Goal: Use online tool/utility: Utilize a website feature to perform a specific function

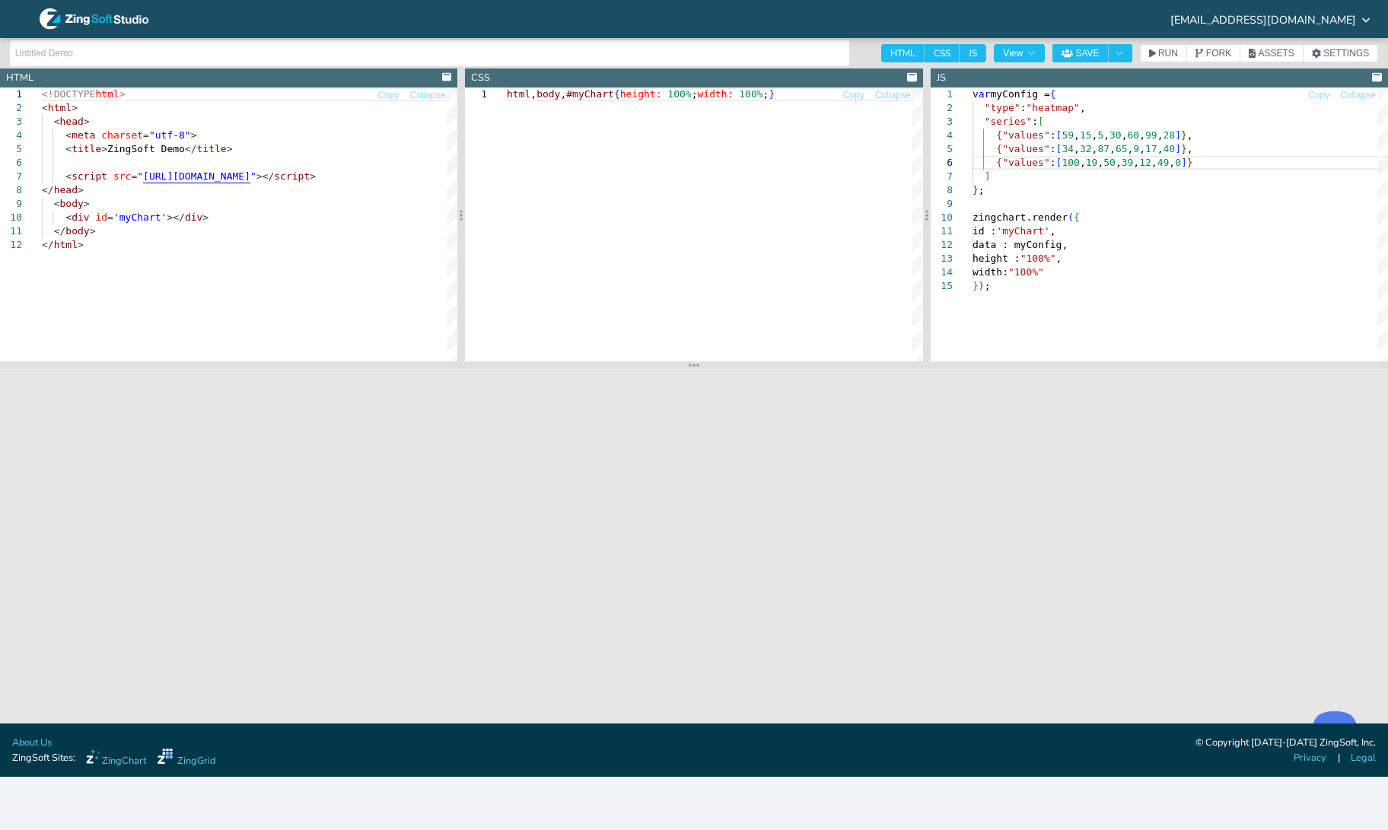
scroll to position [69, 196]
click at [1052, 44] on button "SAVE" at bounding box center [1080, 53] width 56 height 18
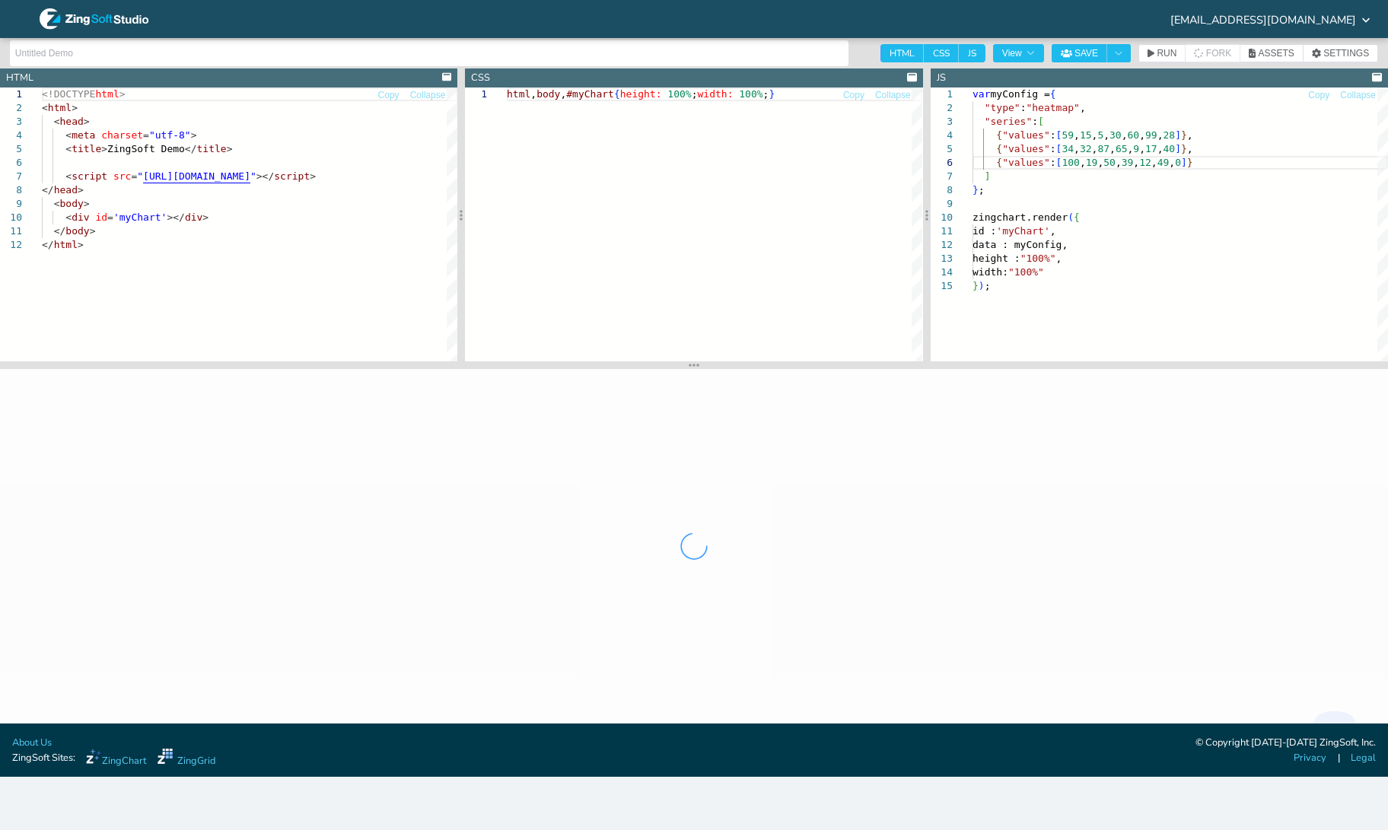
click at [1052, 44] on button "SAVE" at bounding box center [1080, 53] width 56 height 18
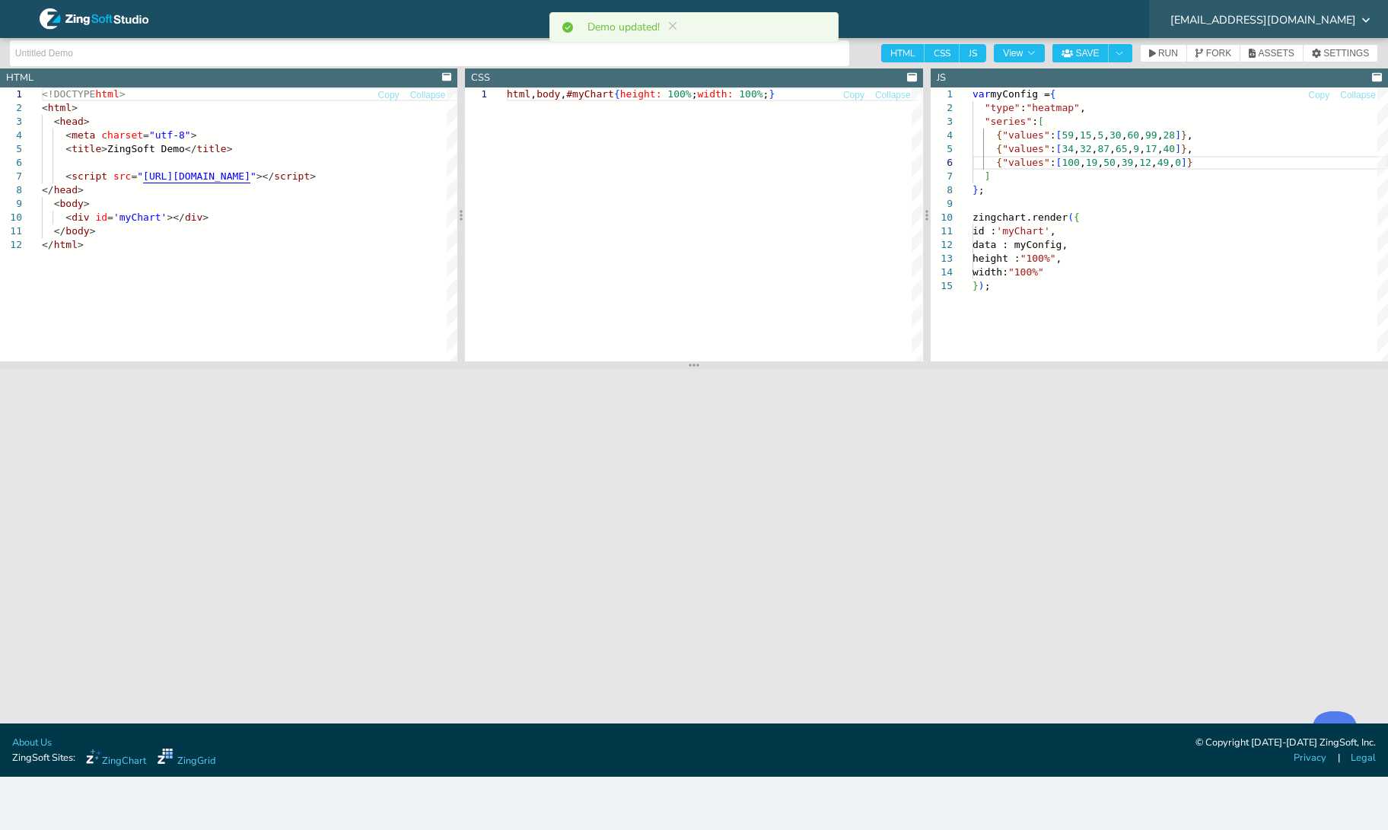
click at [1275, 16] on span "[EMAIL_ADDRESS][DOMAIN_NAME]" at bounding box center [1263, 19] width 186 height 11
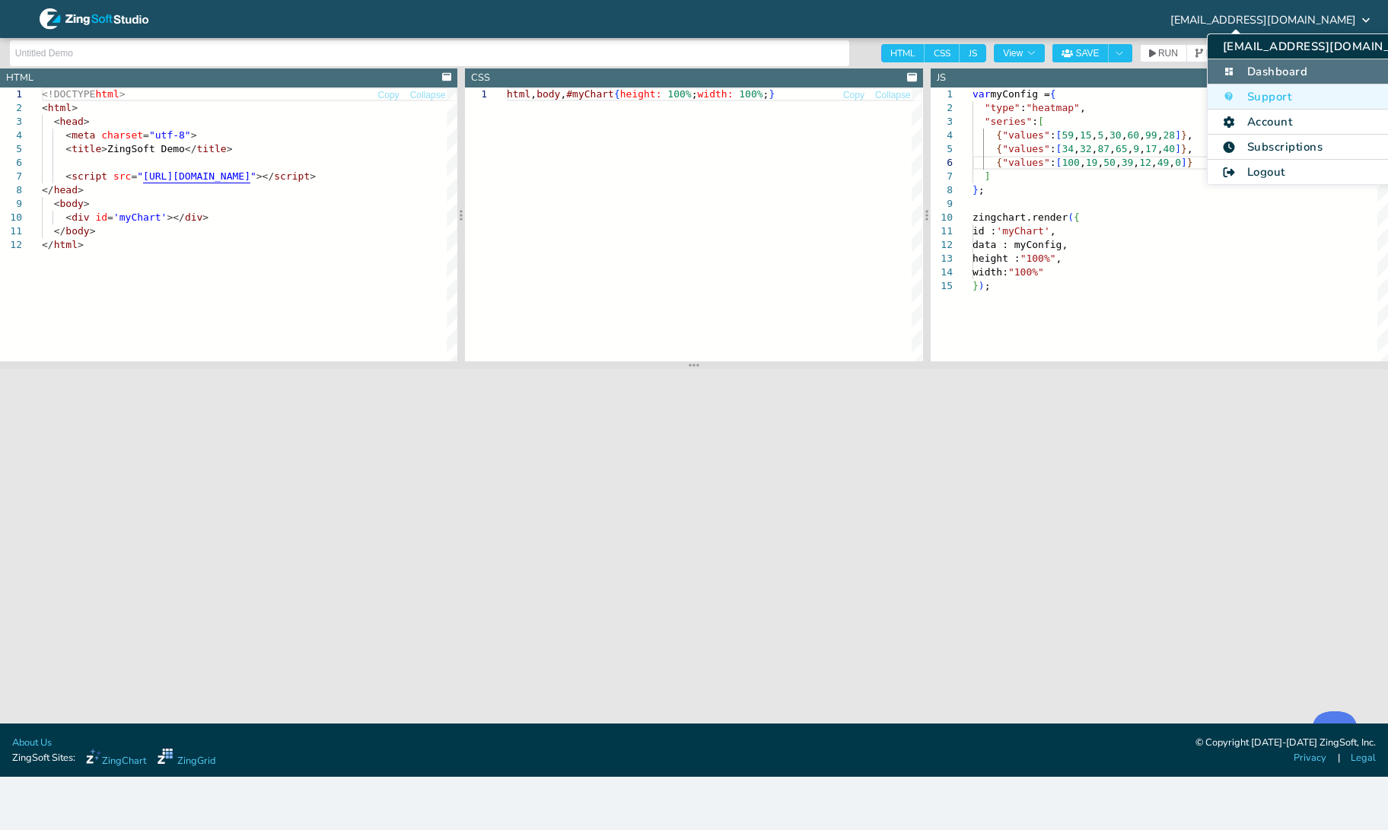
click at [1286, 80] on li "Dashboard" at bounding box center [1326, 71] width 236 height 25
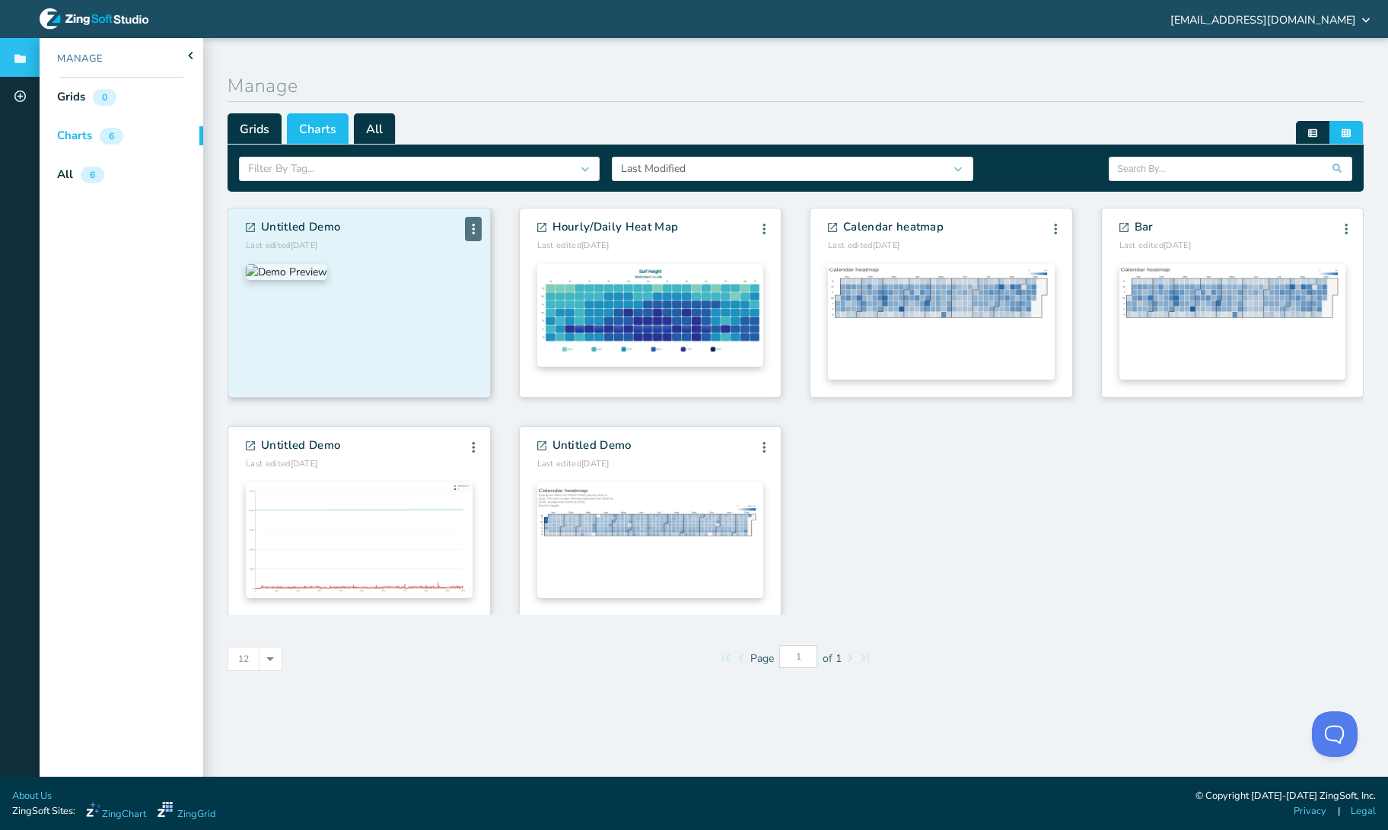
click at [480, 227] on div "Edit Info Fork Delete" at bounding box center [473, 229] width 17 height 24
click at [451, 314] on li "Delete" at bounding box center [440, 315] width 82 height 27
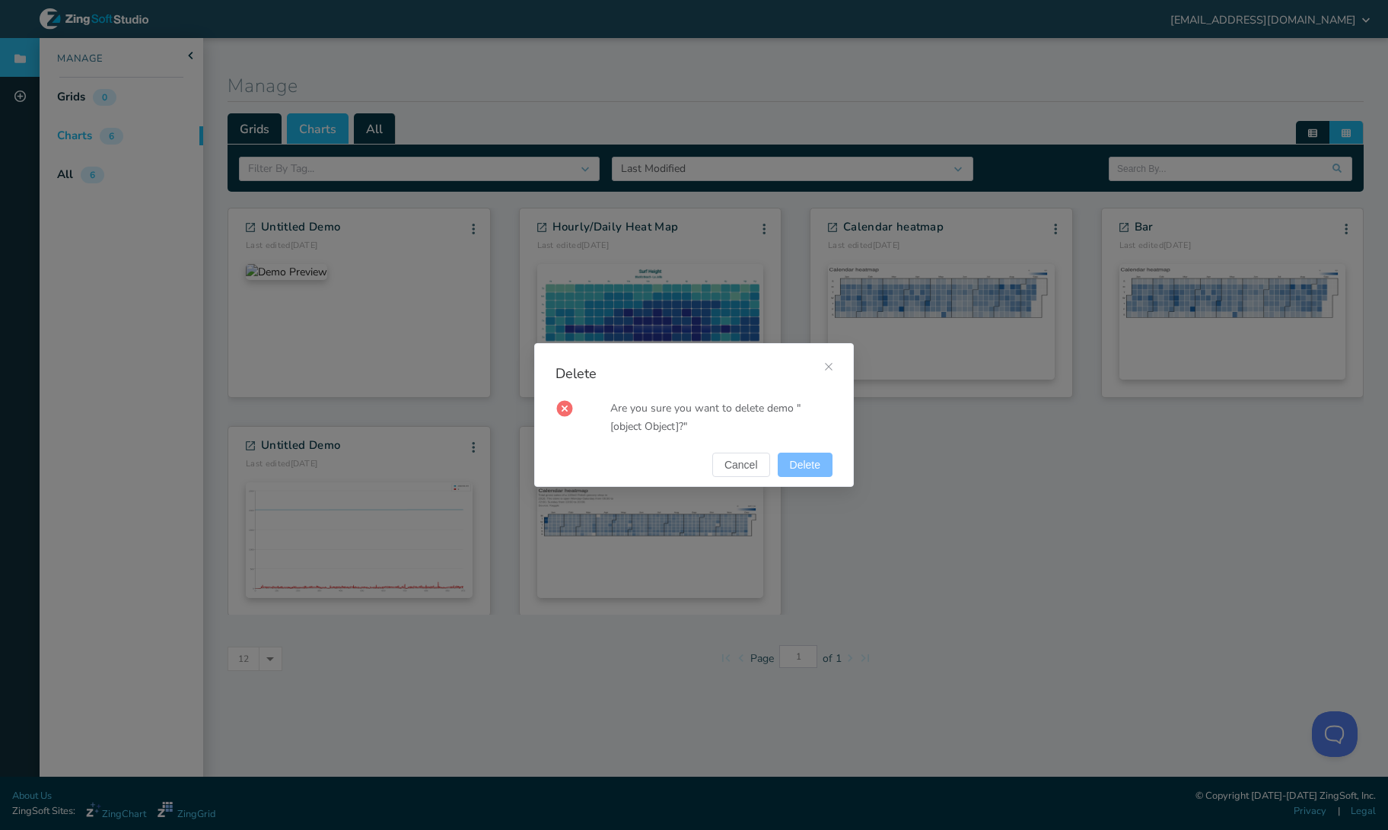
click at [806, 457] on button "Delete" at bounding box center [805, 465] width 55 height 24
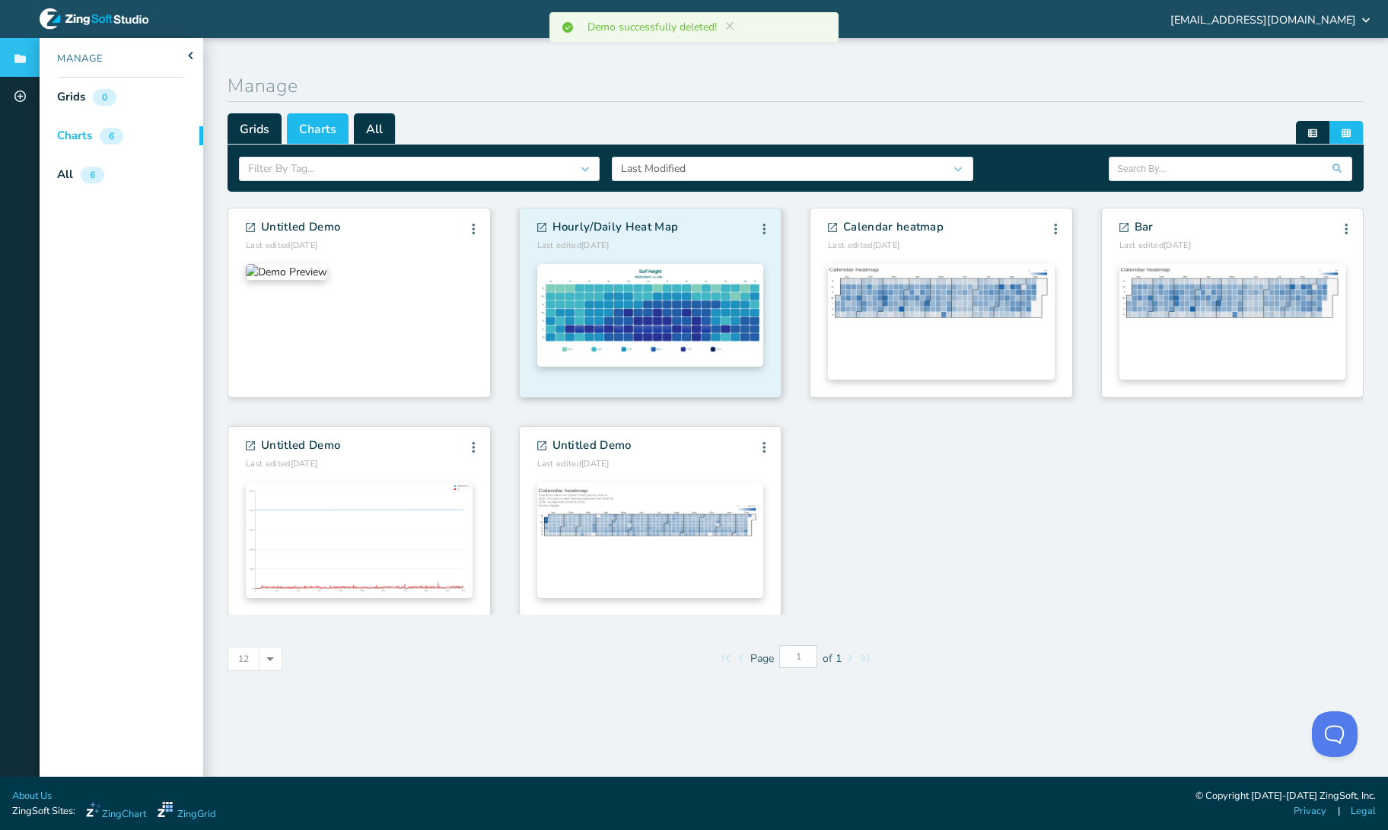
click at [700, 325] on img at bounding box center [650, 315] width 227 height 103
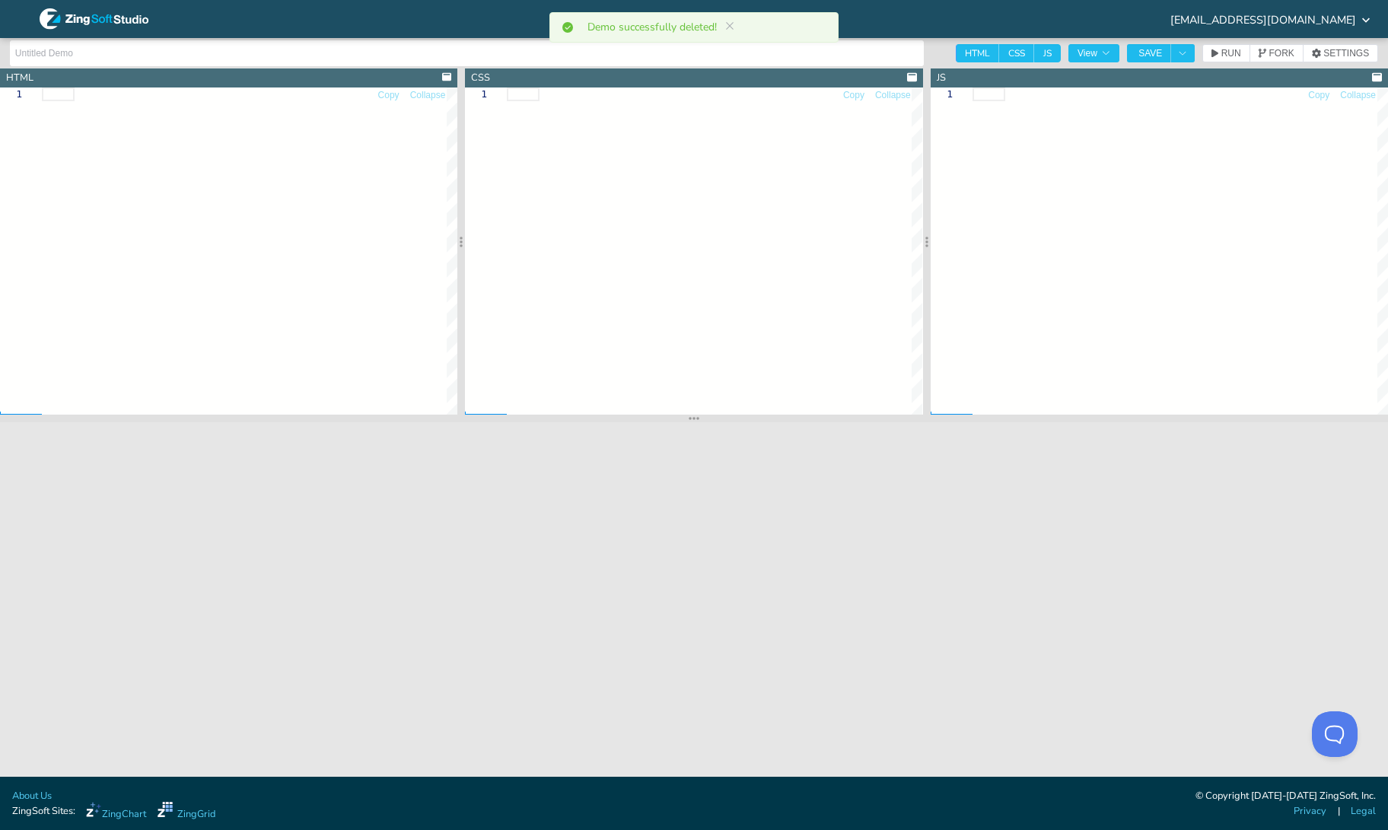
type input "Hourly/Daily Heat Map"
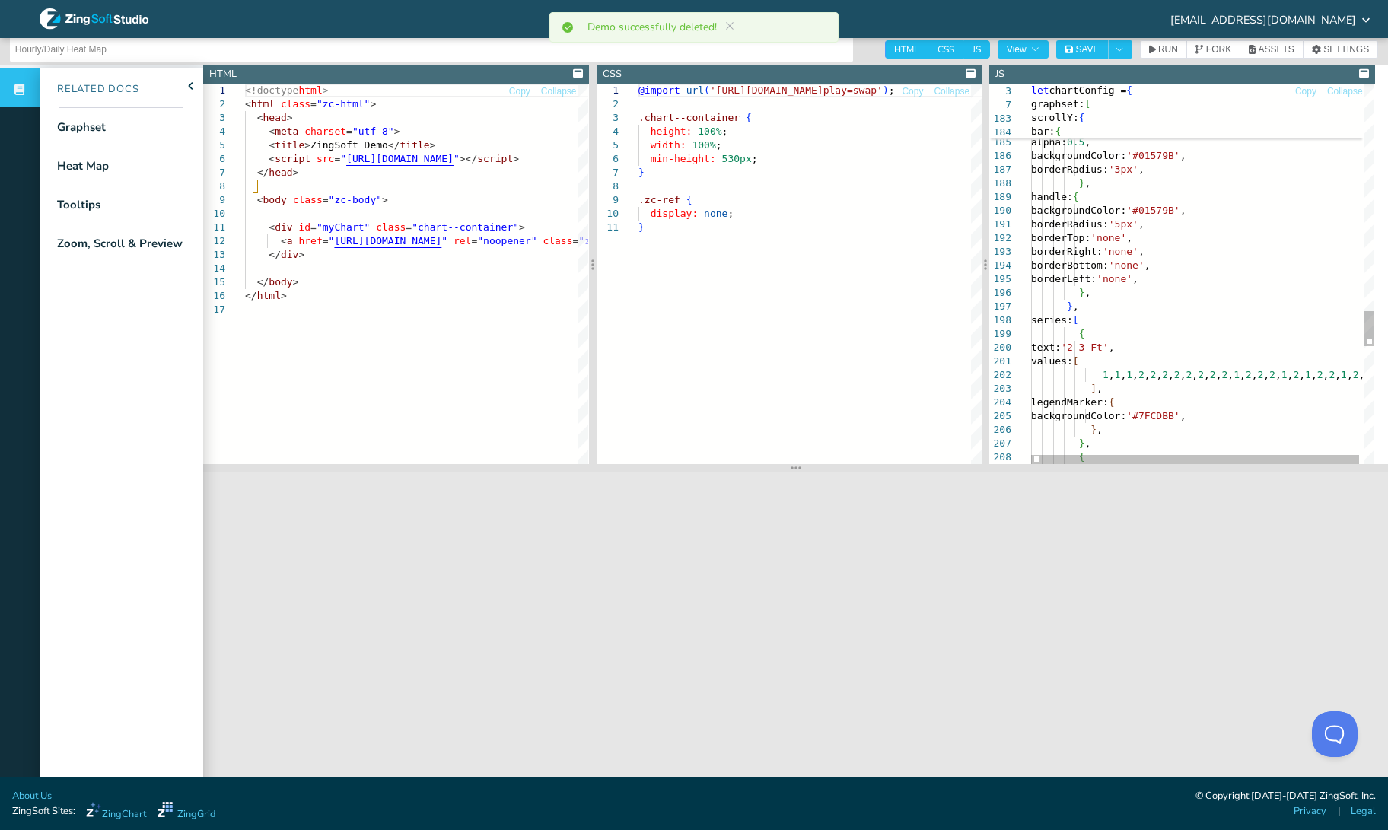
scroll to position [5, 0]
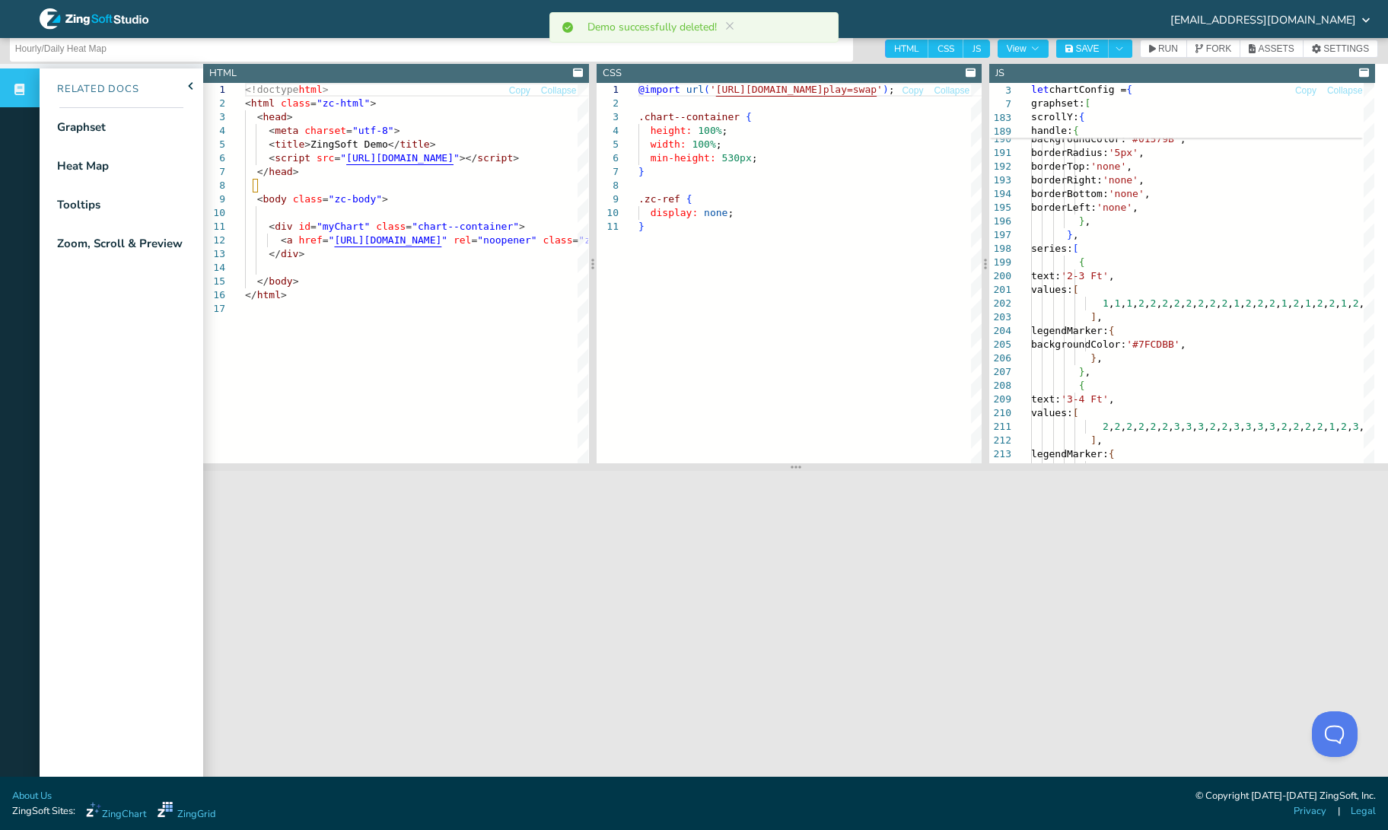
click at [1361, 75] on icon at bounding box center [1364, 72] width 10 height 8
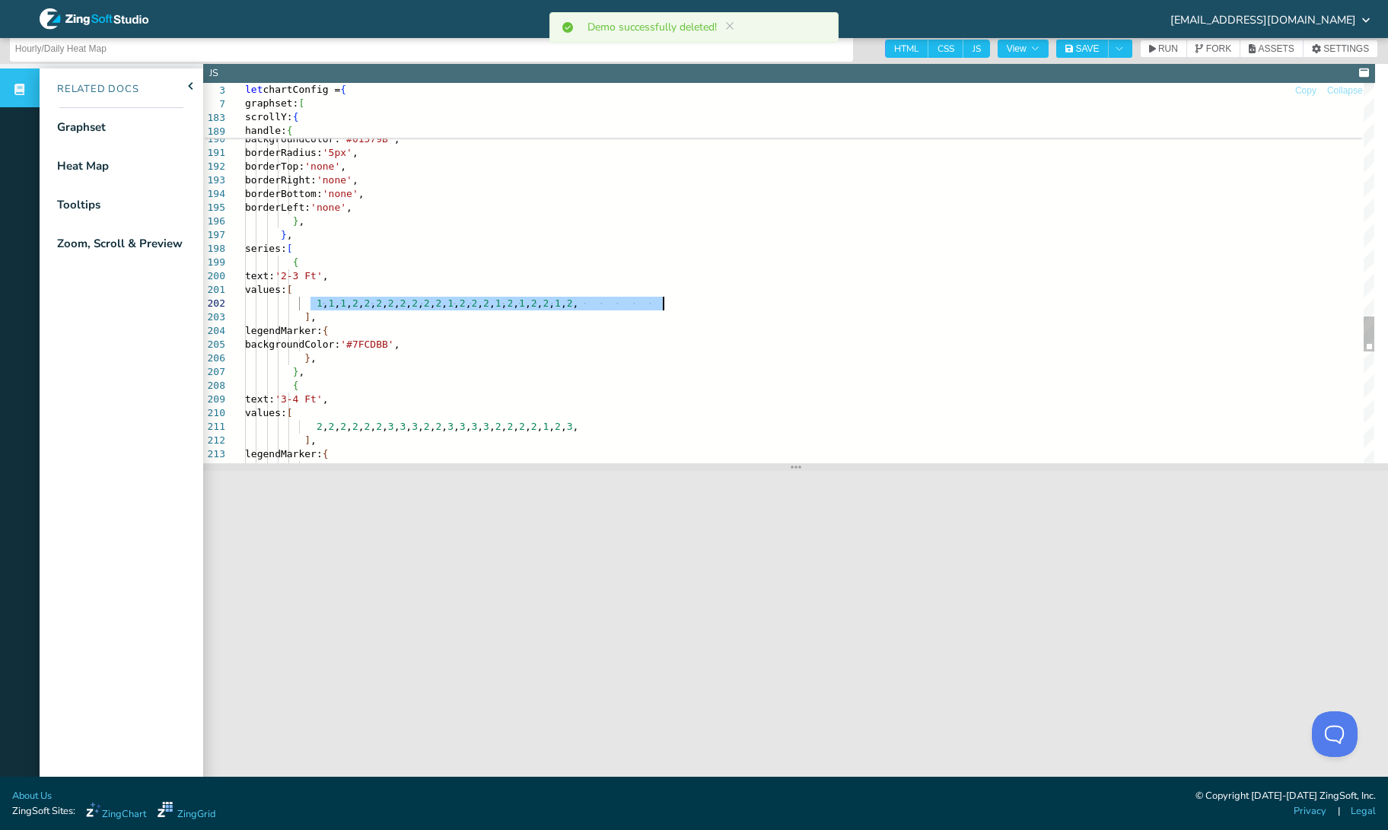
drag, startPoint x: 310, startPoint y: 306, endPoint x: 683, endPoint y: 308, distance: 373.6
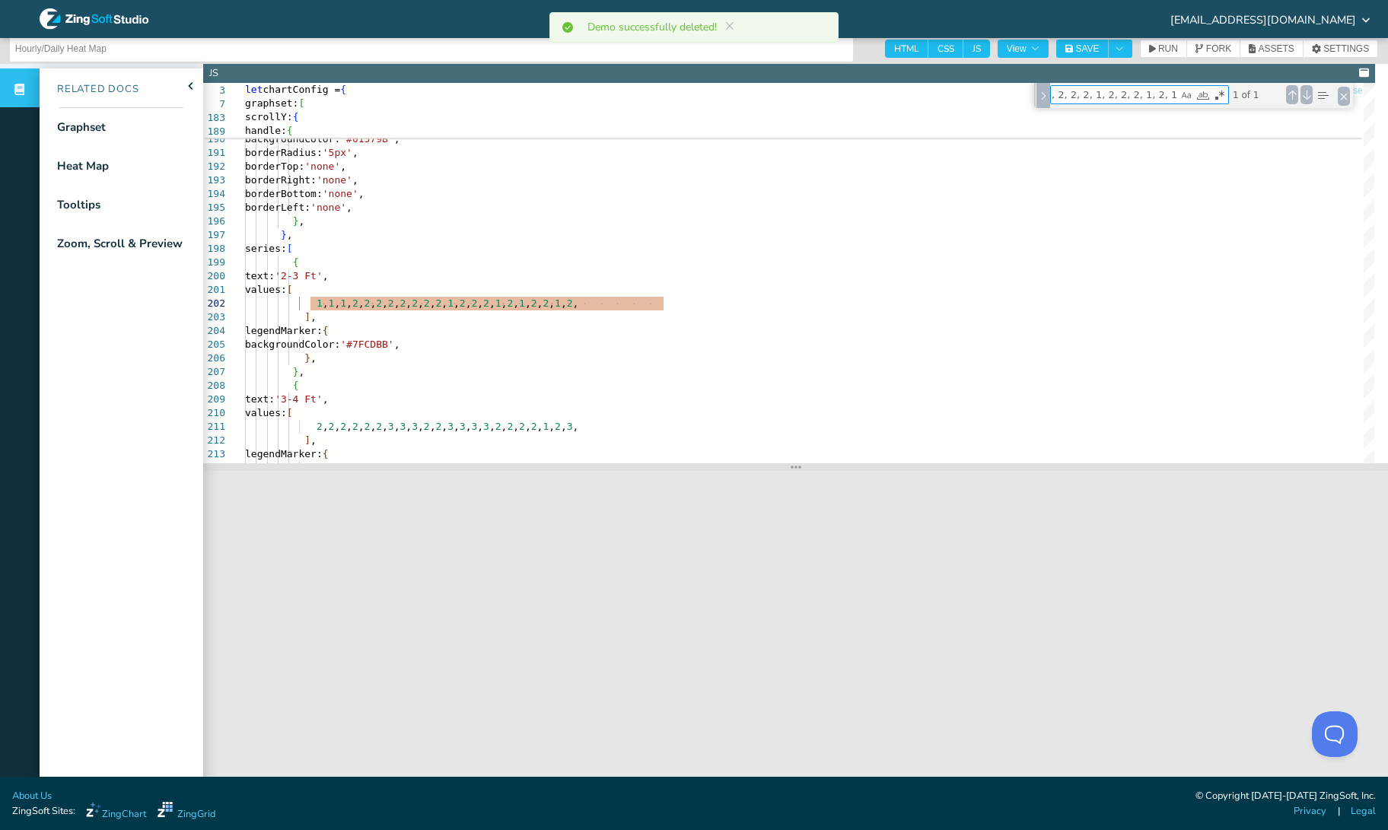
paste textarea "0, 0, 0, 0, 0, 0, 0, 0, 0, 0, 0, 0, 0, 0, 0, 0, 0, 0, 0, 0, 0, 0"
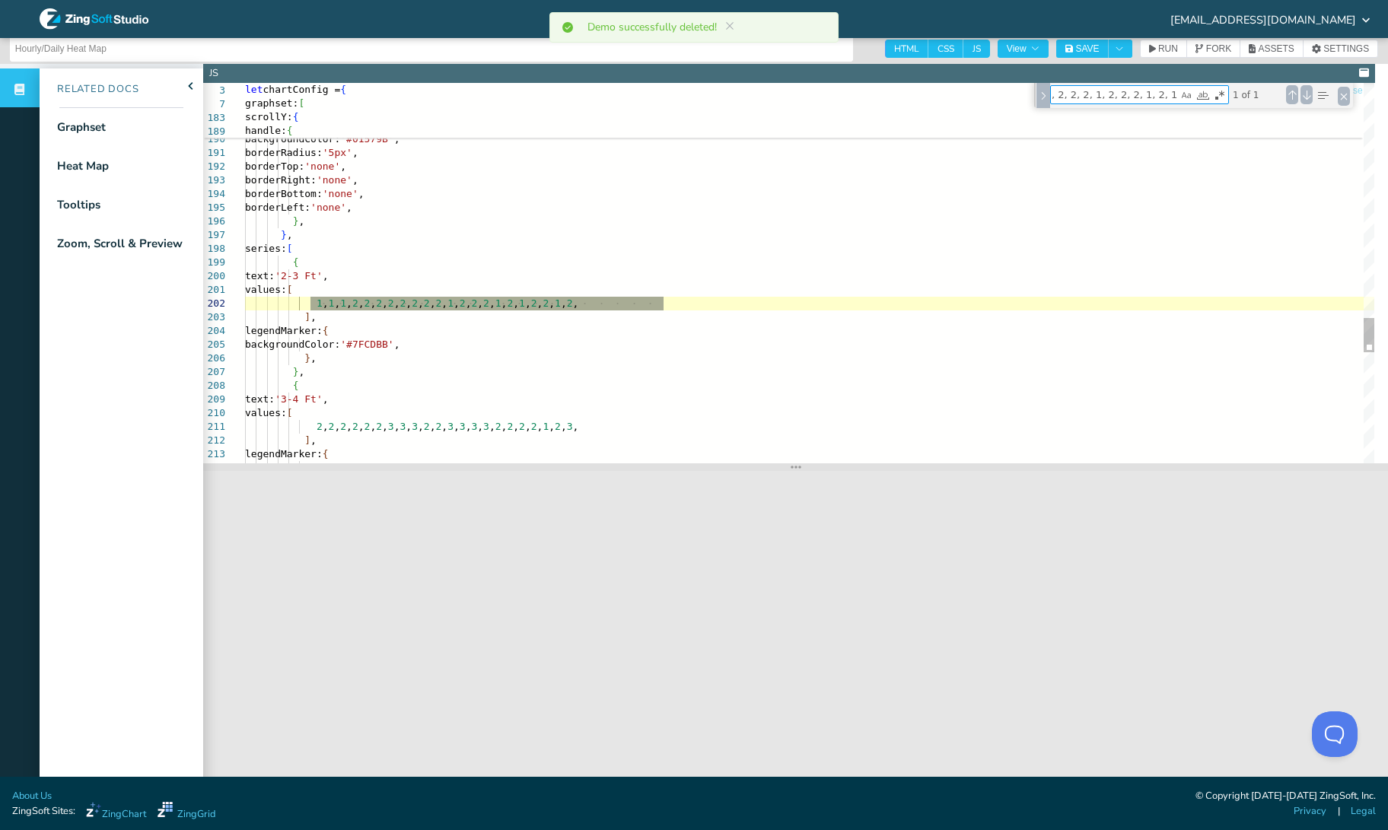
paste textarea "0, 0, 0, 0, 0, 0, 0, 0, 0, 0, 0, 0, 0, 0, 0, 0, 0, 0, 0, 0, 0, 0"
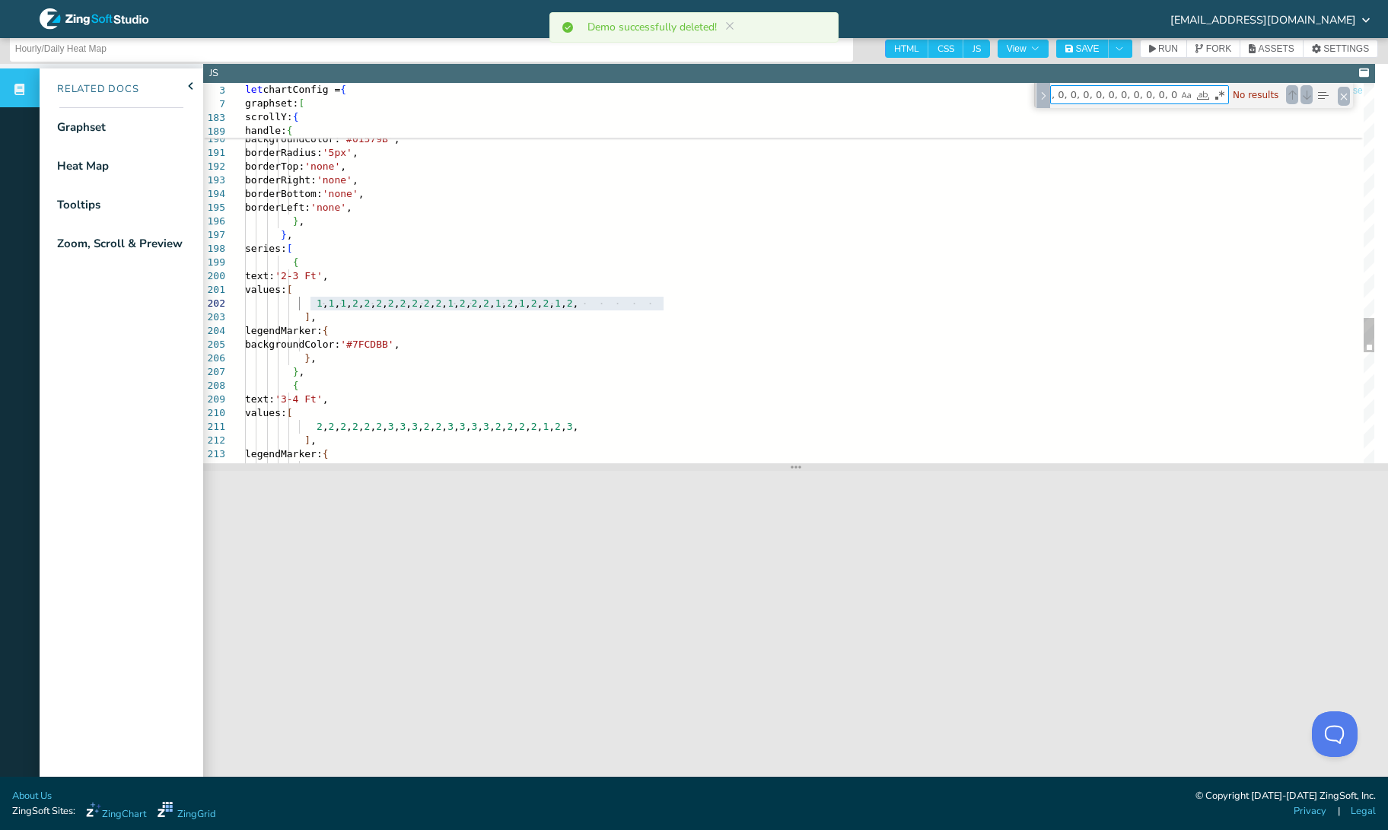
type textarea "1, 1, 1, 2, 2, 2, 2, 2, 2, 2, 2, 1, 2, 2, 2, 1, 2, 1, 2, 2, 1, 2,"
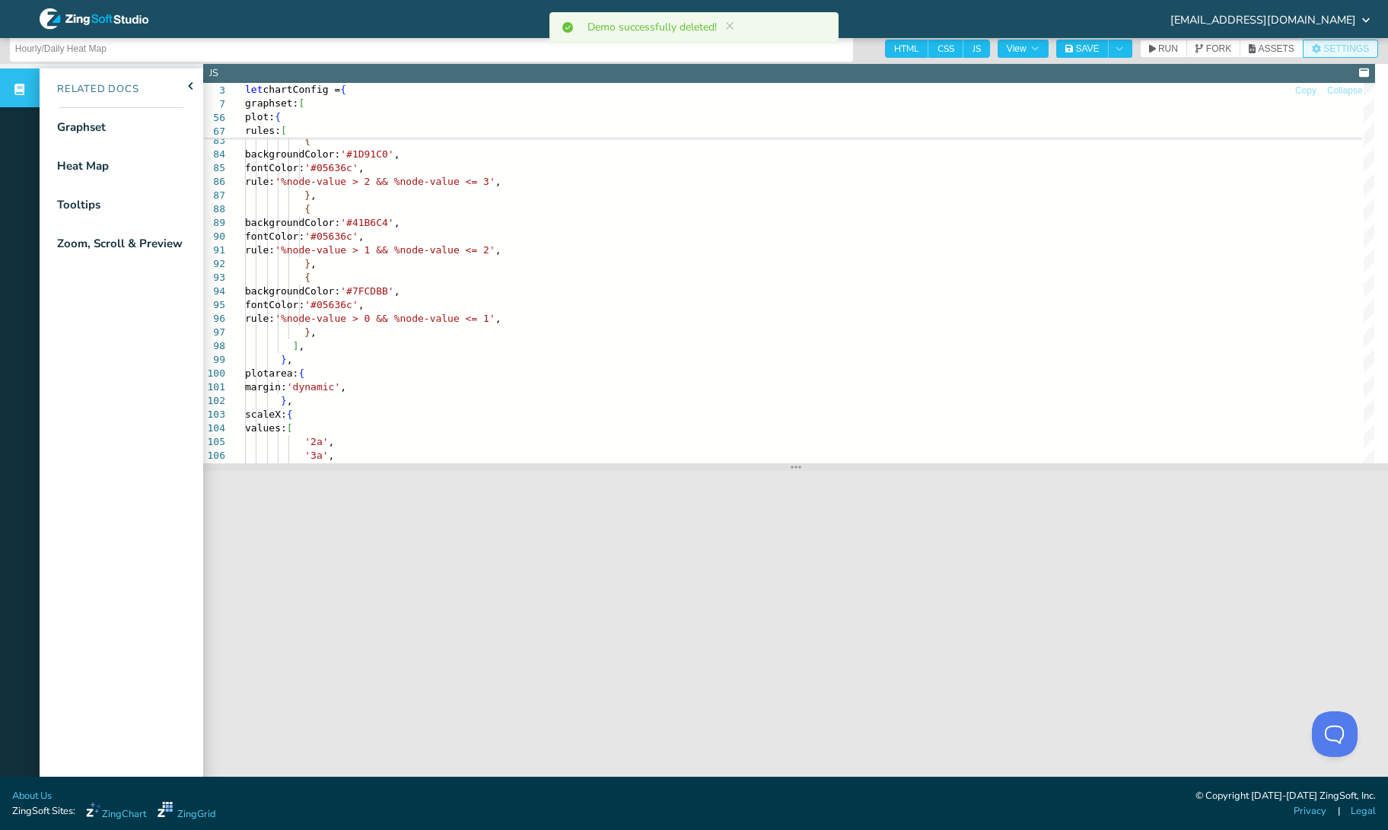
click at [1323, 49] on span "SETTINGS" at bounding box center [1346, 48] width 46 height 9
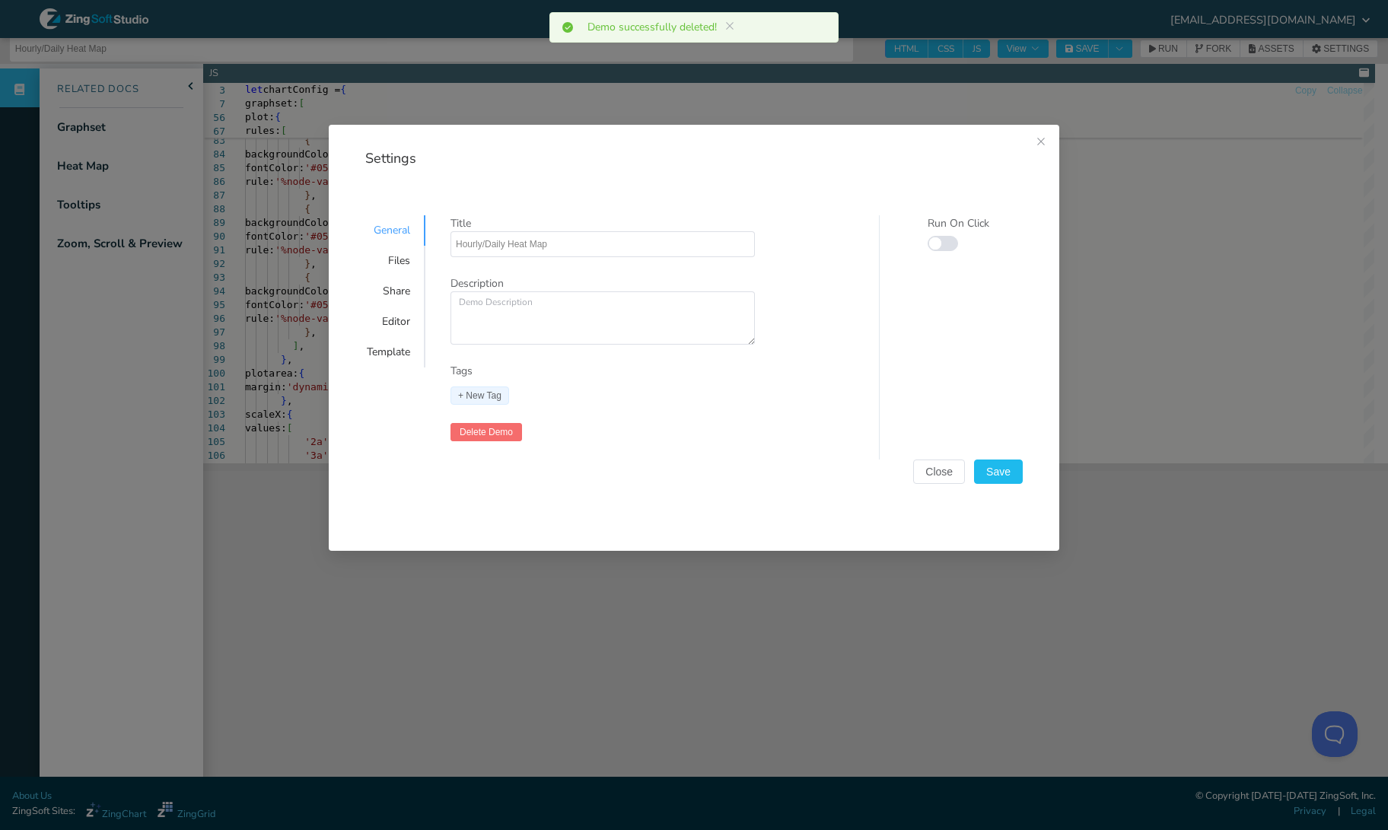
scroll to position [5, 0]
click at [1008, 479] on button "Save" at bounding box center [998, 472] width 49 height 24
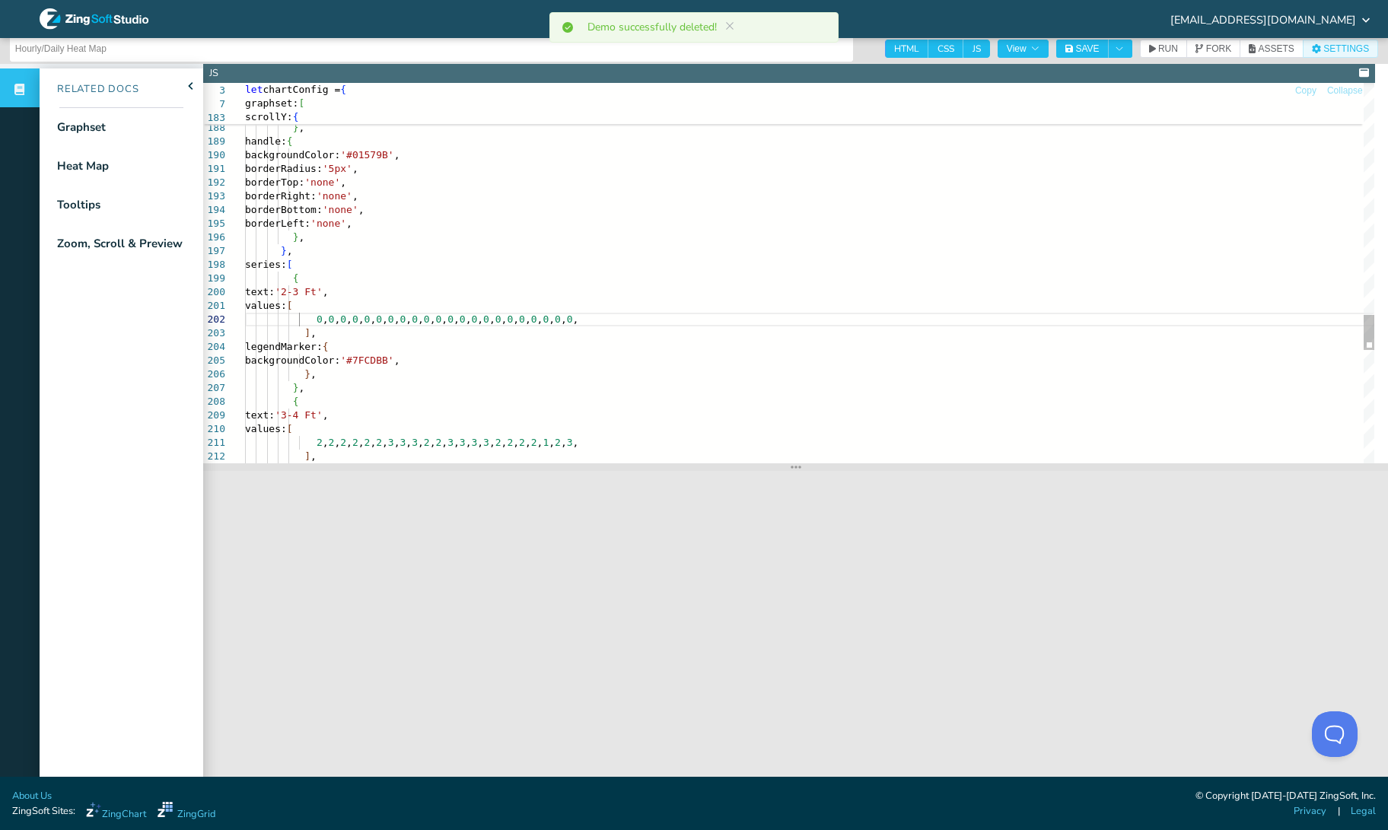
scroll to position [13, 0]
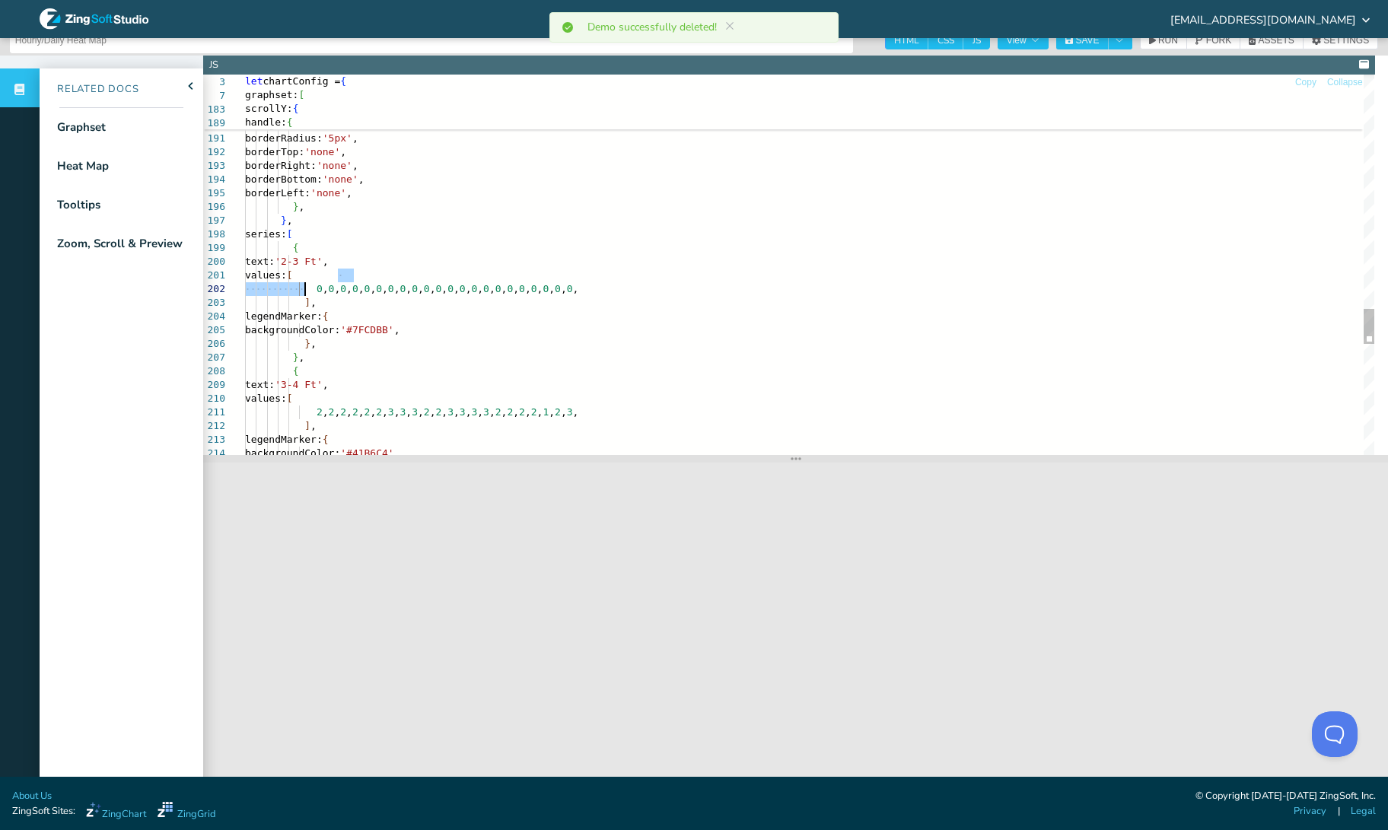
drag, startPoint x: 340, startPoint y: 278, endPoint x: 304, endPoint y: 289, distance: 38.3
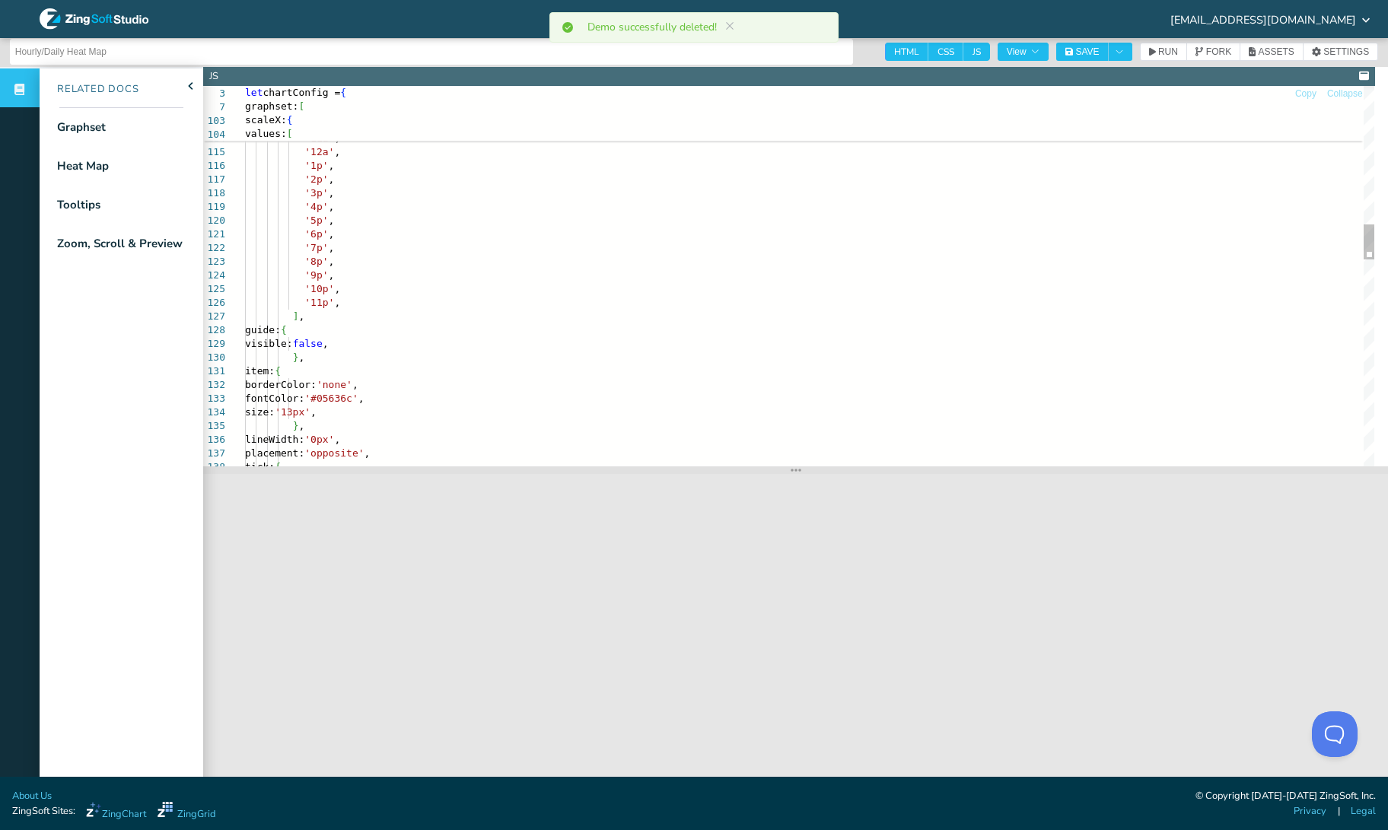
scroll to position [0, 0]
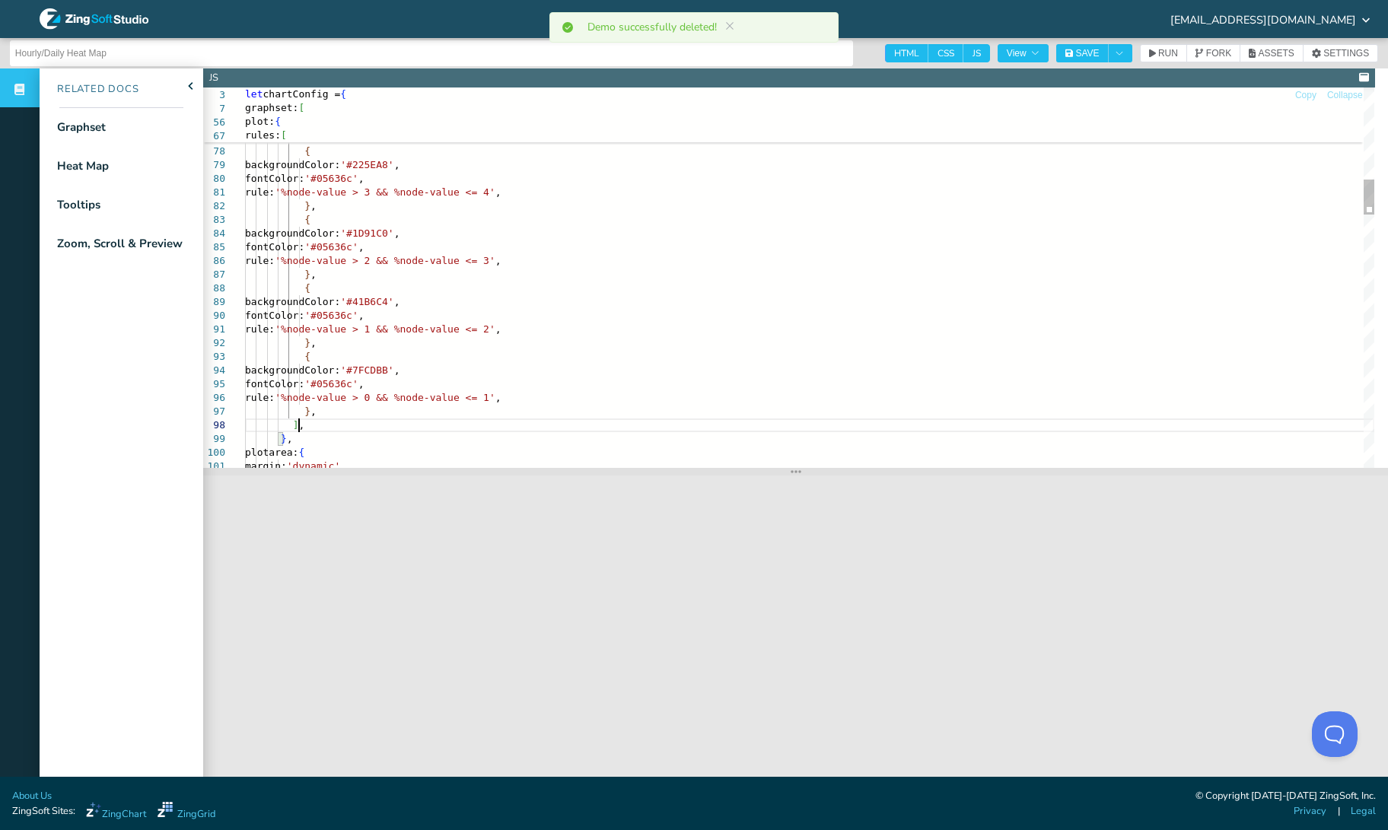
click at [287, 135] on span "[" at bounding box center [284, 134] width 6 height 11
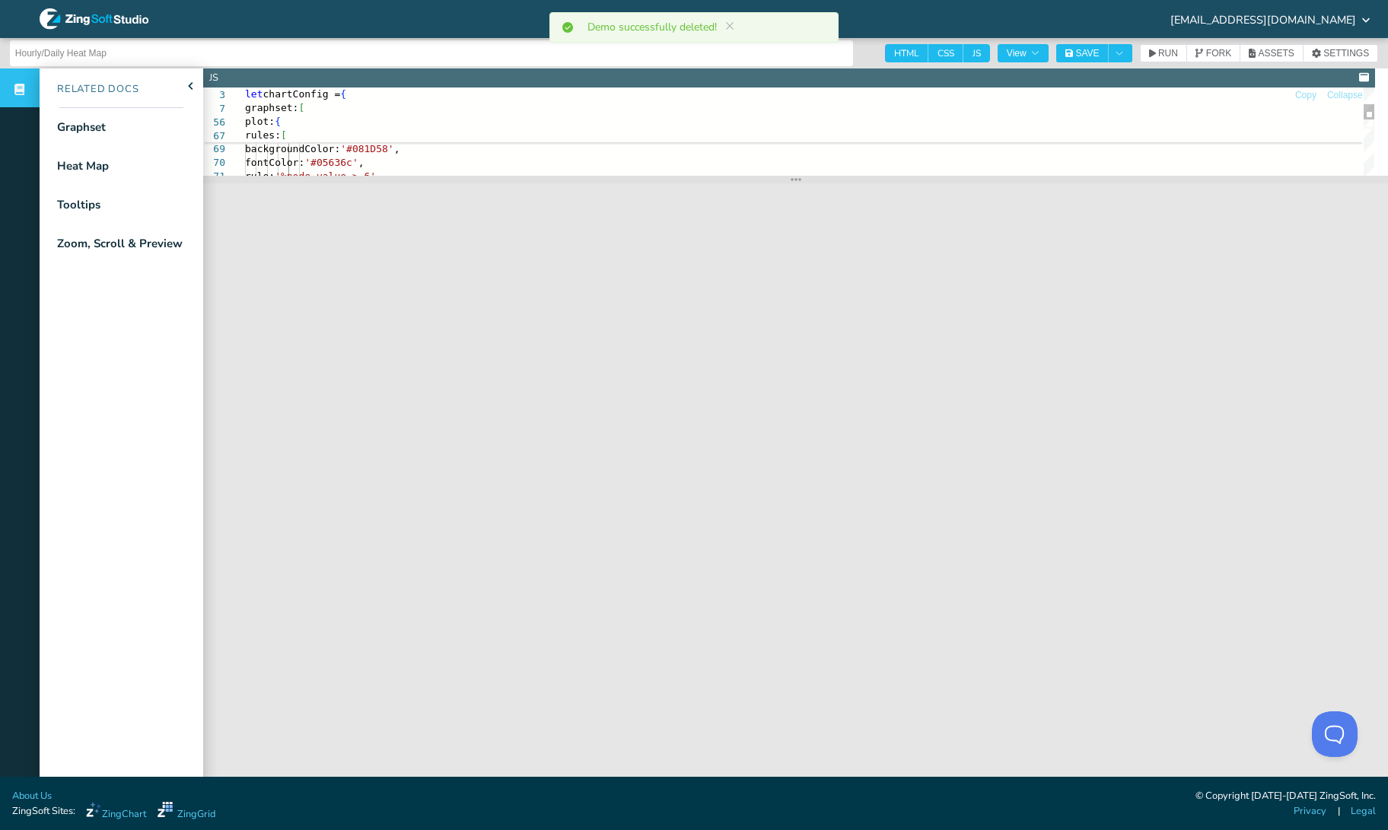
drag, startPoint x: 383, startPoint y: 173, endPoint x: 607, endPoint y: 181, distance: 224.6
click at [607, 181] on section at bounding box center [795, 180] width 1185 height 8
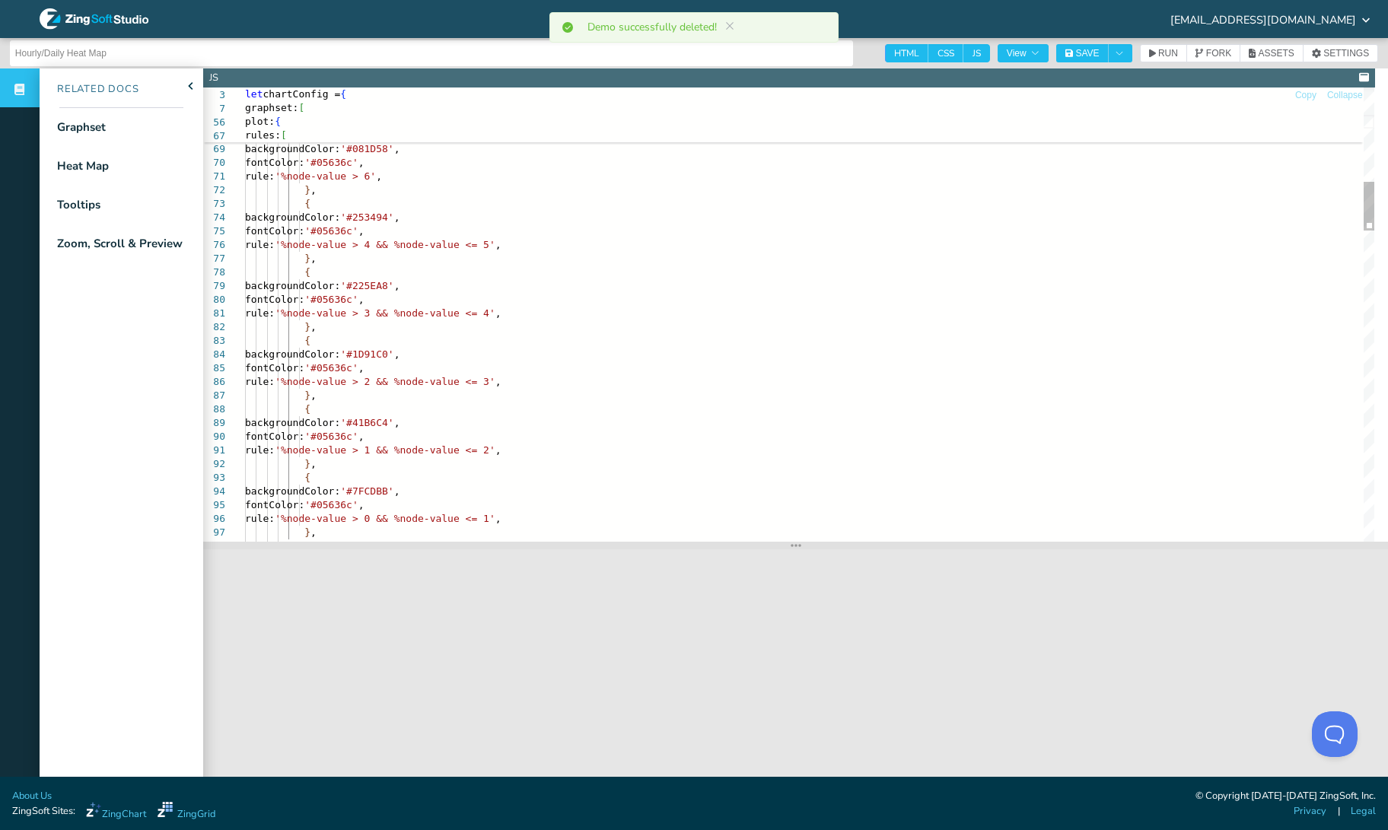
click at [719, 547] on section at bounding box center [795, 546] width 1185 height 8
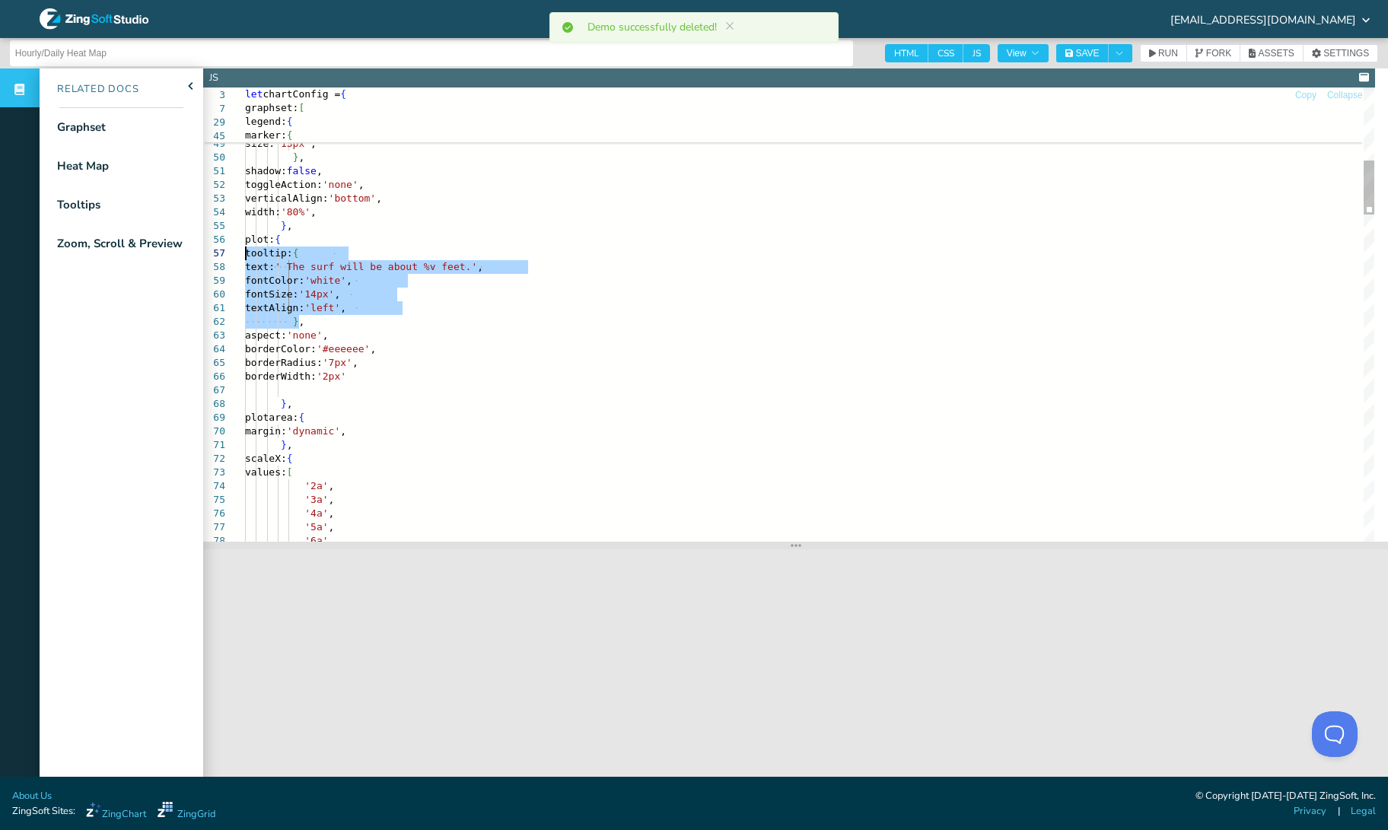
drag, startPoint x: 301, startPoint y: 320, endPoint x: 244, endPoint y: 254, distance: 87.9
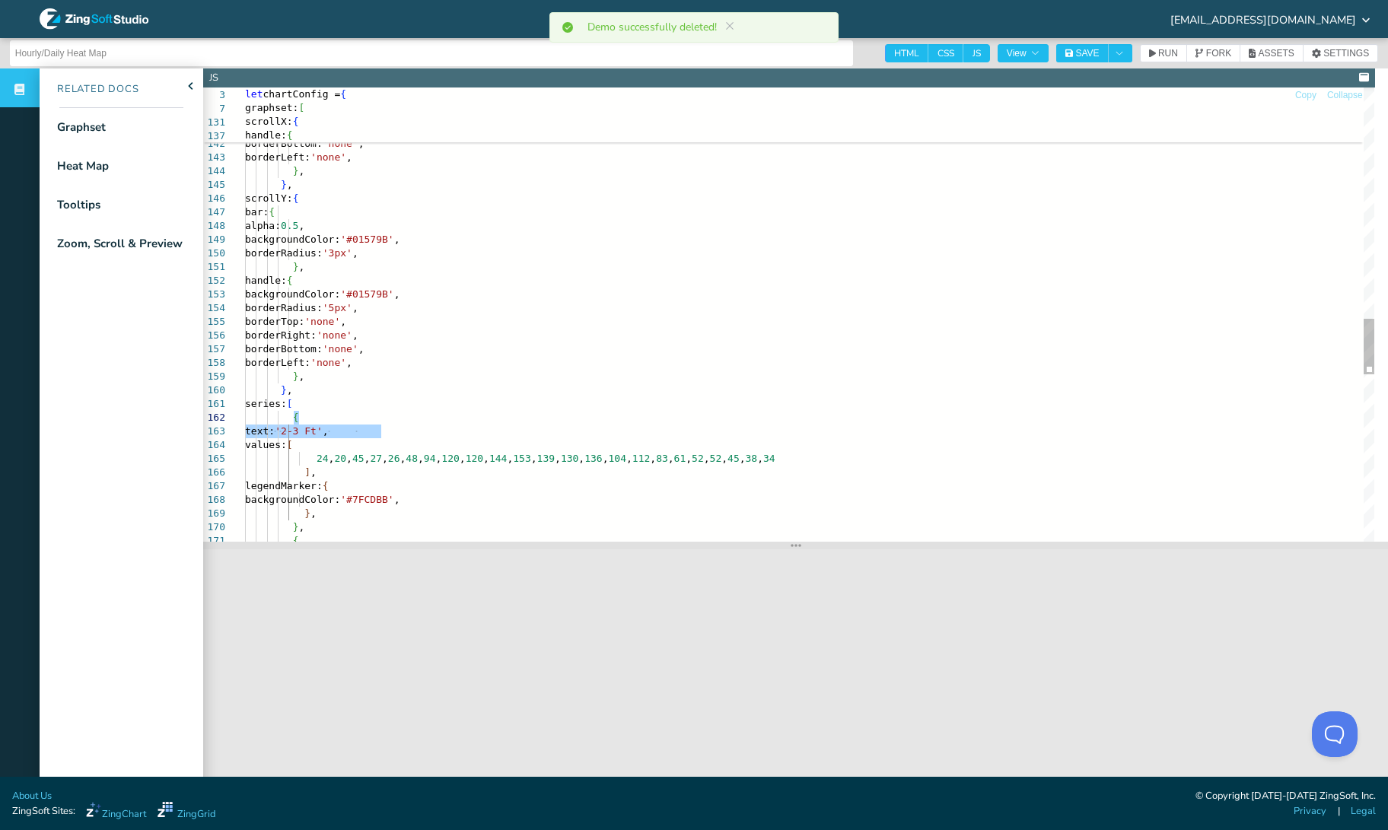
drag, startPoint x: 381, startPoint y: 432, endPoint x: 380, endPoint y: 416, distance: 16.1
click at [380, 416] on div "backgroundColor: '#01579B' , borderRadius: '5px' , borderTop: 'none' , borderRi…" at bounding box center [809, 56] width 1129 height 3701
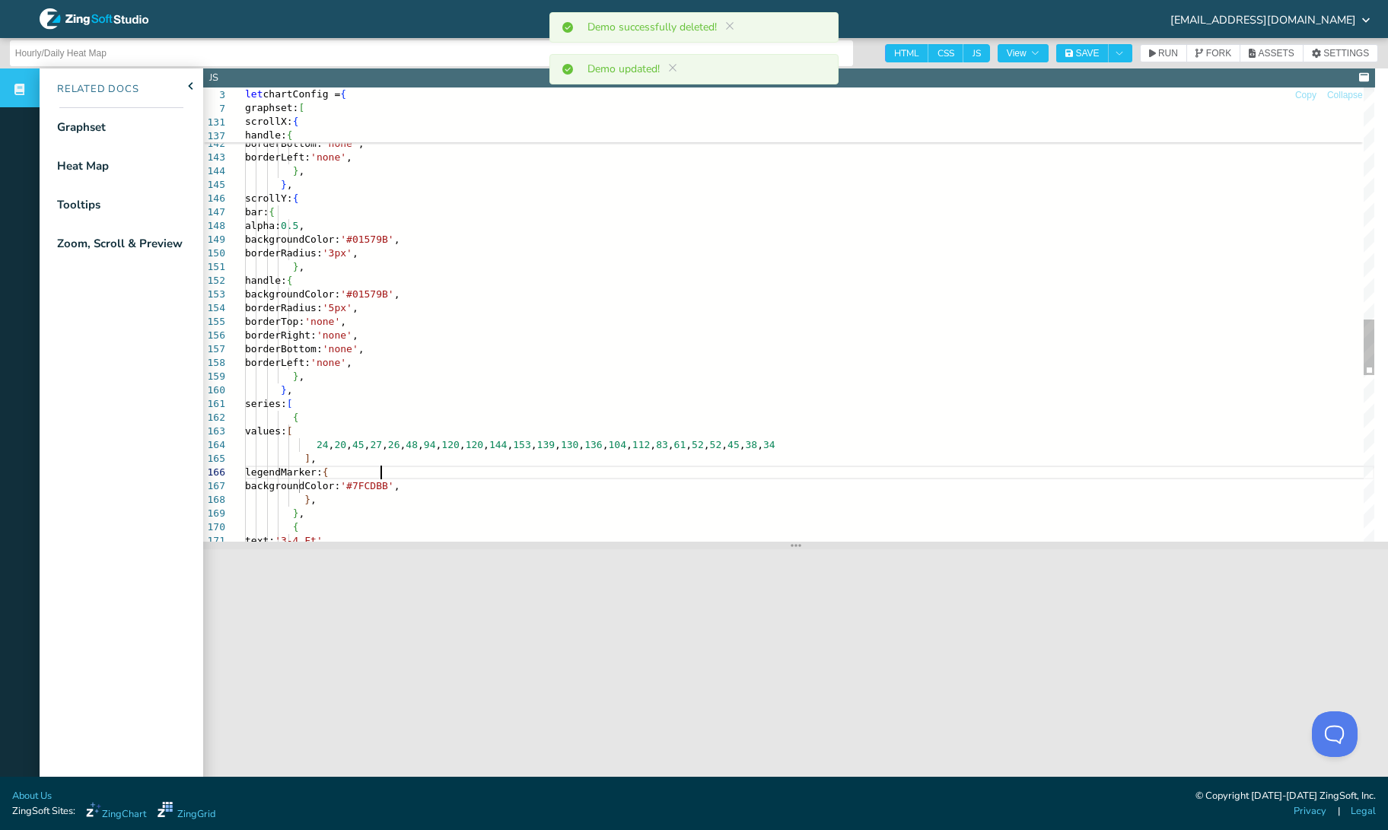
click at [454, 468] on div "backgroundColor: '#01579B' , borderRadius: '5px' , borderTop: 'none' , borderRi…" at bounding box center [809, 49] width 1129 height 3687
click at [434, 491] on div "backgroundColor: '#01579B' , borderRadius: '5px' , borderTop: 'none' , borderRi…" at bounding box center [809, 49] width 1129 height 3687
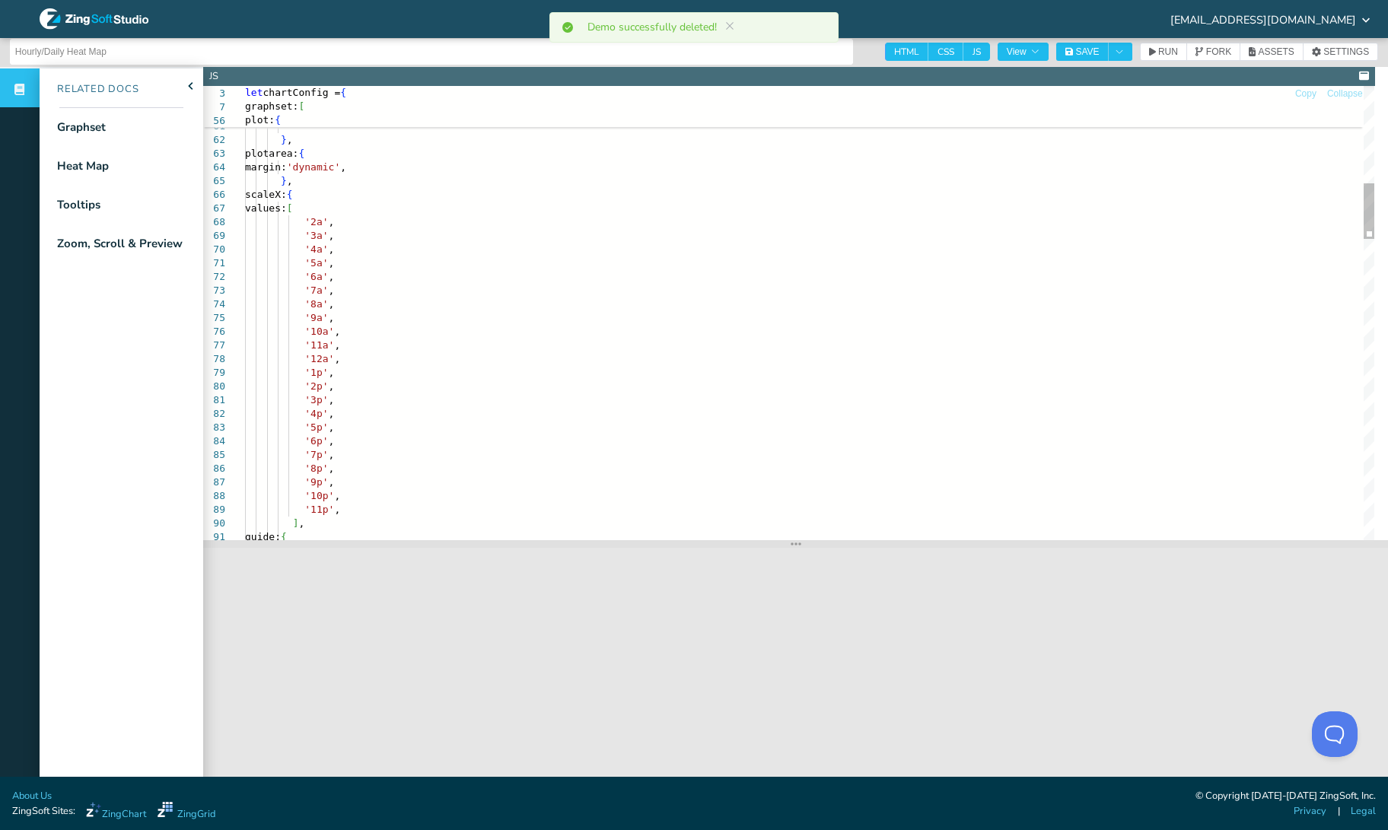
scroll to position [6, 0]
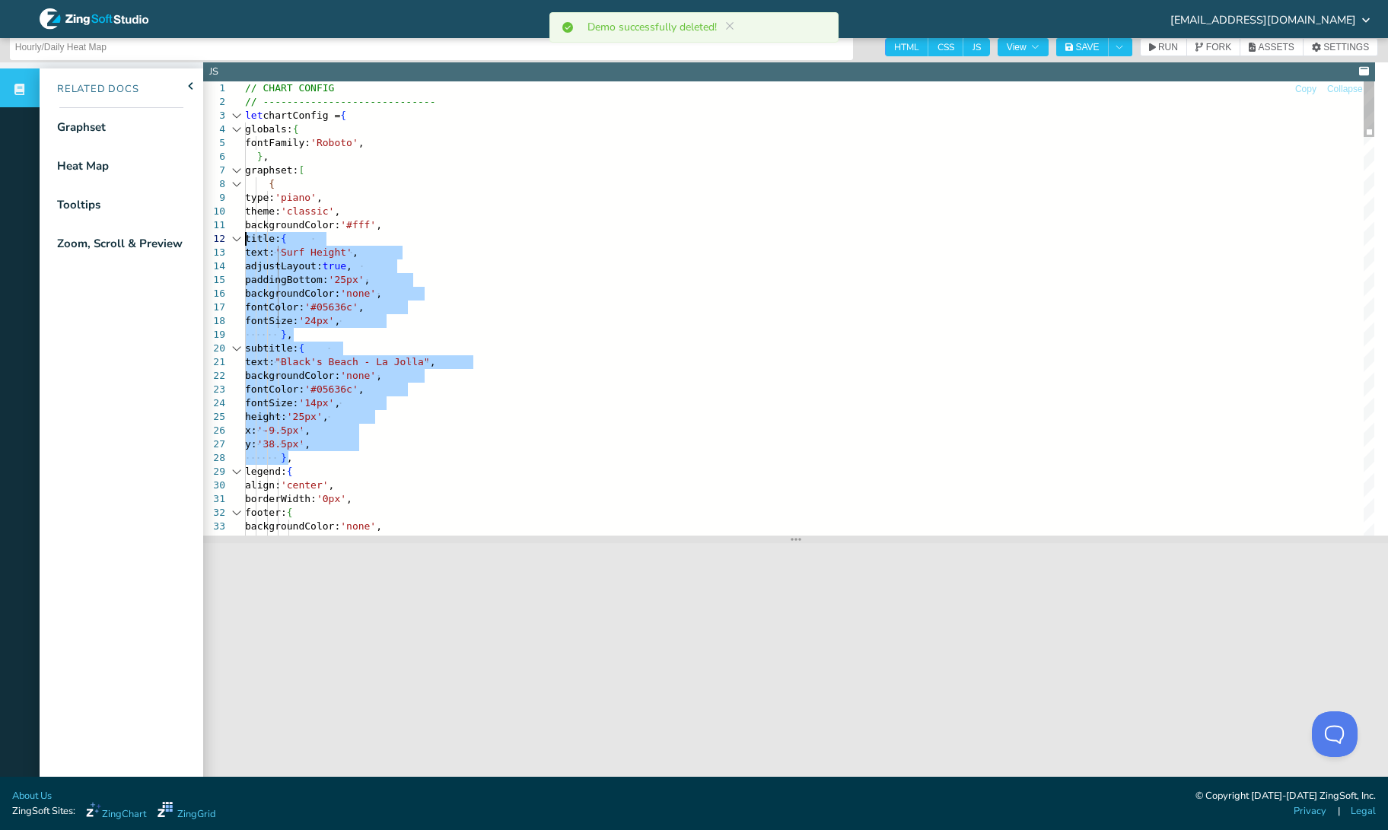
drag, startPoint x: 301, startPoint y: 460, endPoint x: 240, endPoint y: 237, distance: 231.3
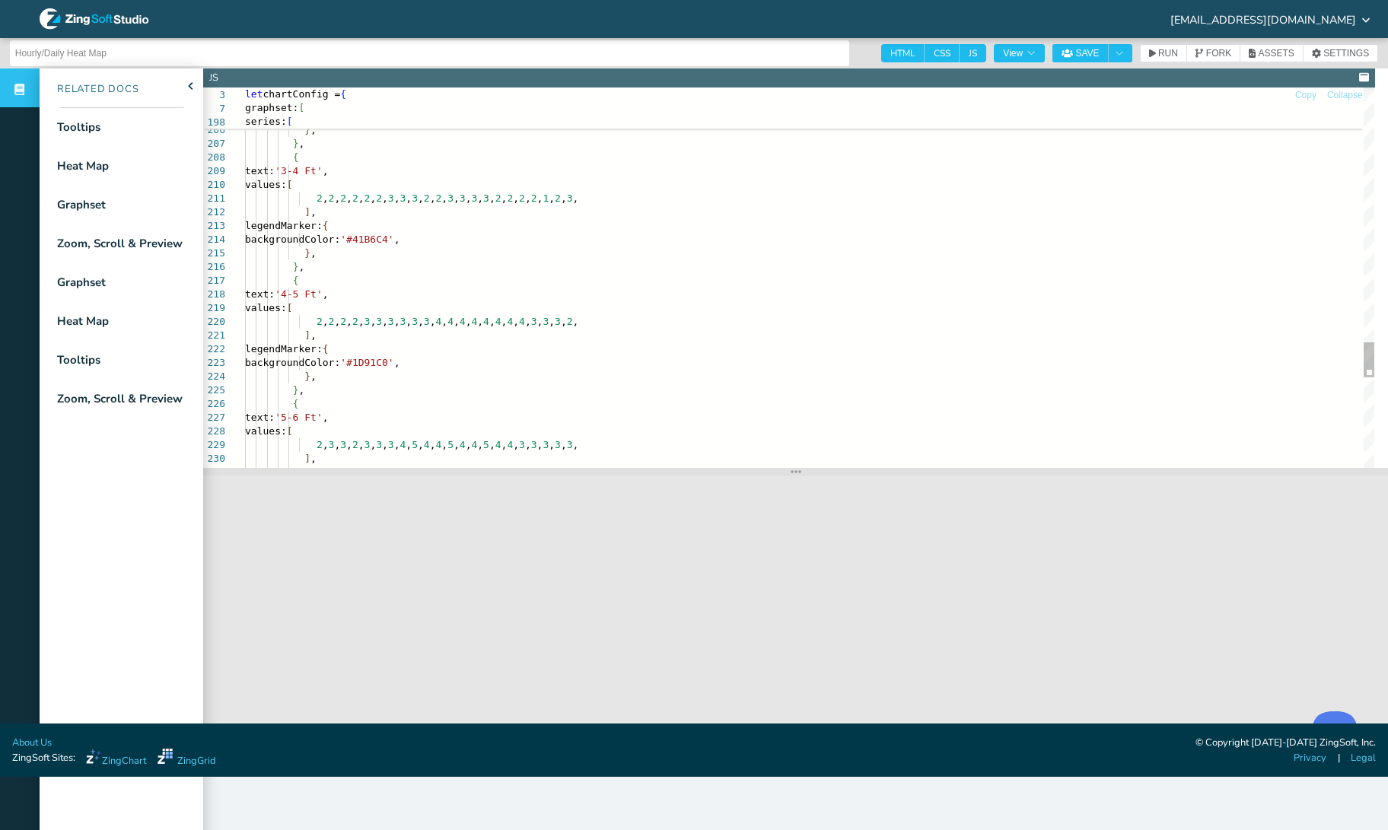
scroll to position [56, 119]
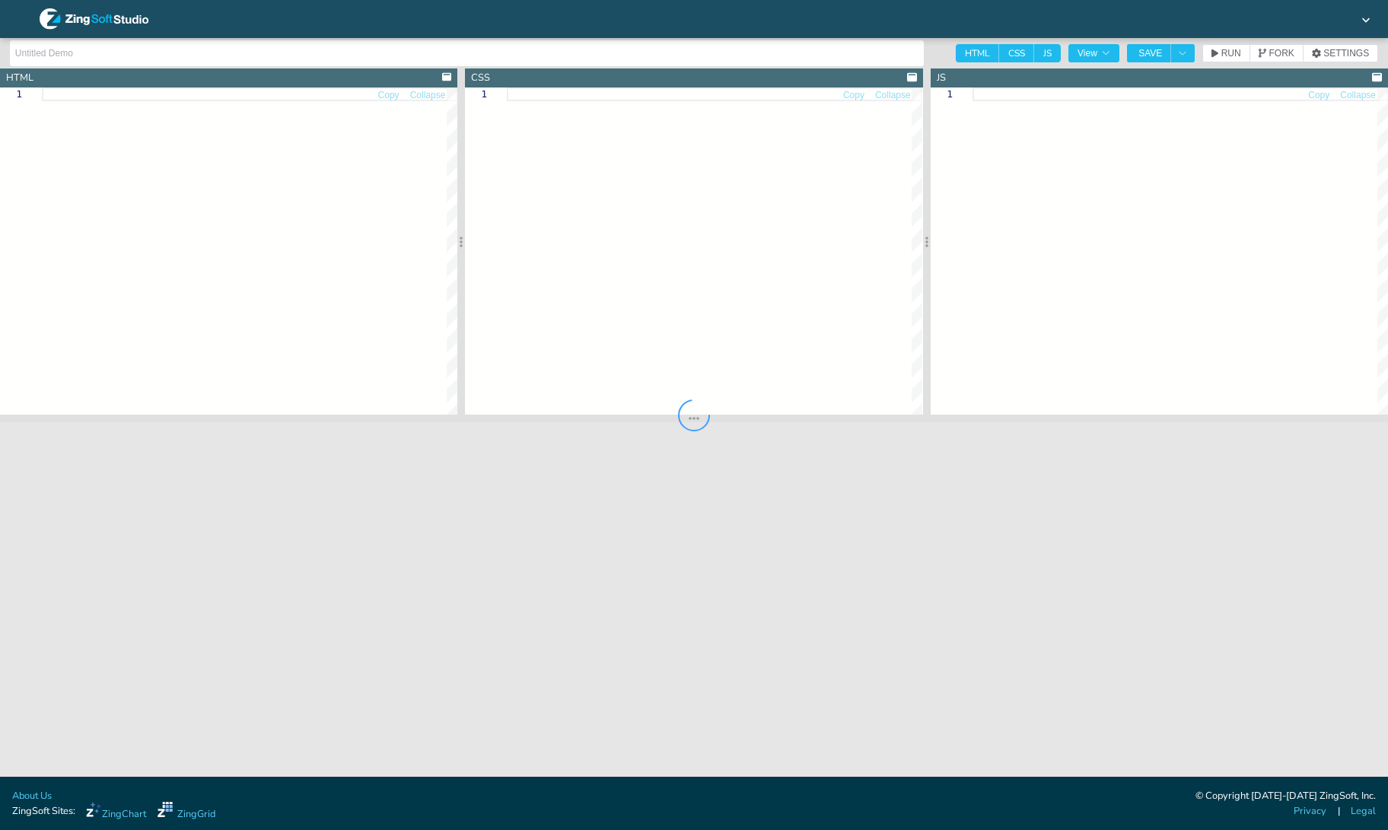
type input "Hourly/Daily Heat Map"
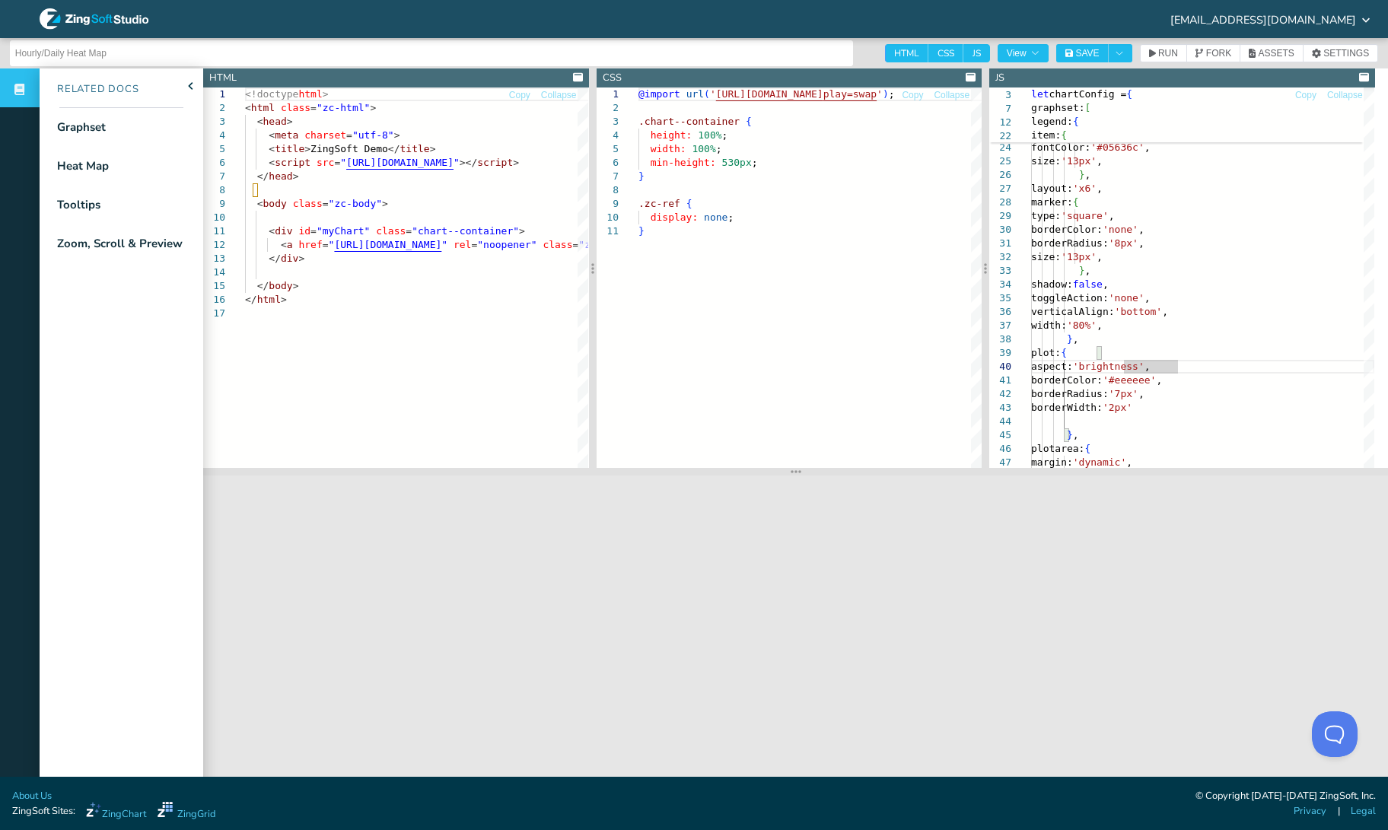
click at [1363, 78] on icon at bounding box center [1364, 77] width 10 height 8
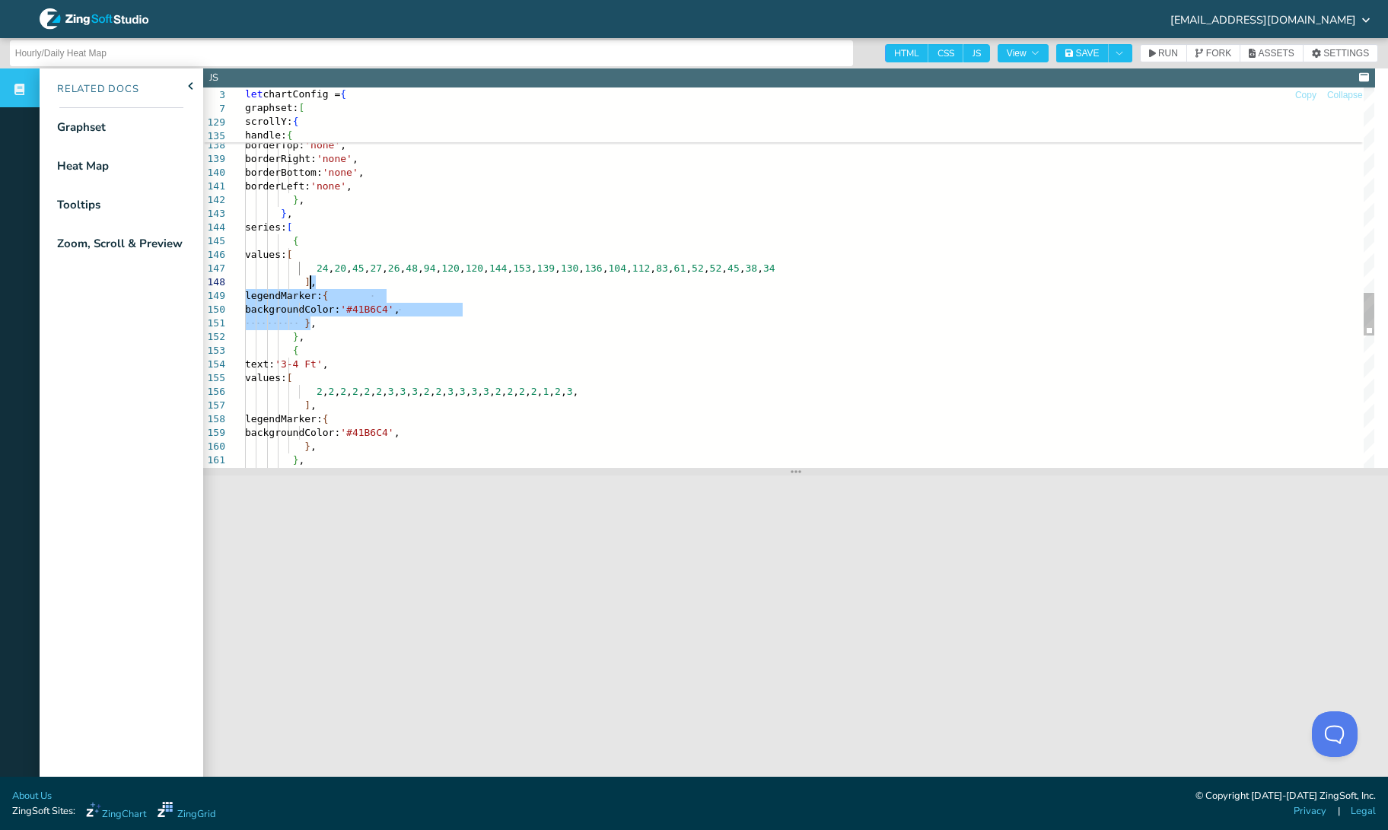
drag, startPoint x: 323, startPoint y: 320, endPoint x: 337, endPoint y: 288, distance: 35.1
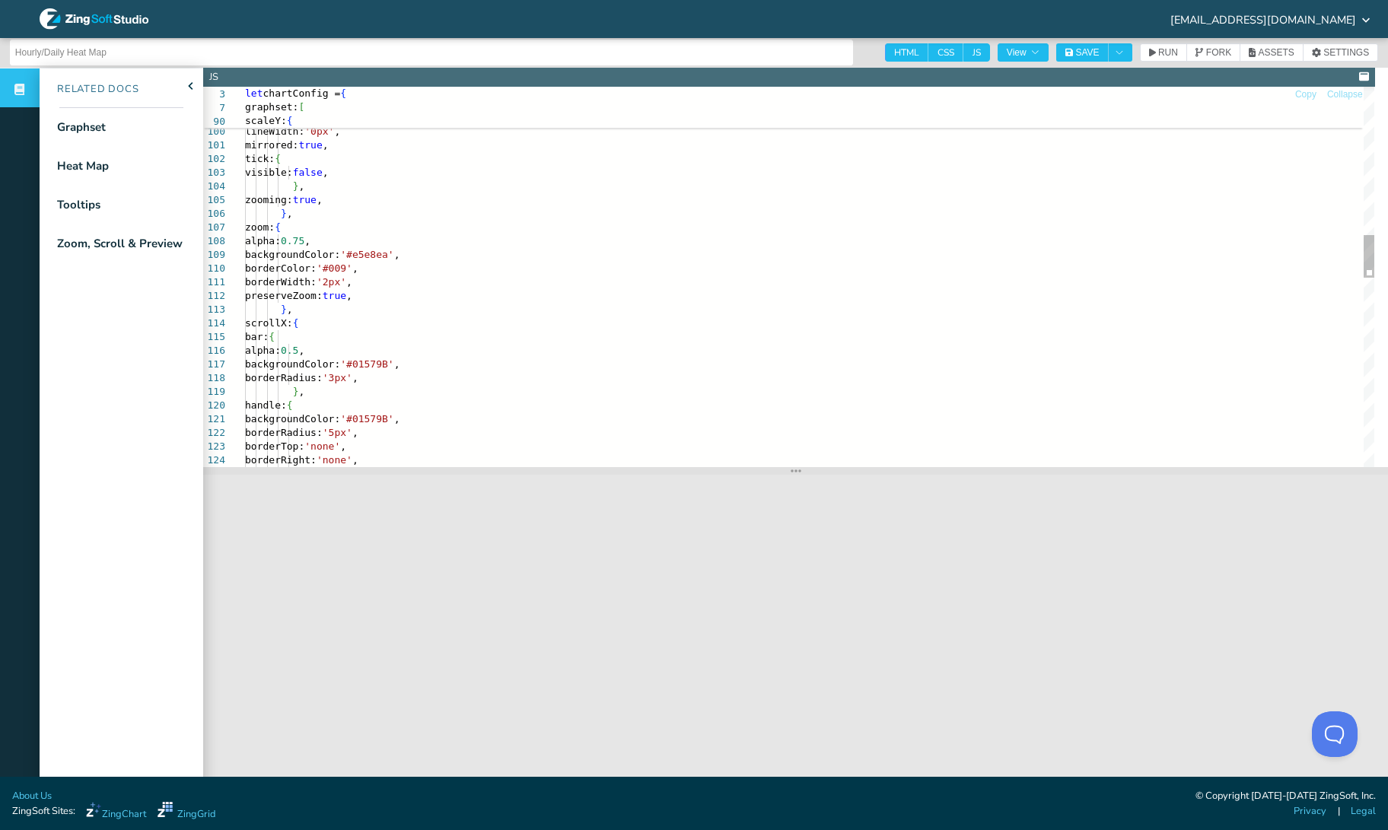
scroll to position [8, 0]
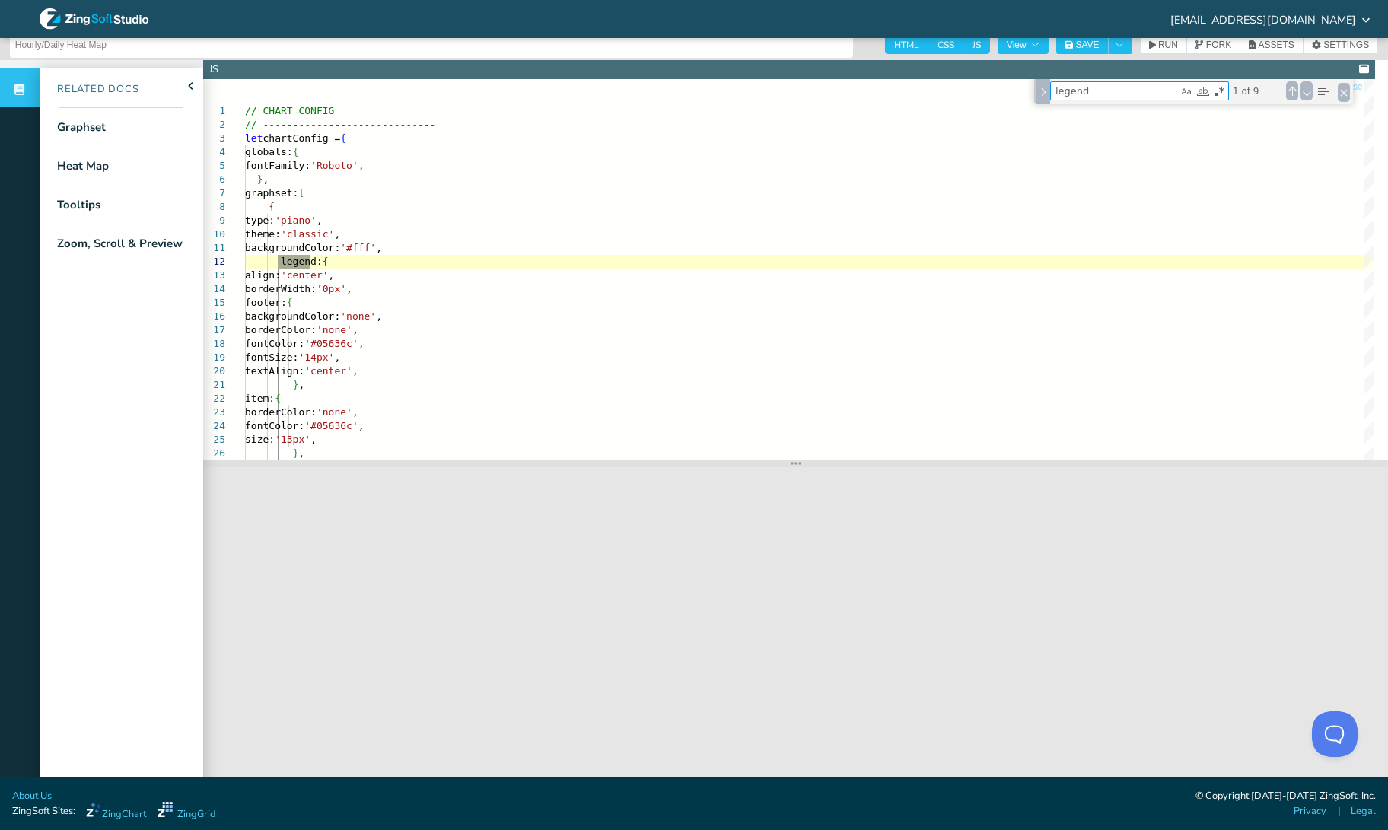
type textarea "legend"
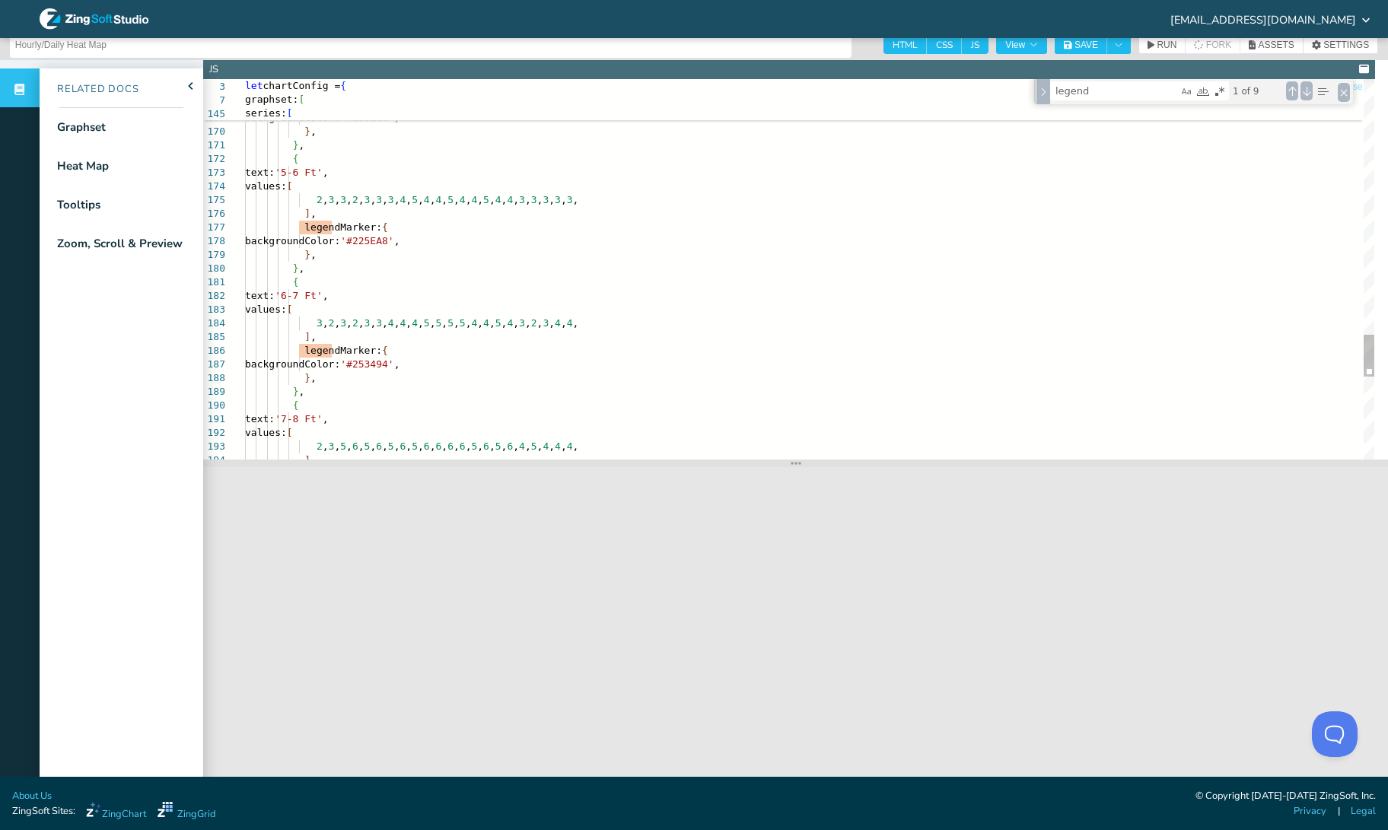
scroll to position [53, 0]
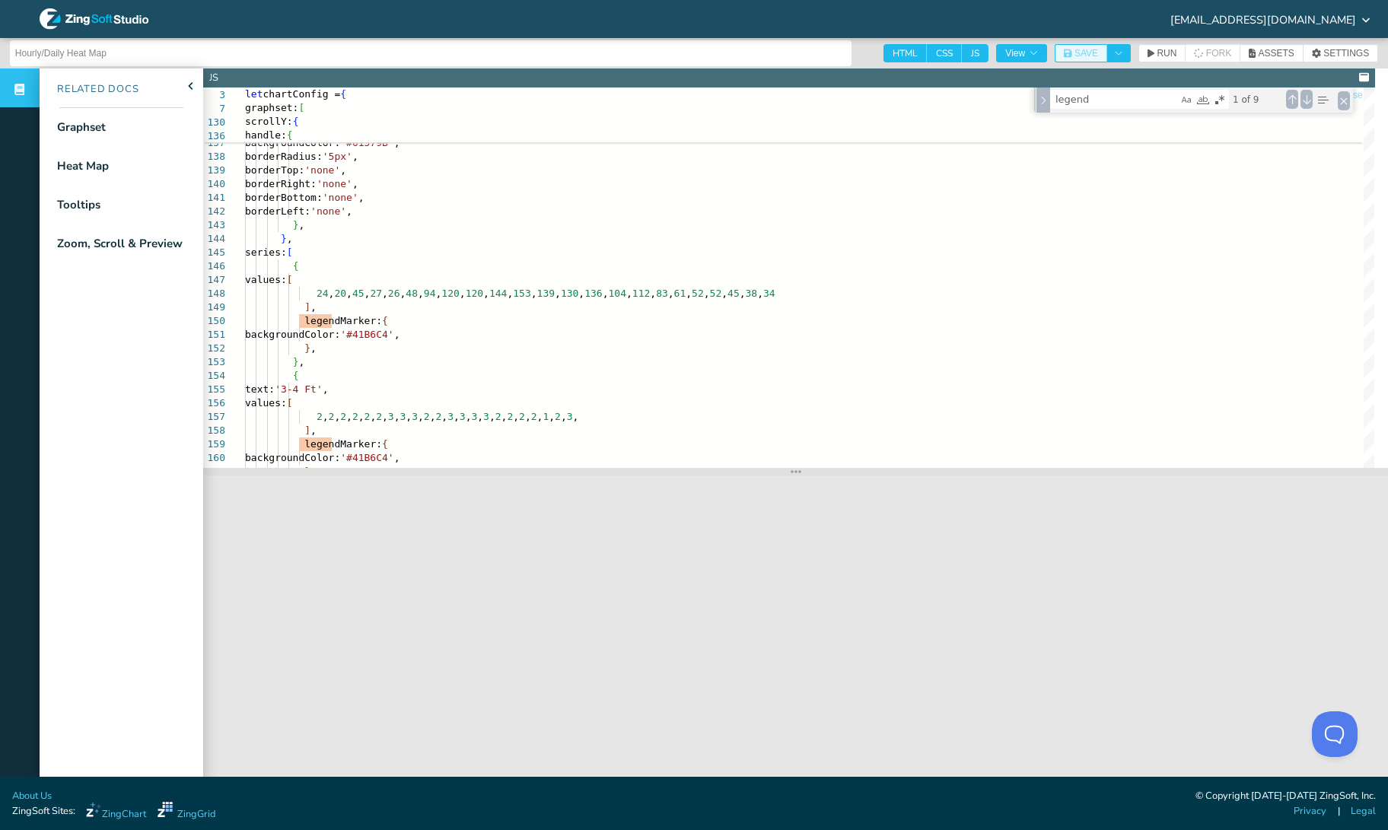
click at [1084, 53] on span "SAVE" at bounding box center [1086, 53] width 24 height 9
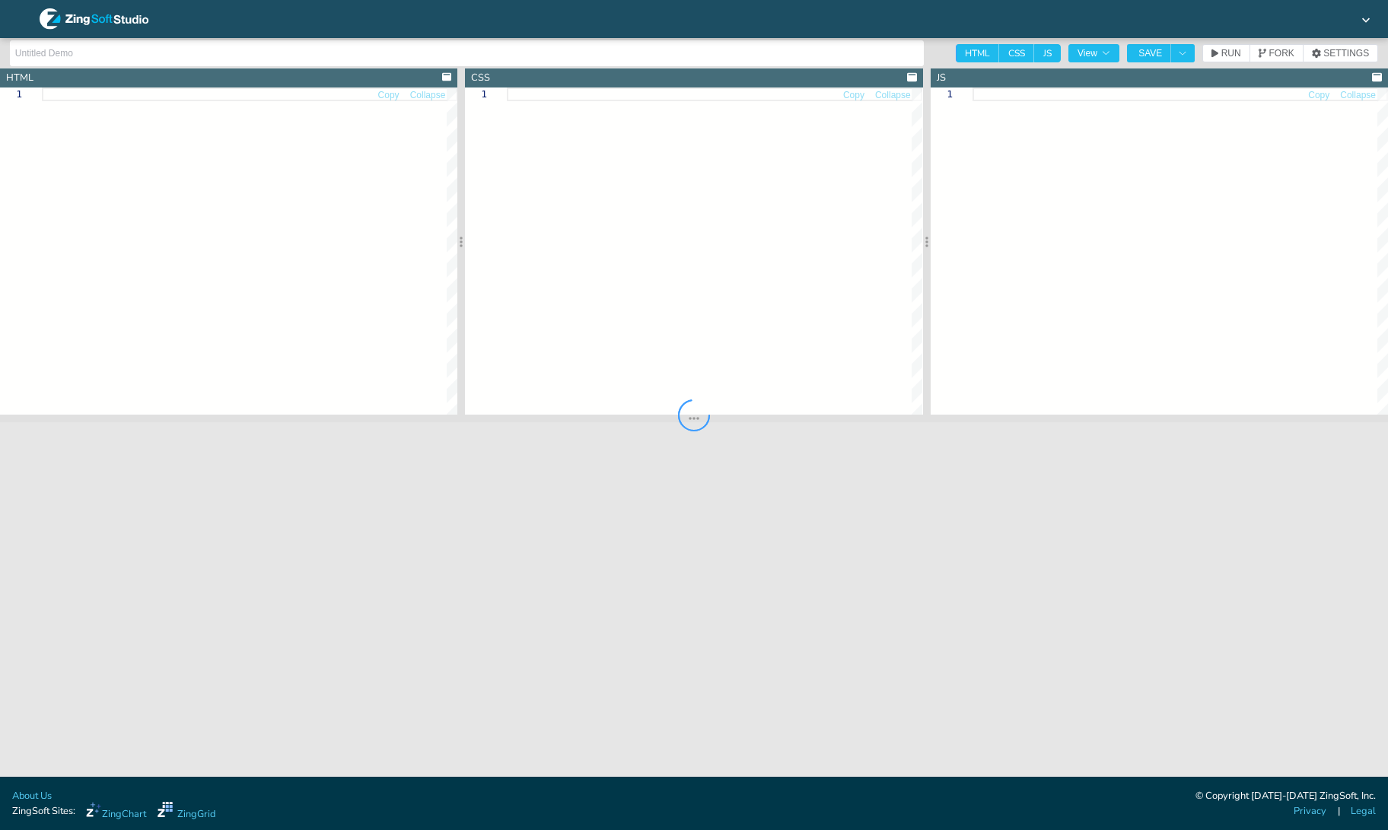
type input "Hourly/Daily Heat Map"
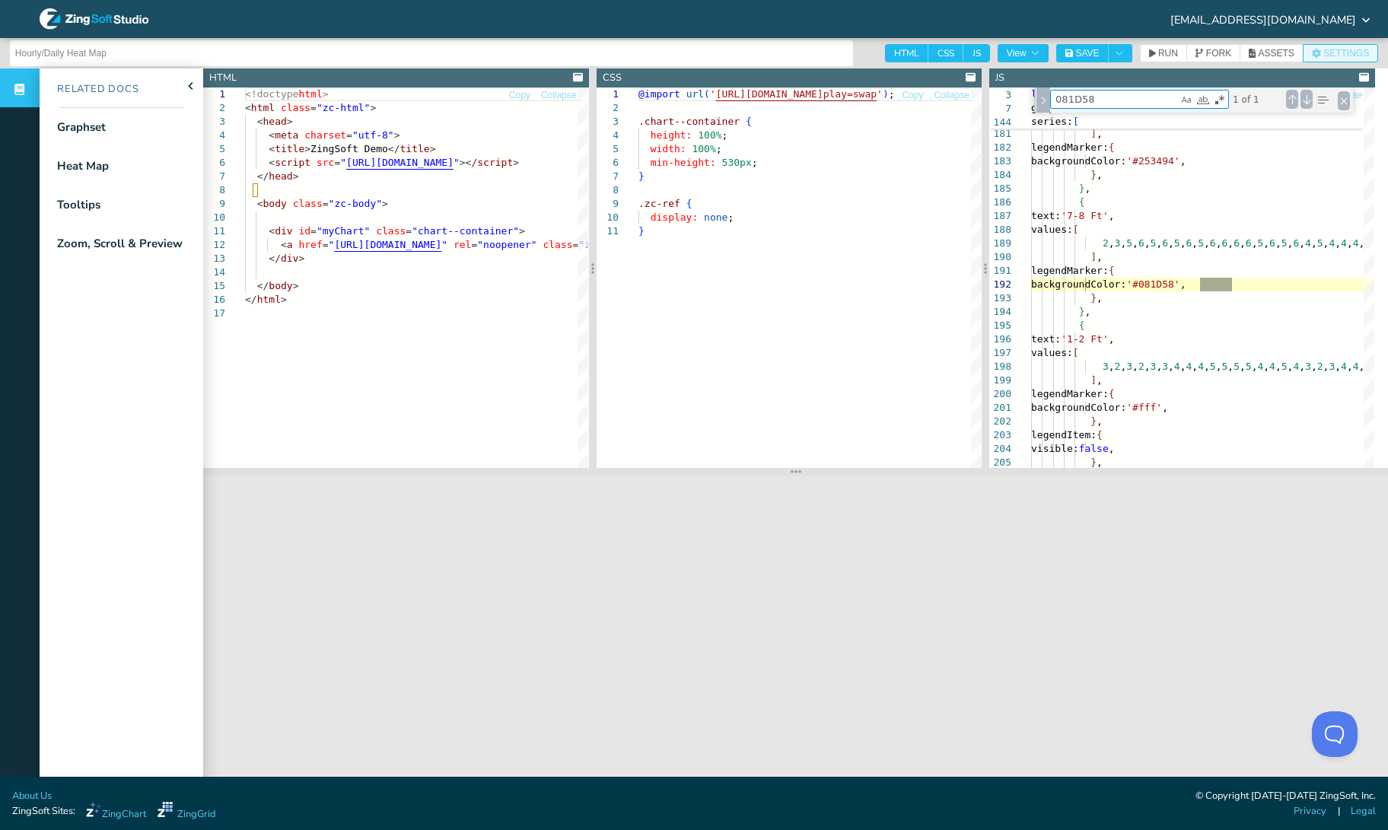
type textarea "081D58"
click at [1323, 58] on span "SETTINGS" at bounding box center [1346, 53] width 46 height 9
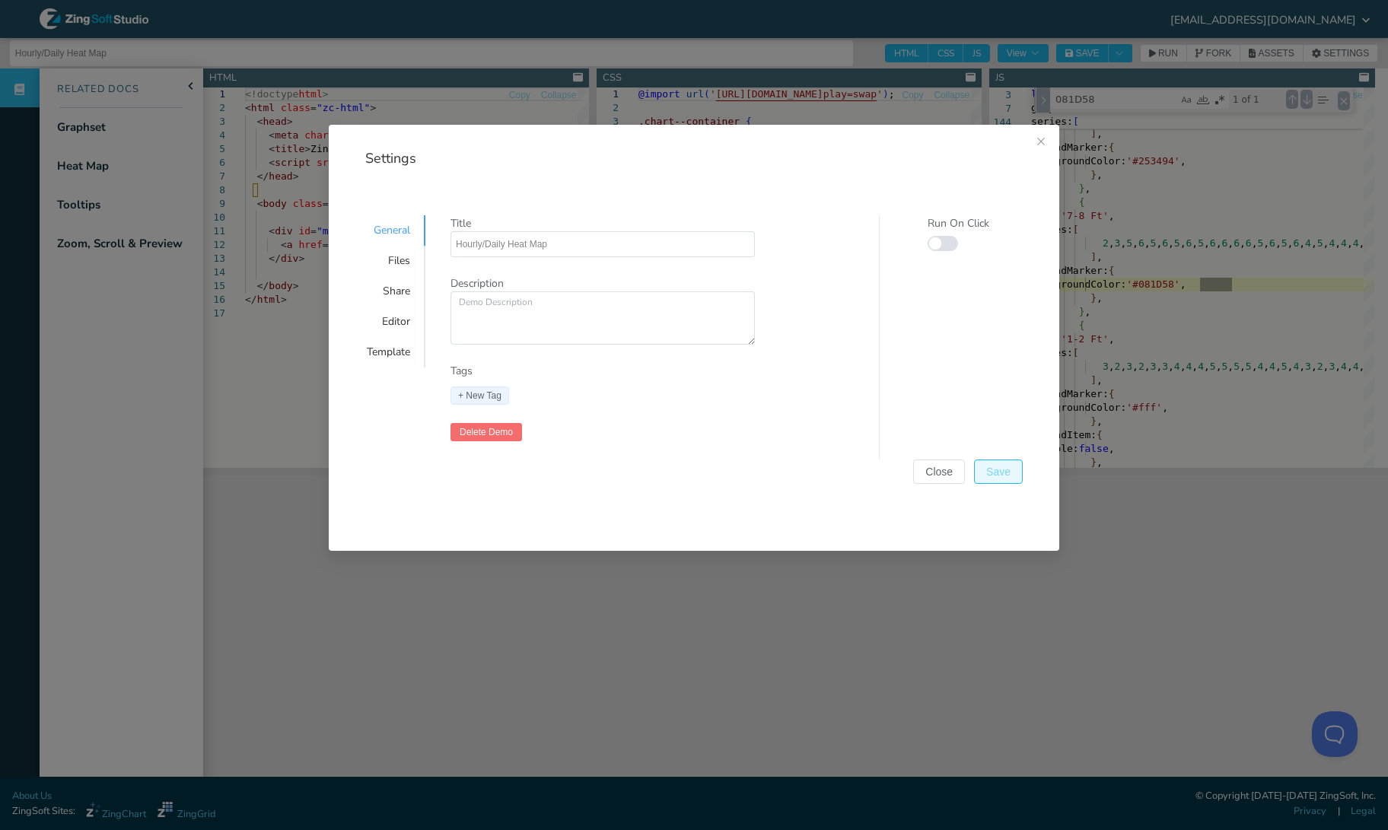
click at [997, 480] on button "Save" at bounding box center [998, 472] width 49 height 24
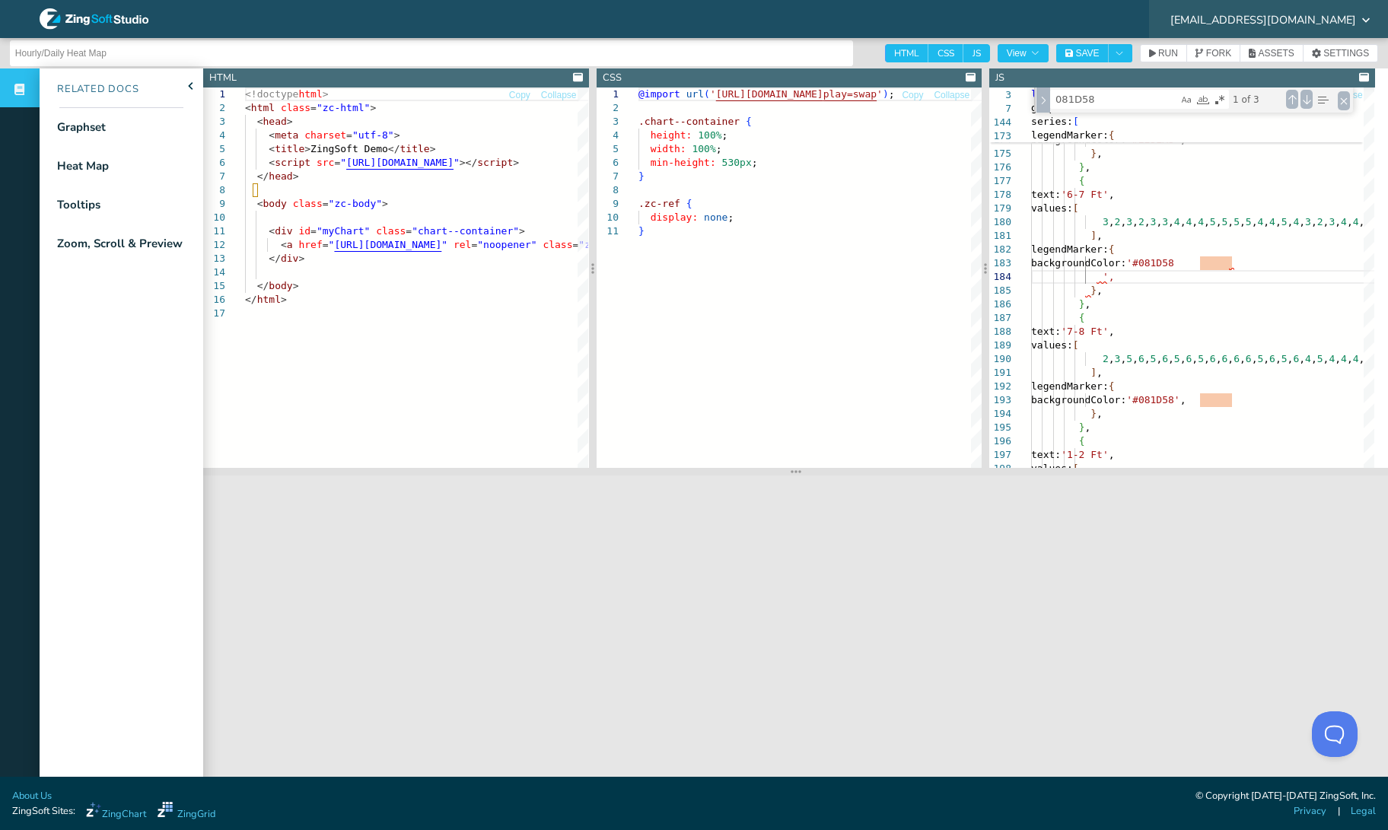
click at [1287, 21] on span "[EMAIL_ADDRESS][DOMAIN_NAME]" at bounding box center [1263, 19] width 186 height 11
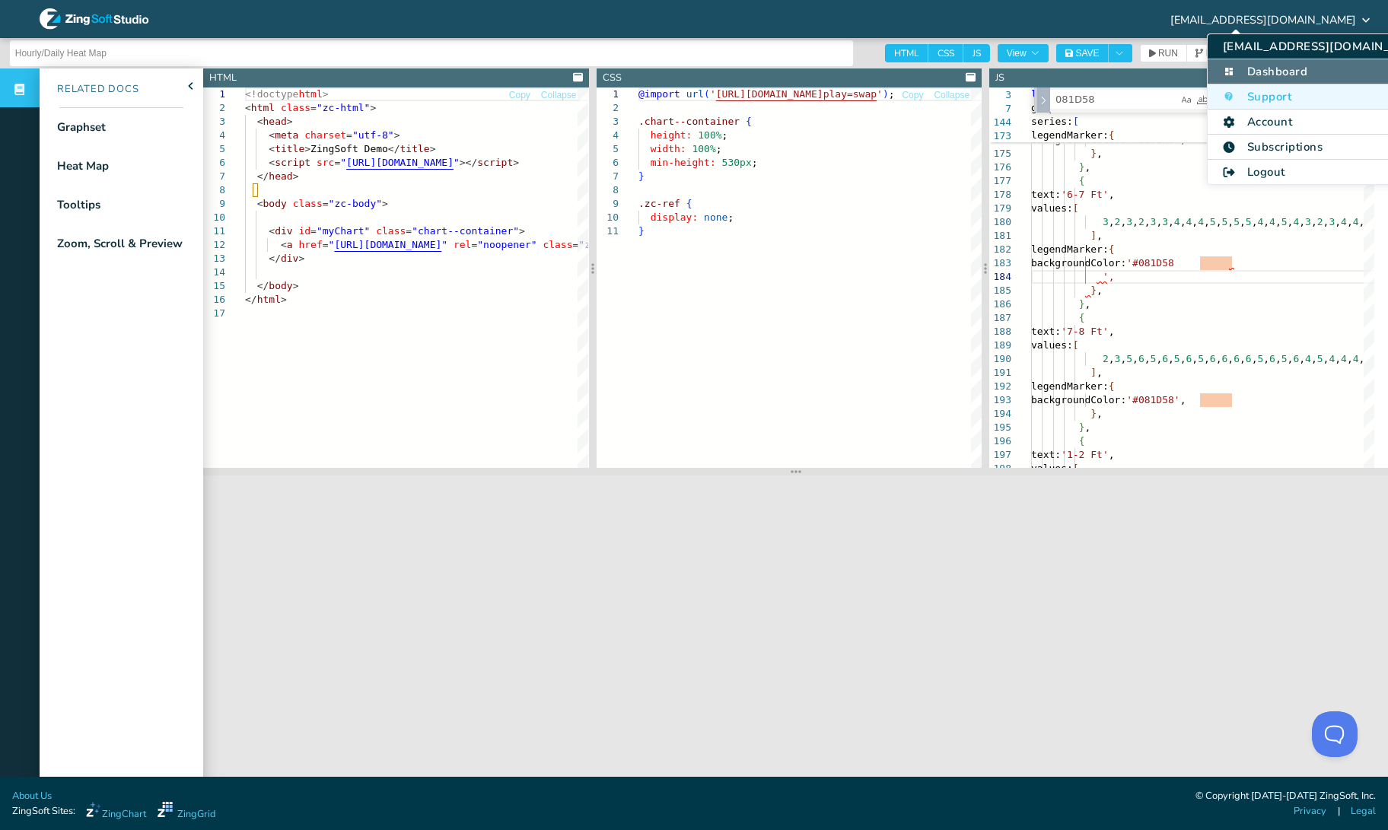
click at [1272, 72] on li "Dashboard" at bounding box center [1326, 71] width 236 height 25
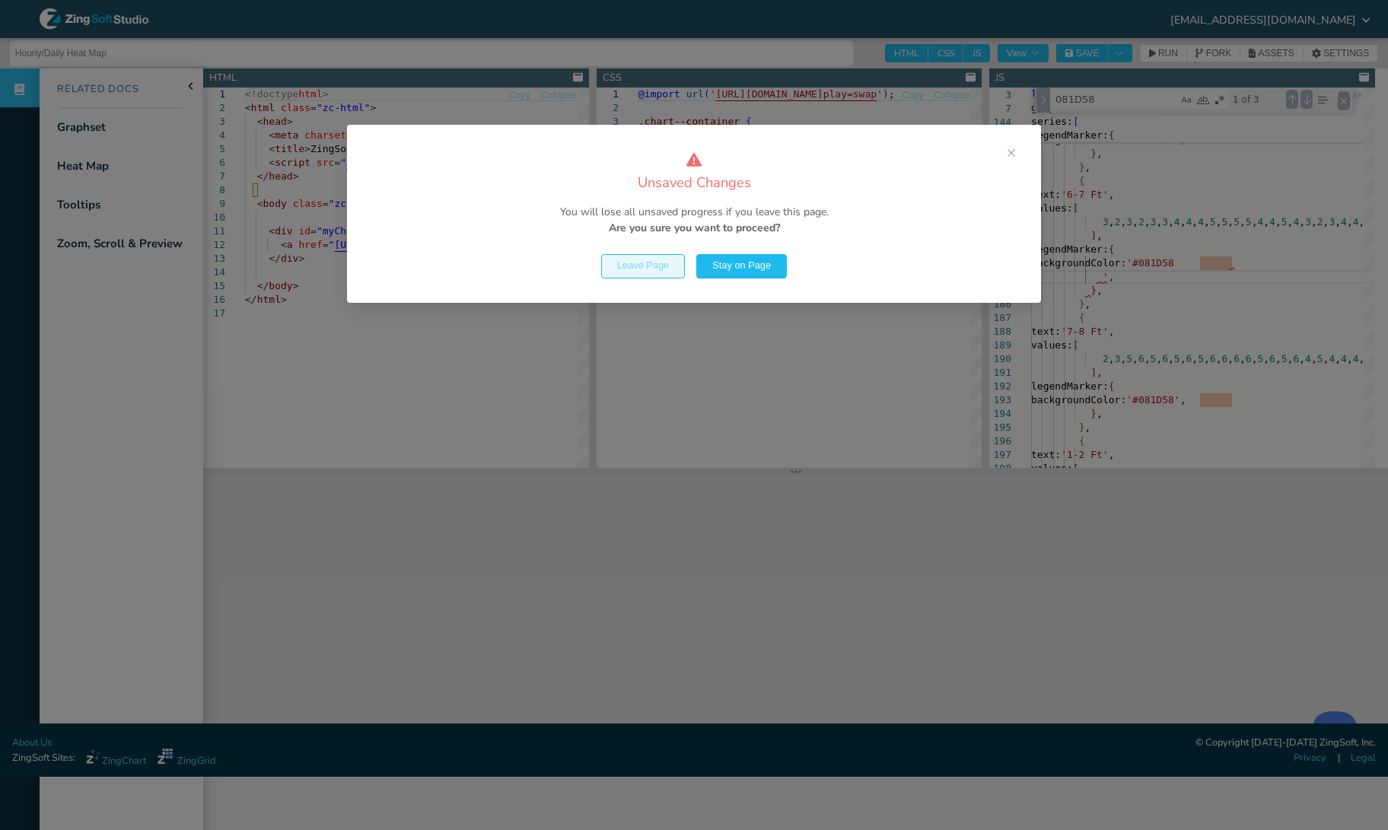
click at [671, 269] on button "Leave Page" at bounding box center [643, 266] width 84 height 24
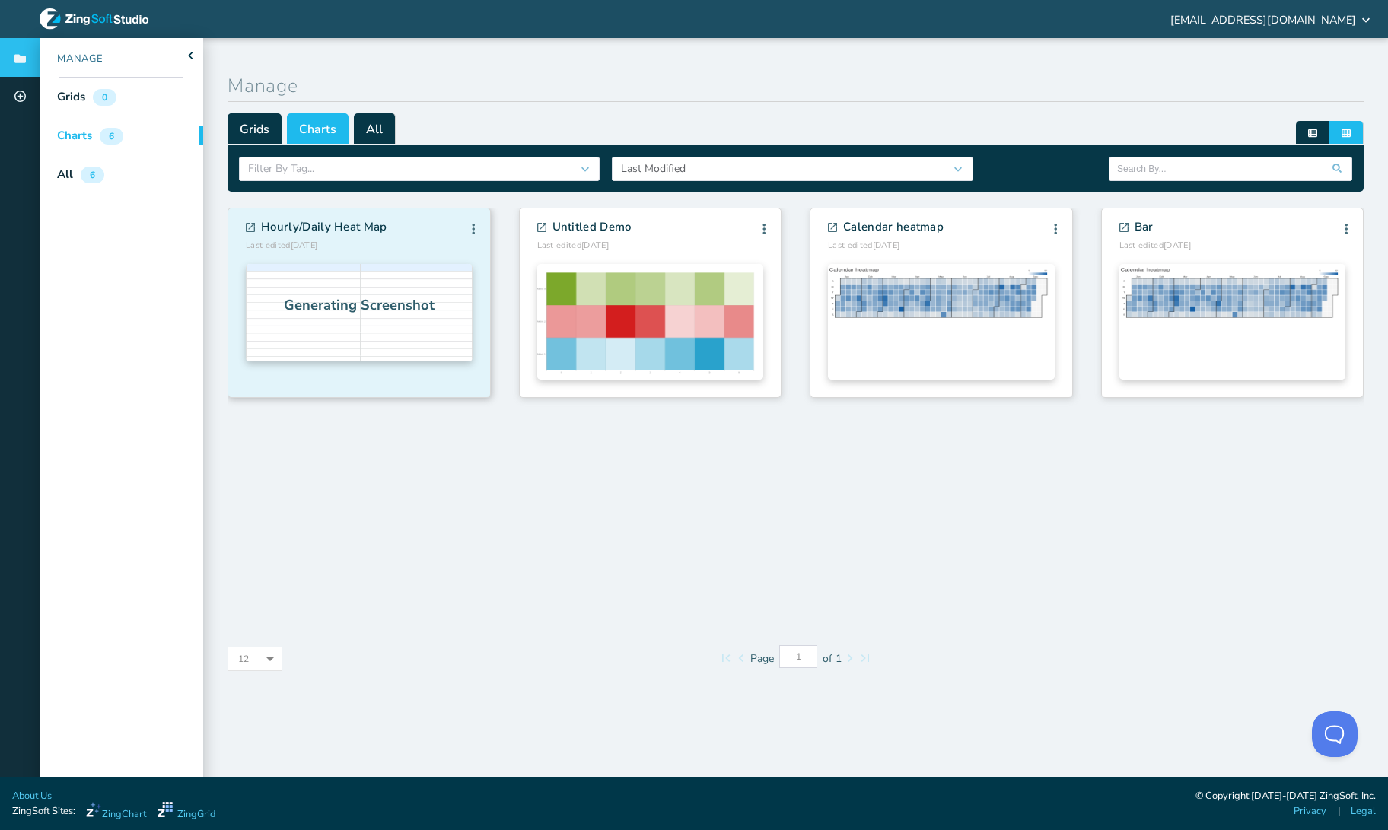
click at [427, 218] on section "Hourly/Daily Heat Map Last edited 9/17/2025 Edit Info Fork Delete Edit Info For…" at bounding box center [359, 303] width 262 height 189
click at [372, 279] on div "Generating Screenshot" at bounding box center [359, 312] width 227 height 97
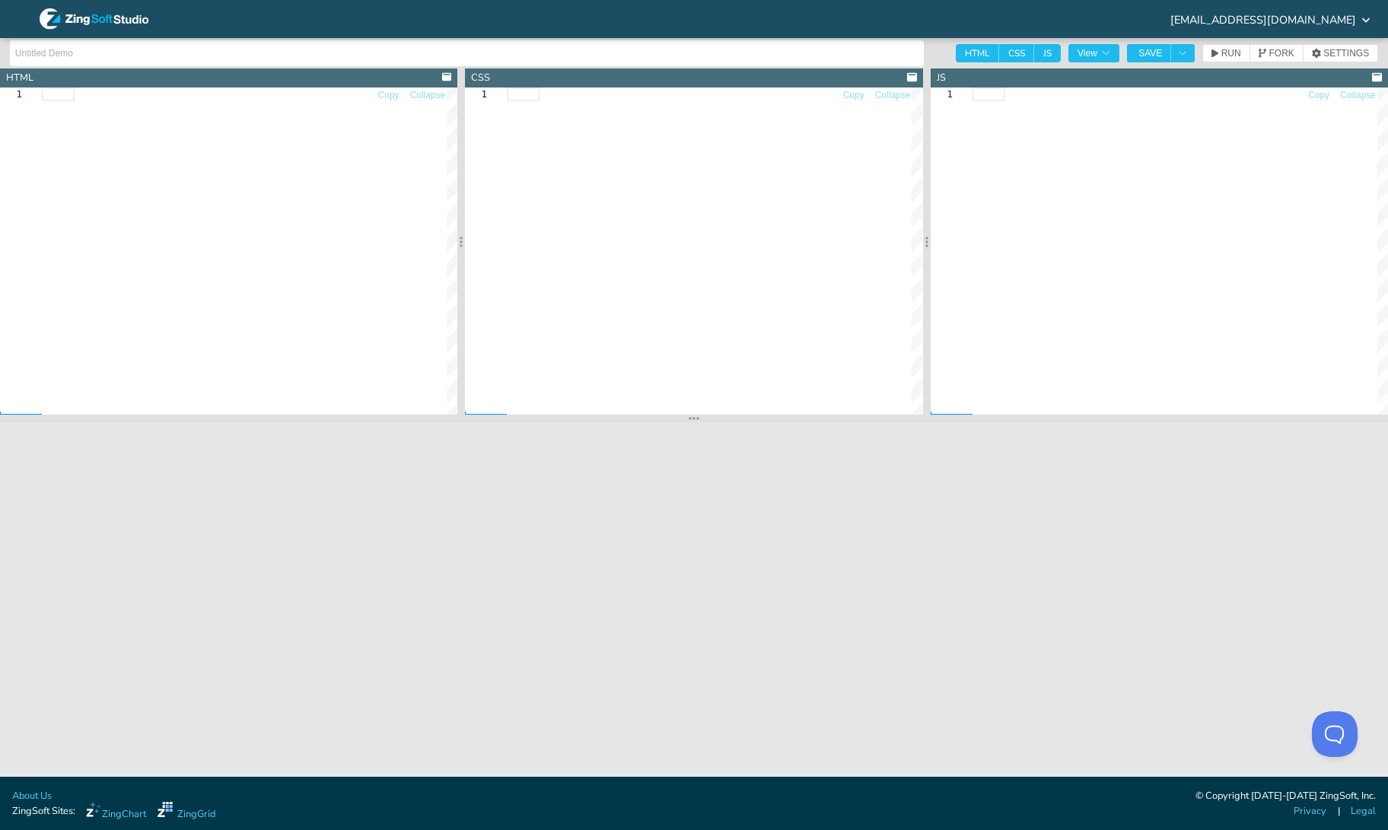
type input "Hourly/Daily Heat Map"
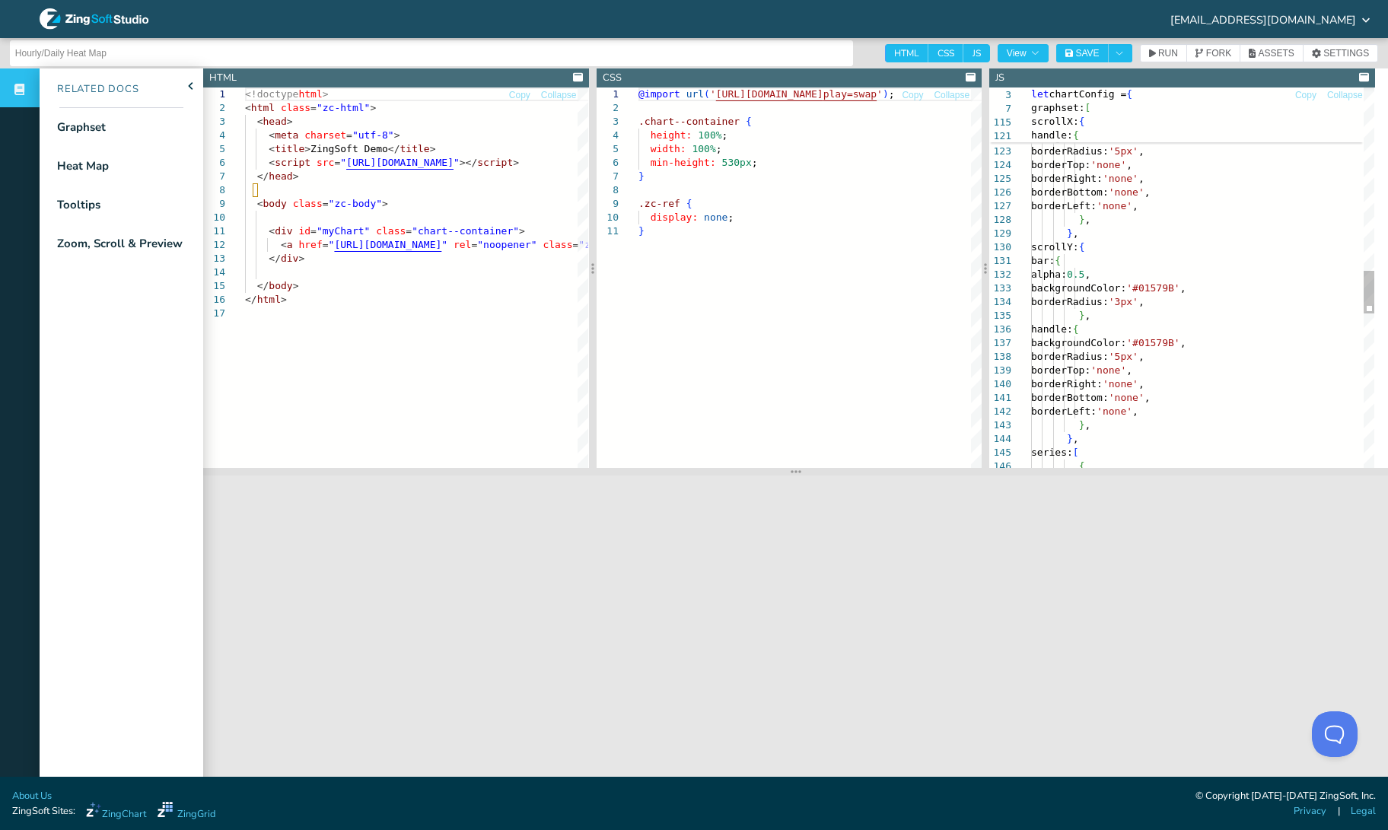
scroll to position [53, 0]
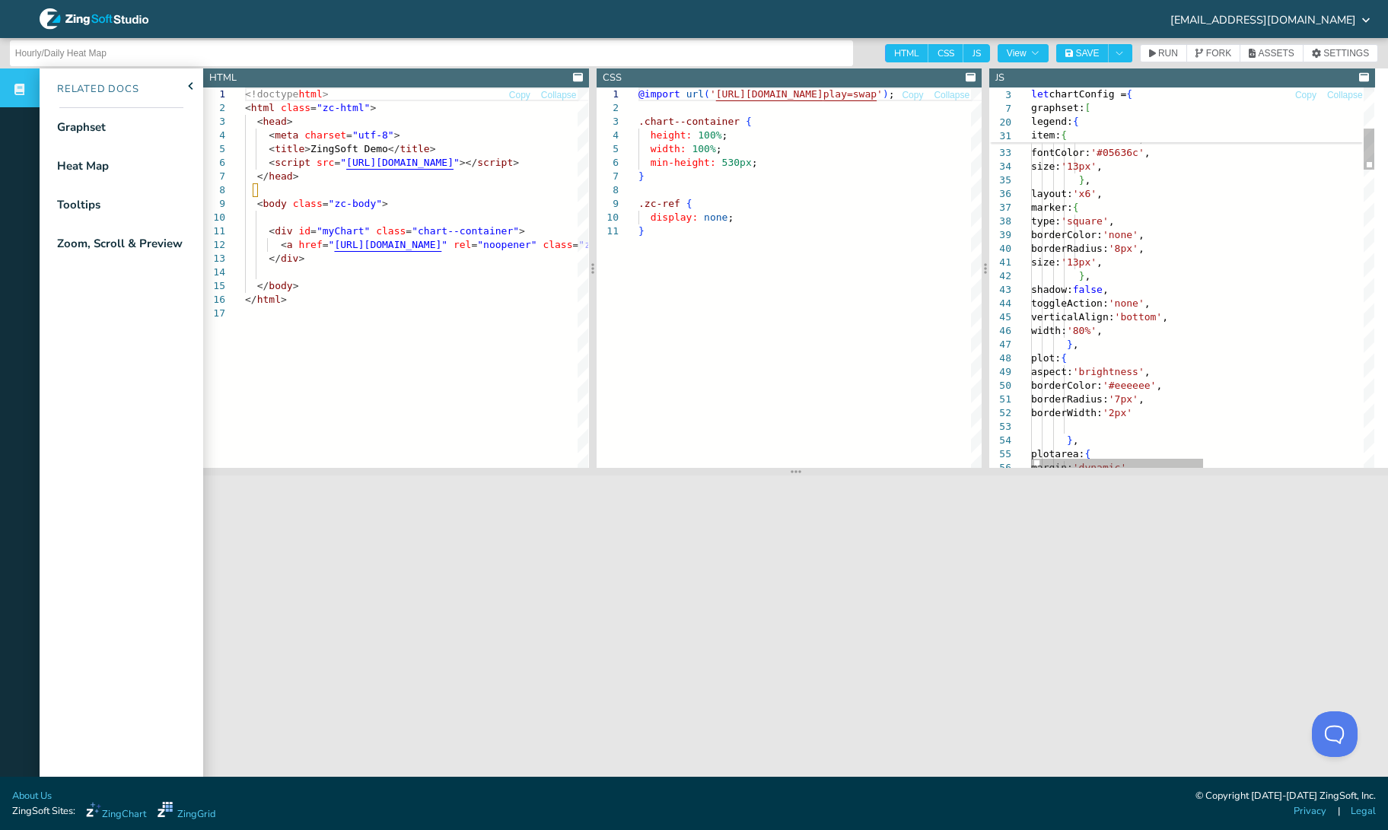
scroll to position [53, 0]
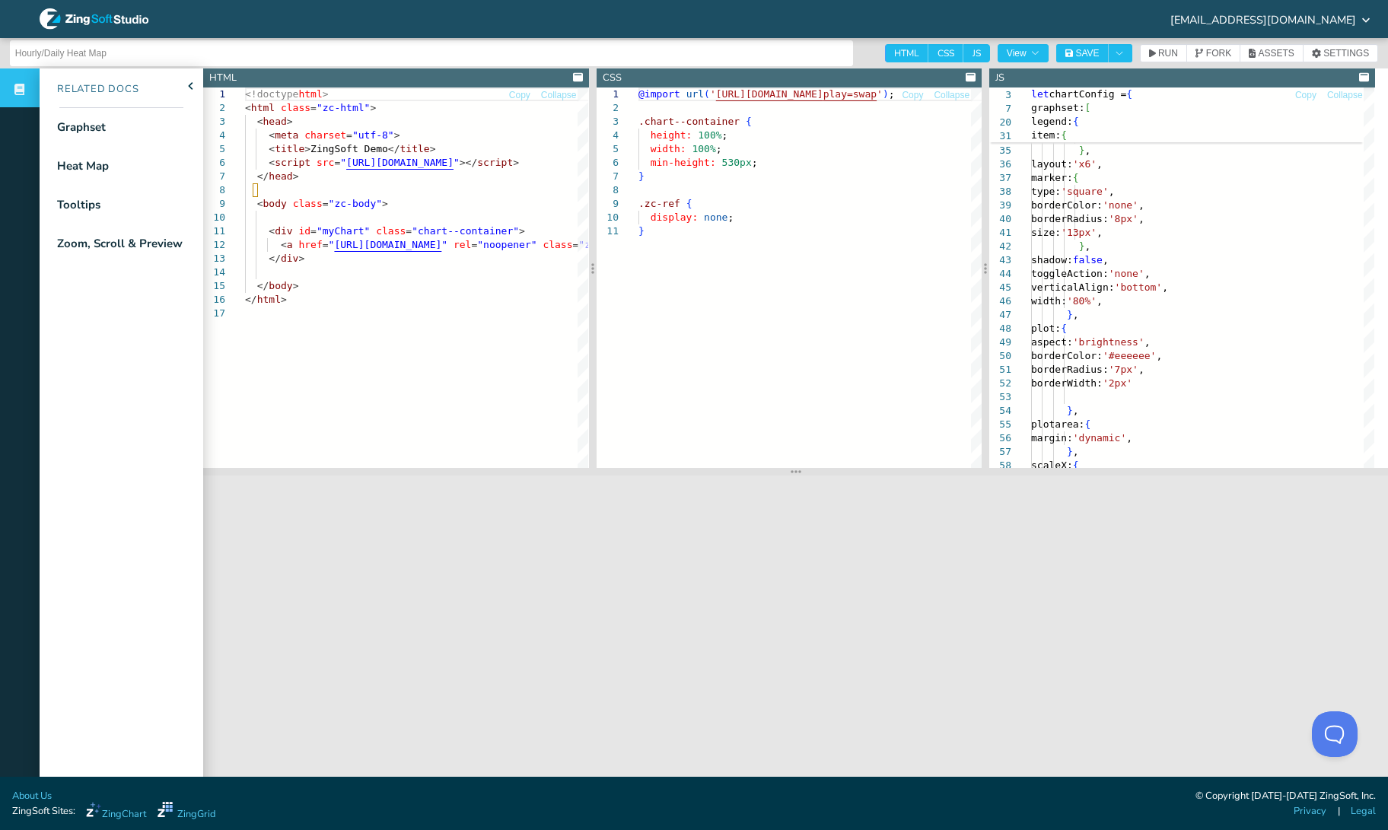
scroll to position [53, 0]
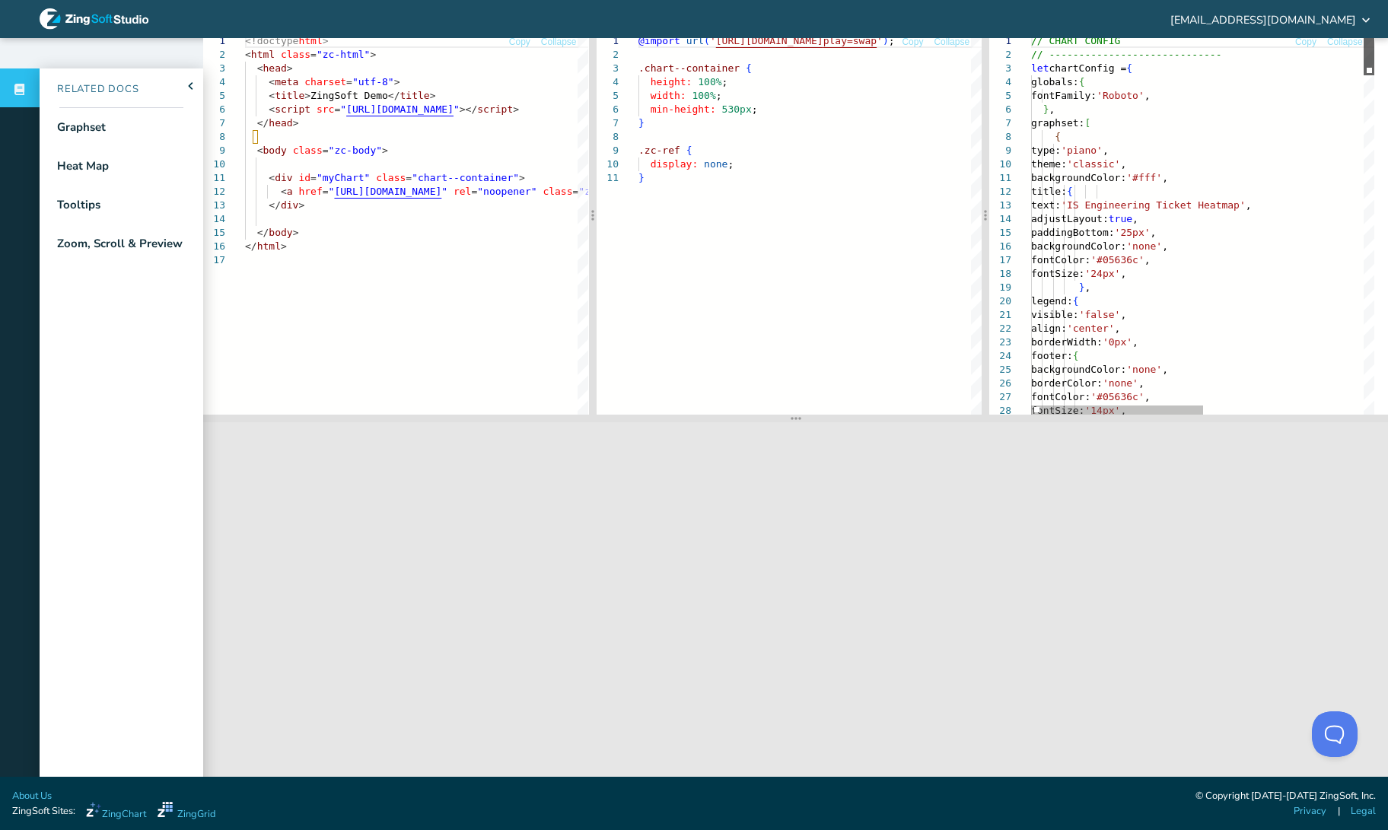
click at [1364, 34] on div at bounding box center [1369, 54] width 11 height 41
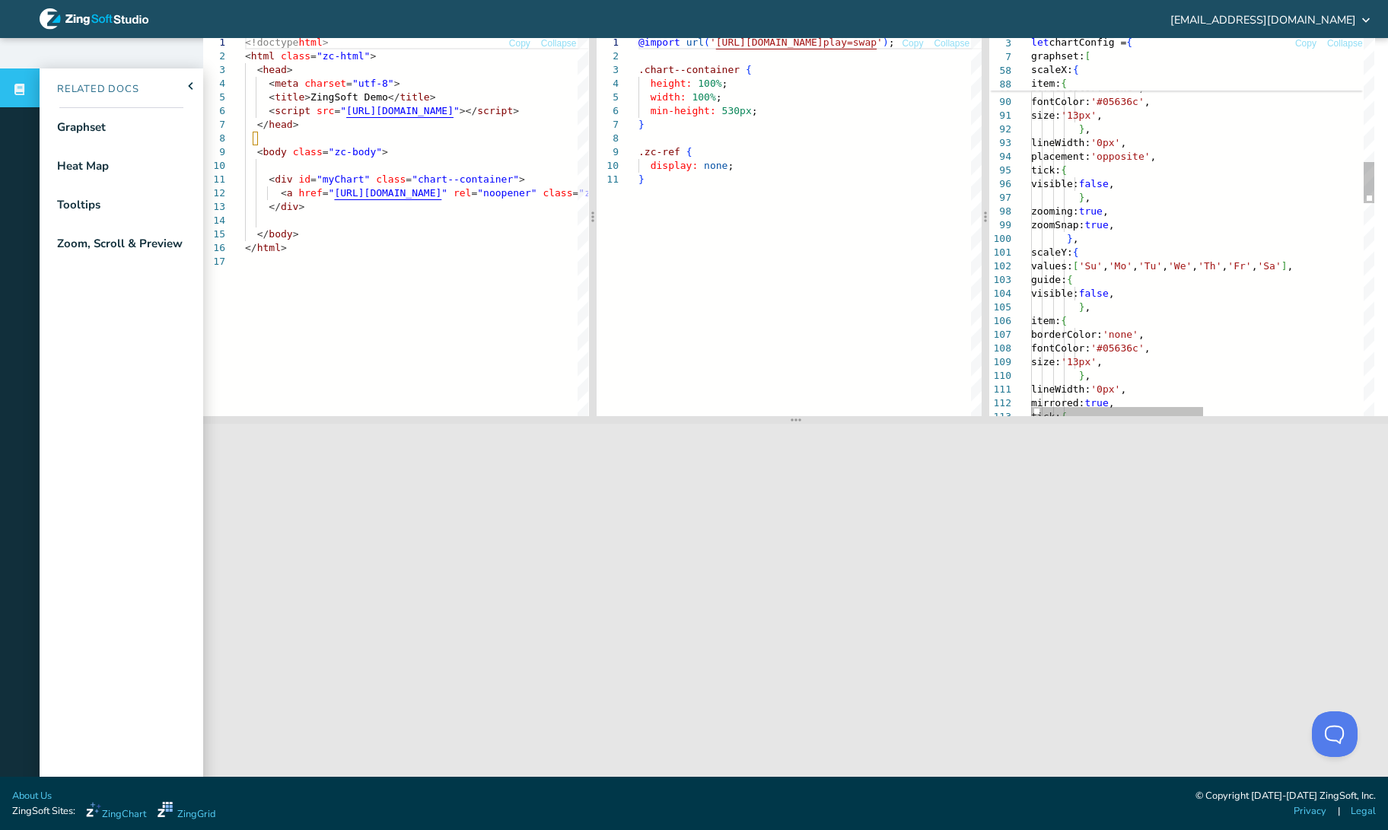
scroll to position [0, 0]
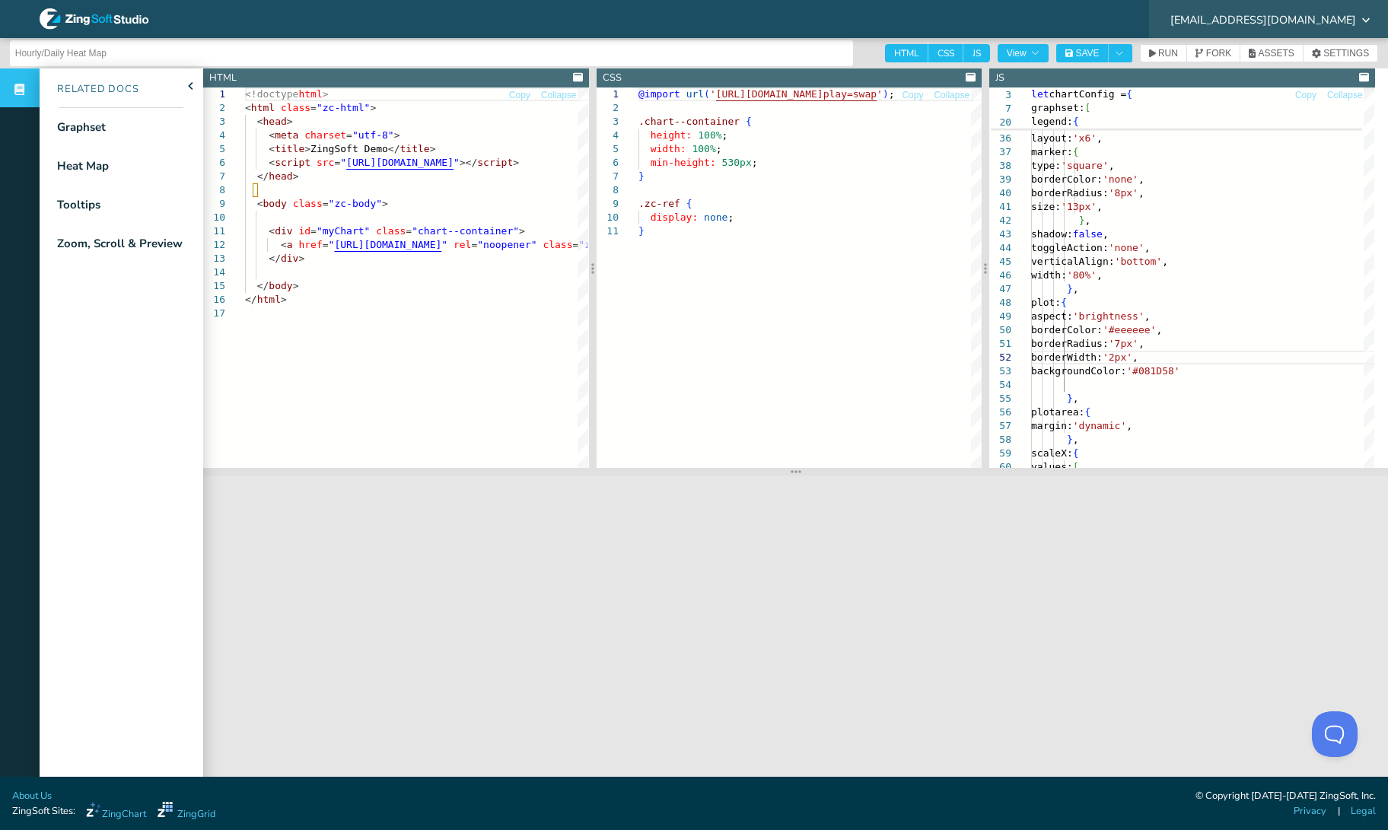
click at [1301, 18] on span "[EMAIL_ADDRESS][DOMAIN_NAME]" at bounding box center [1263, 19] width 186 height 11
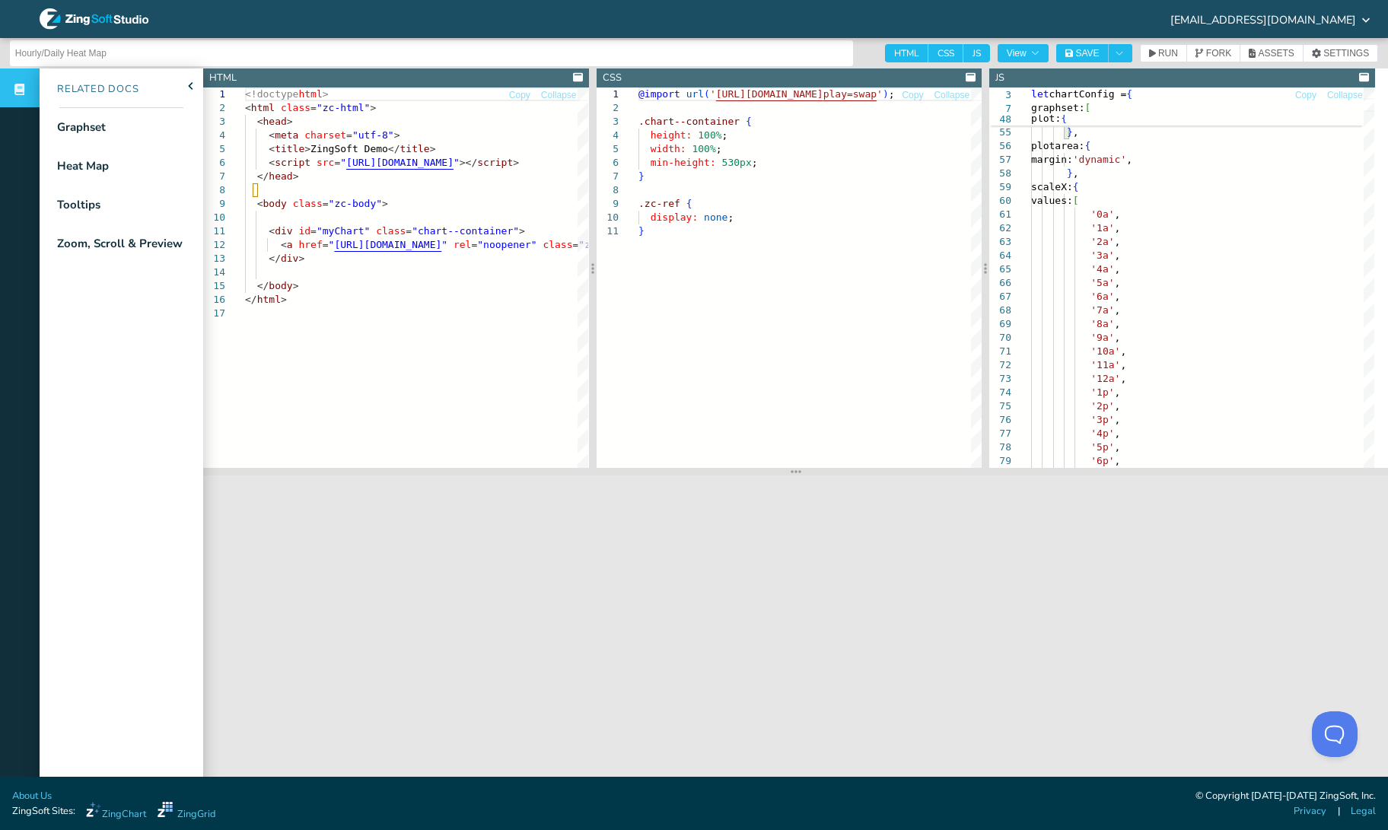
scroll to position [53, 0]
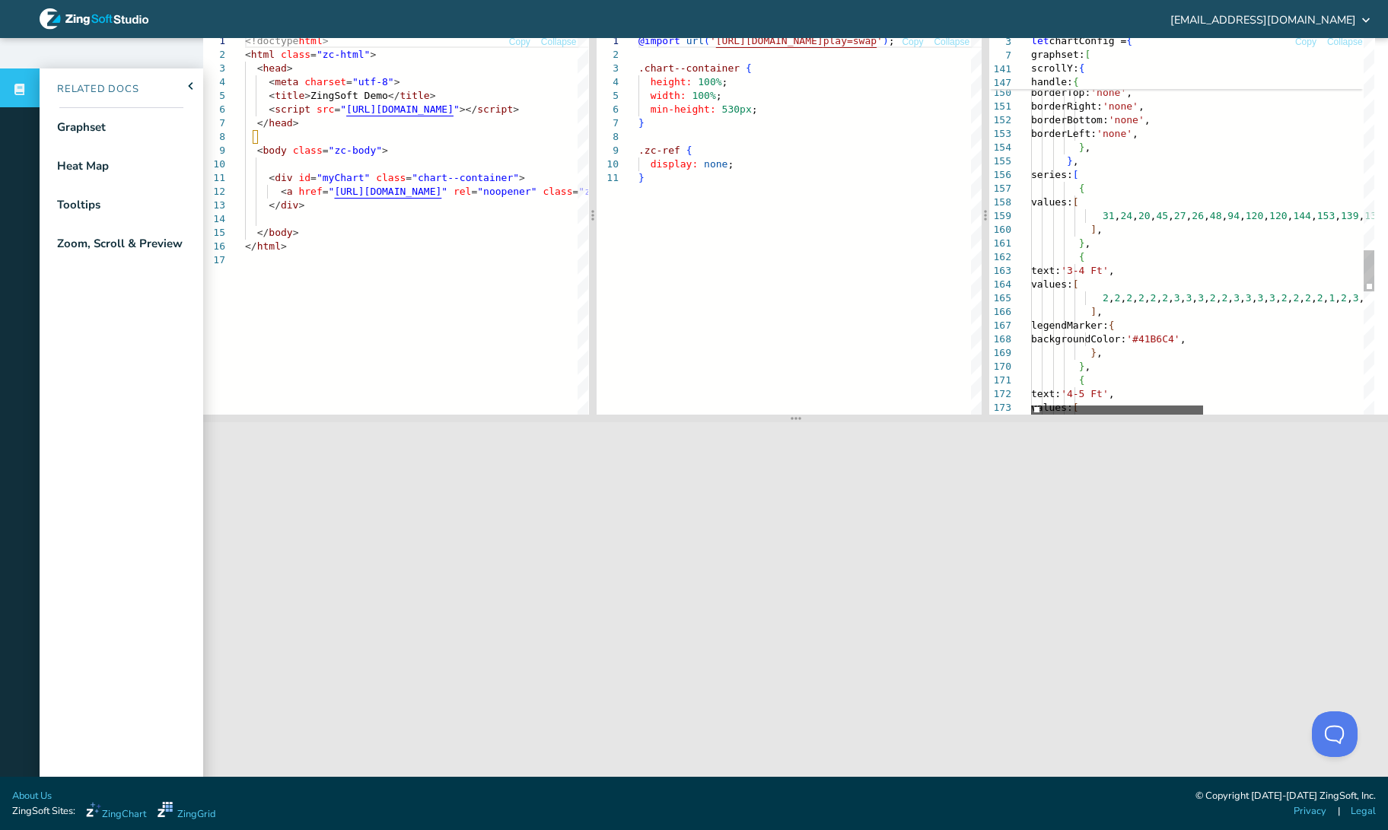
click at [1113, 406] on div at bounding box center [1117, 410] width 172 height 9
click at [1146, 413] on div at bounding box center [1122, 410] width 172 height 9
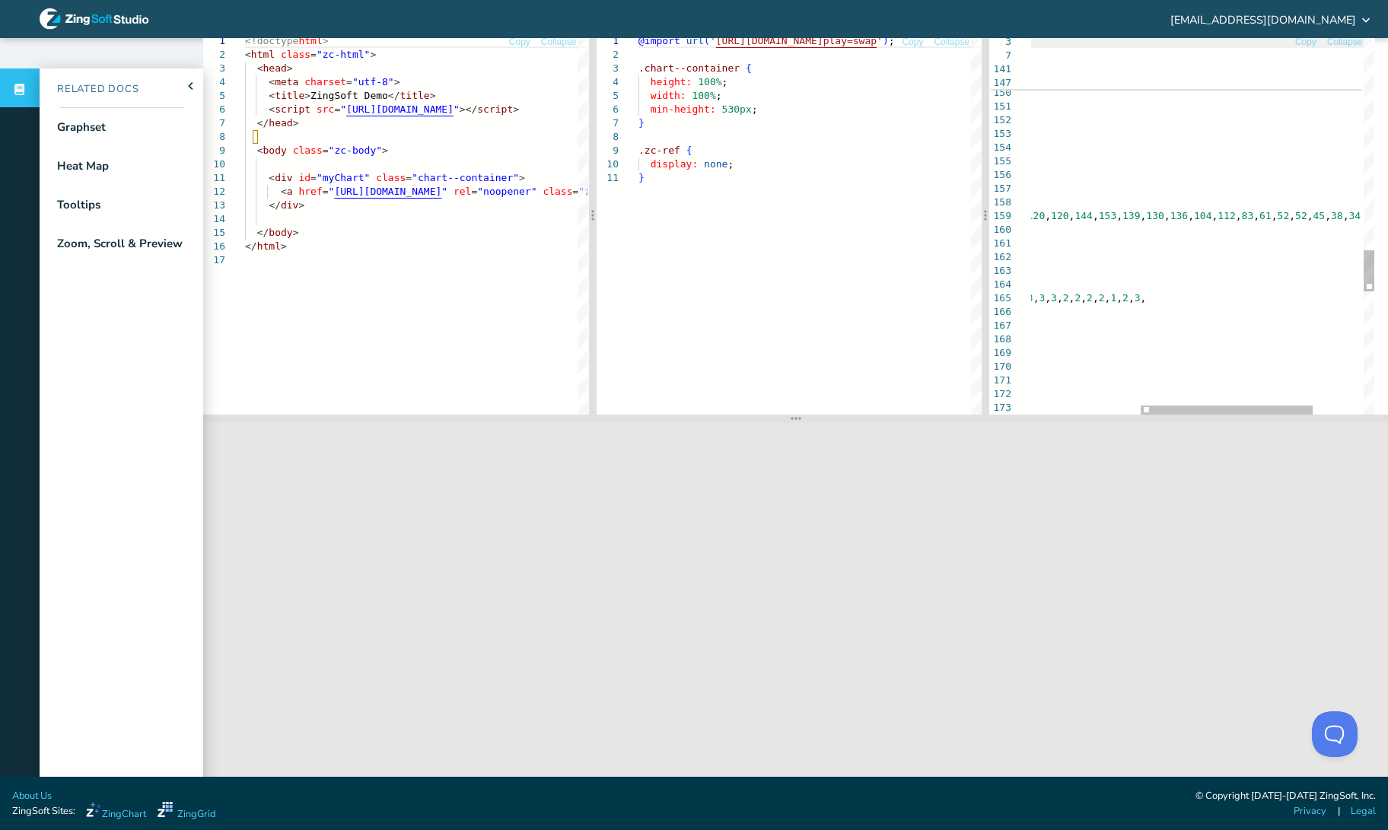
click at [1243, 40] on span "let chartConfig = {" at bounding box center [1139, 41] width 652 height 14
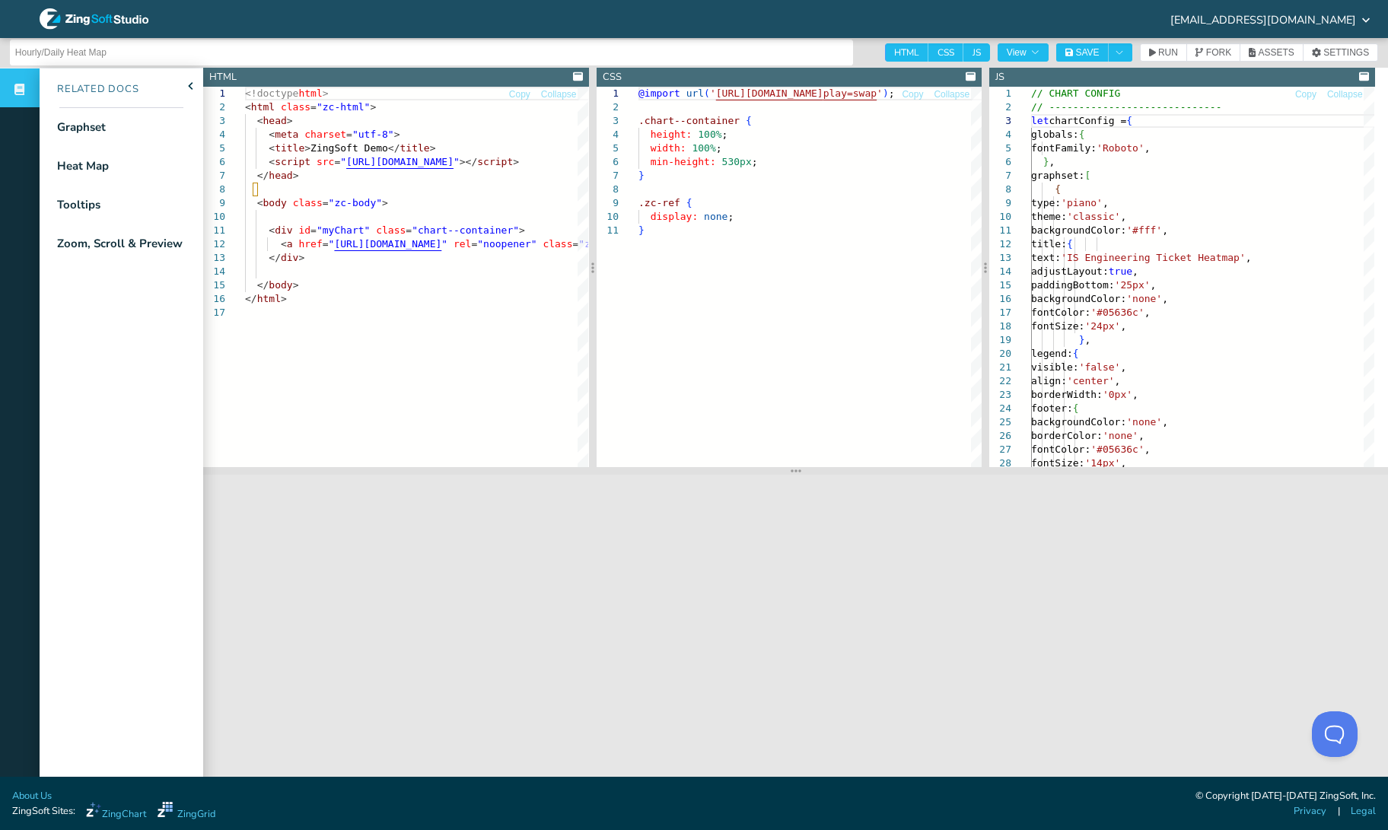
scroll to position [0, 0]
click at [1363, 74] on icon at bounding box center [1364, 77] width 10 height 8
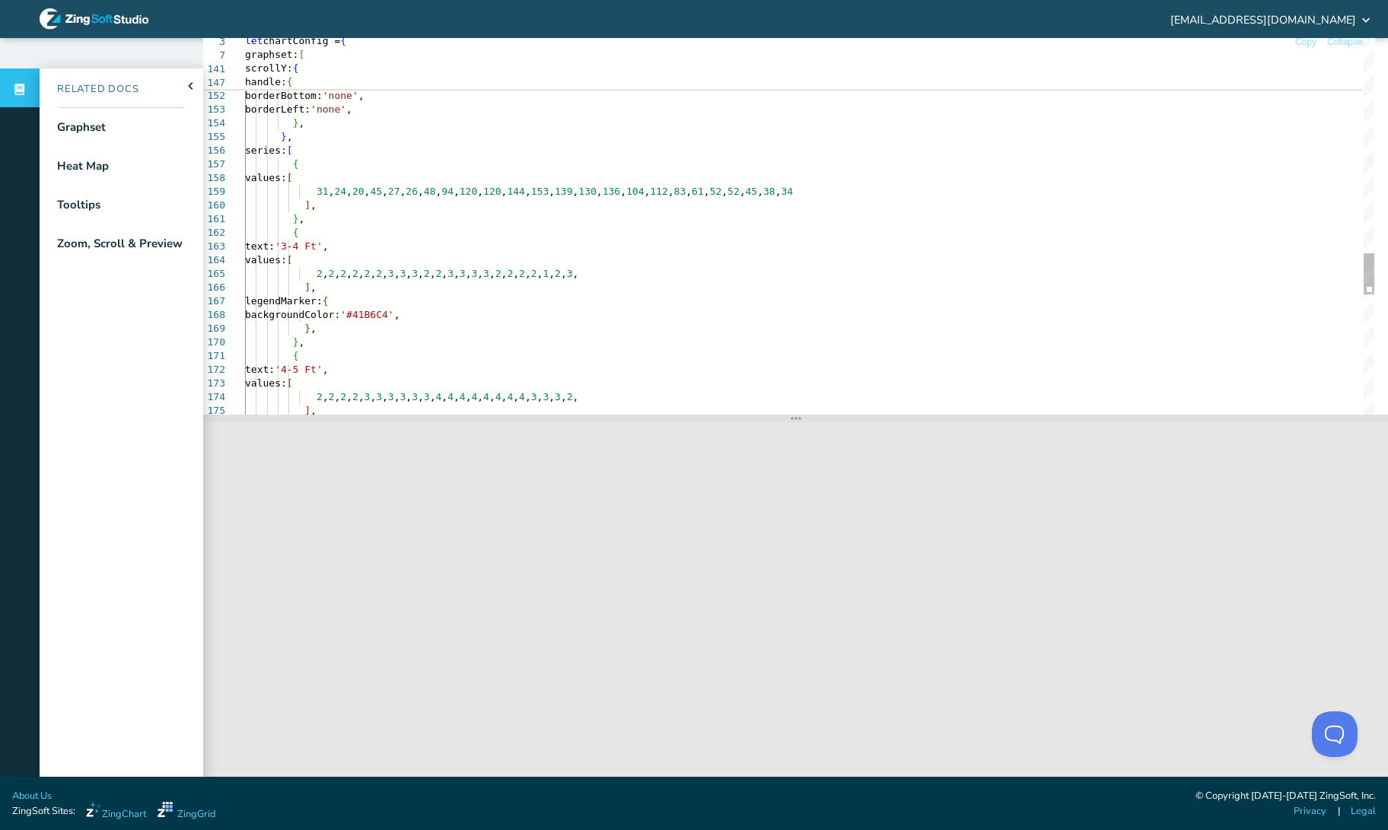
scroll to position [37, 0]
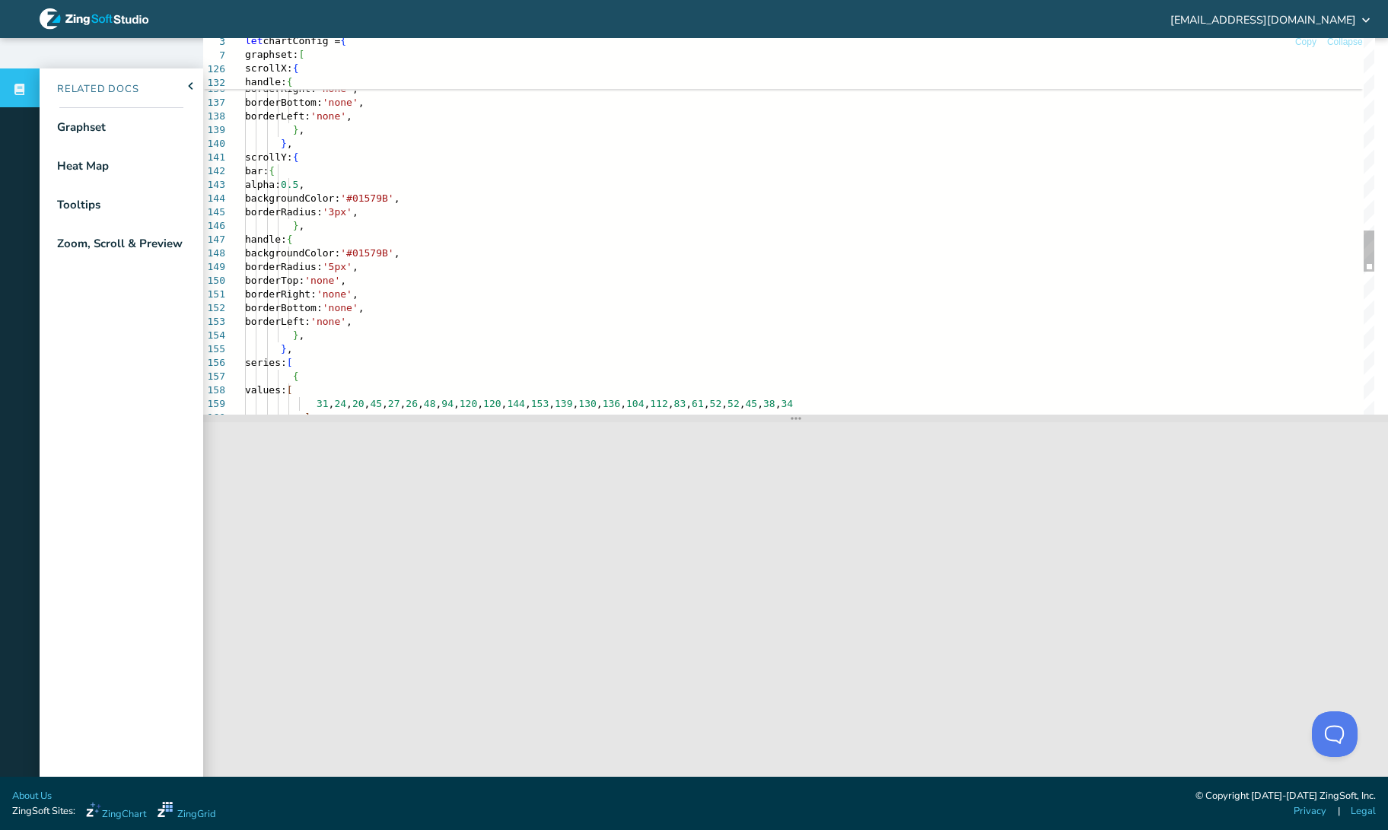
scroll to position [46, 0]
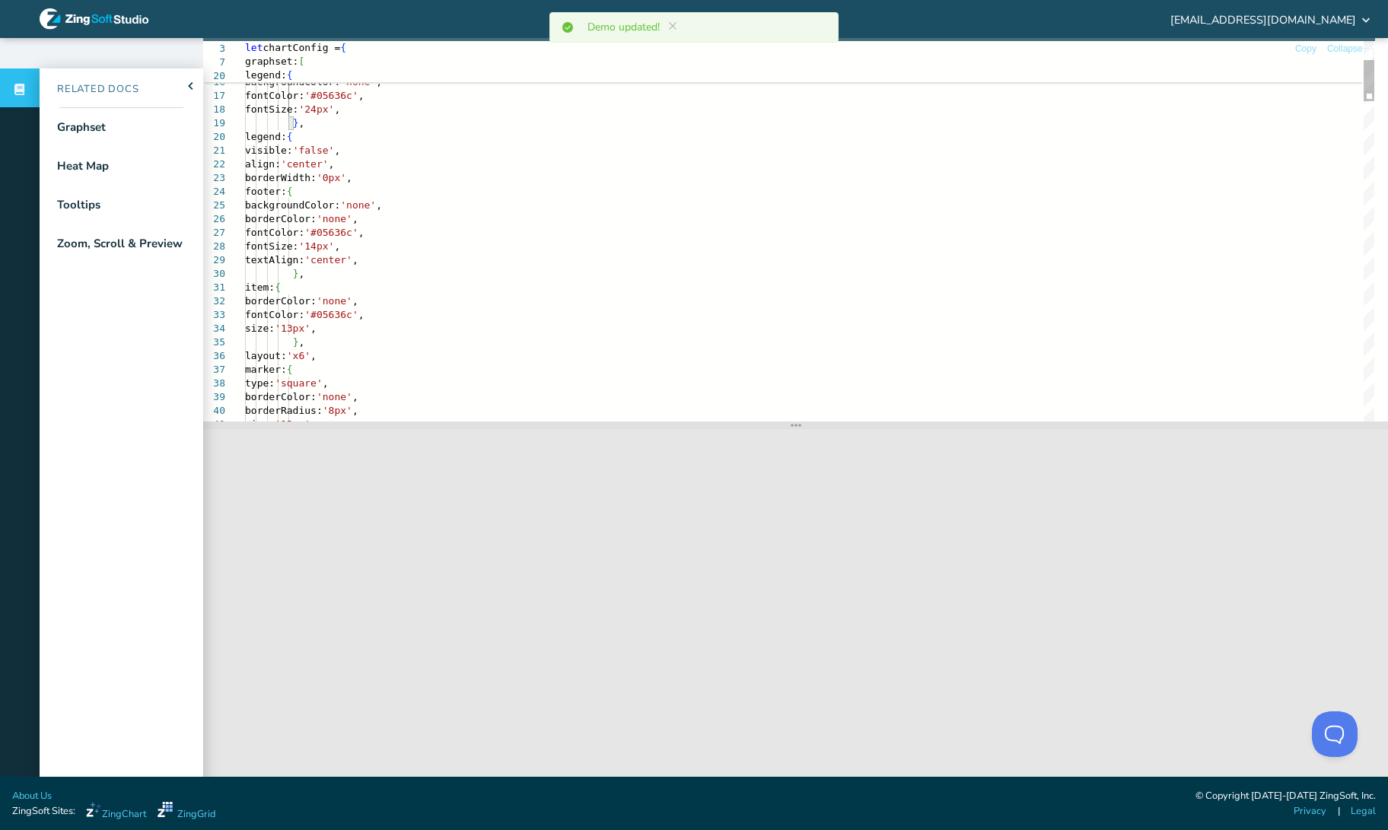
scroll to position [53, 0]
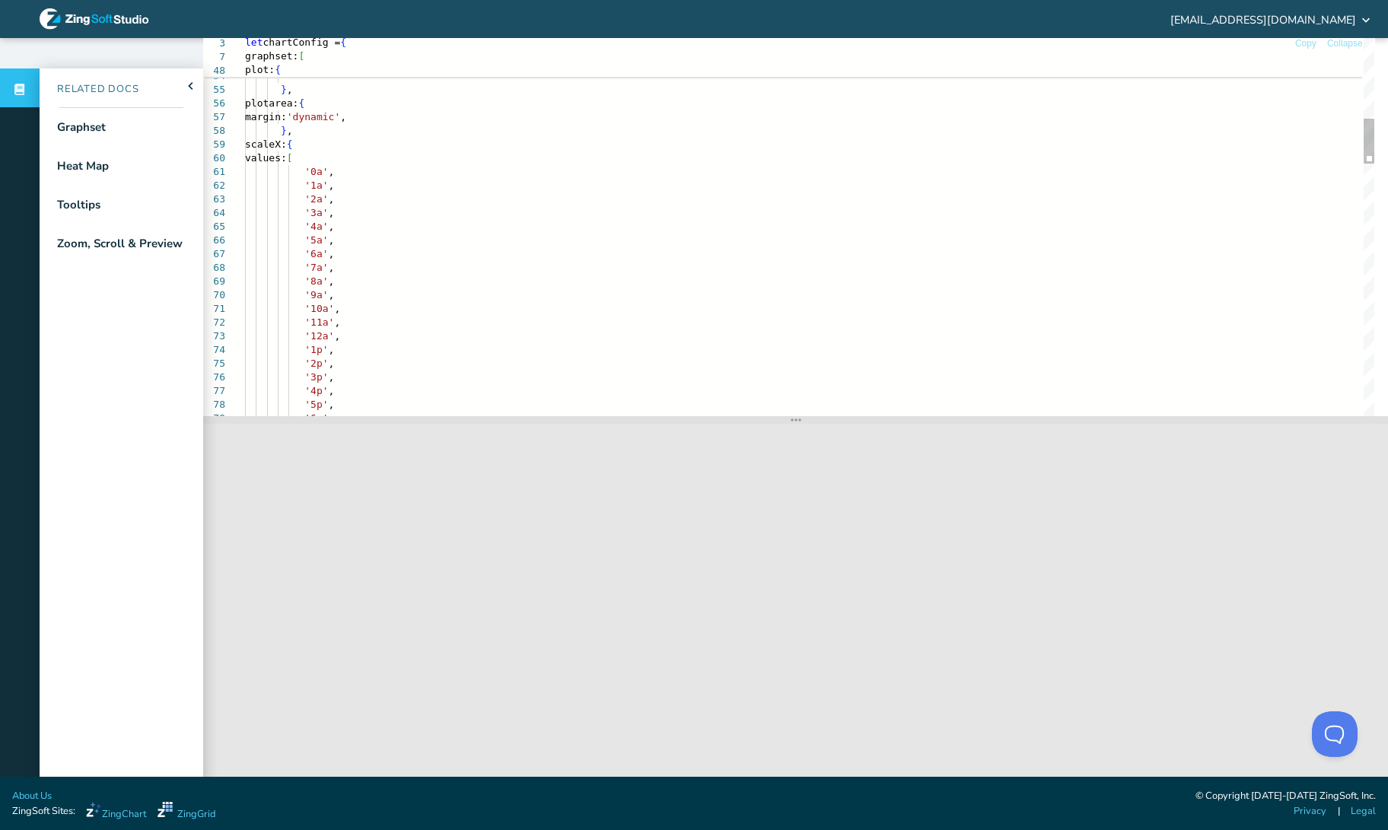
scroll to position [47, 0]
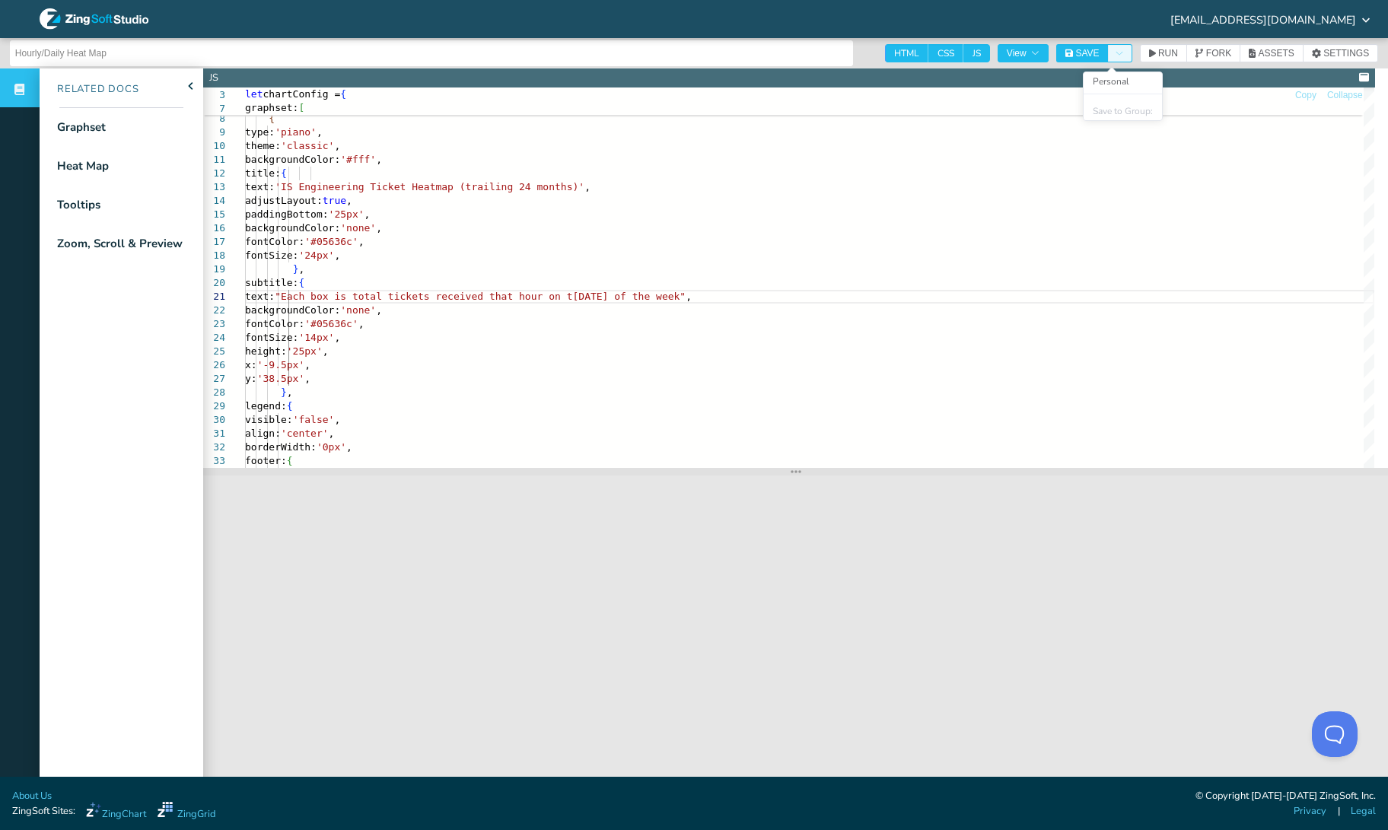
click at [1124, 46] on button "Toggle Dropdown" at bounding box center [1120, 53] width 24 height 18
click at [1122, 79] on li "Personal" at bounding box center [1123, 81] width 78 height 18
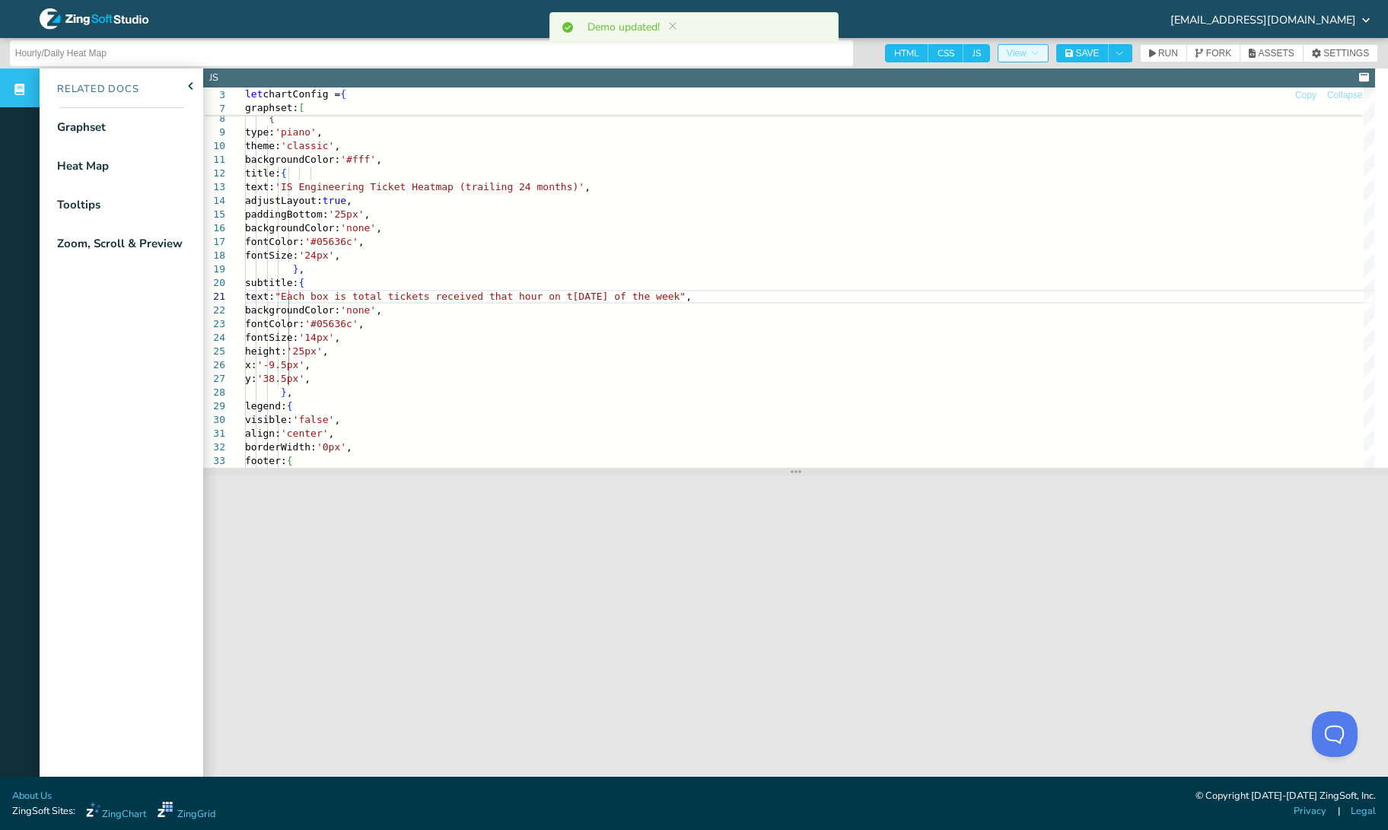
click at [1046, 49] on button "View" at bounding box center [1023, 53] width 51 height 18
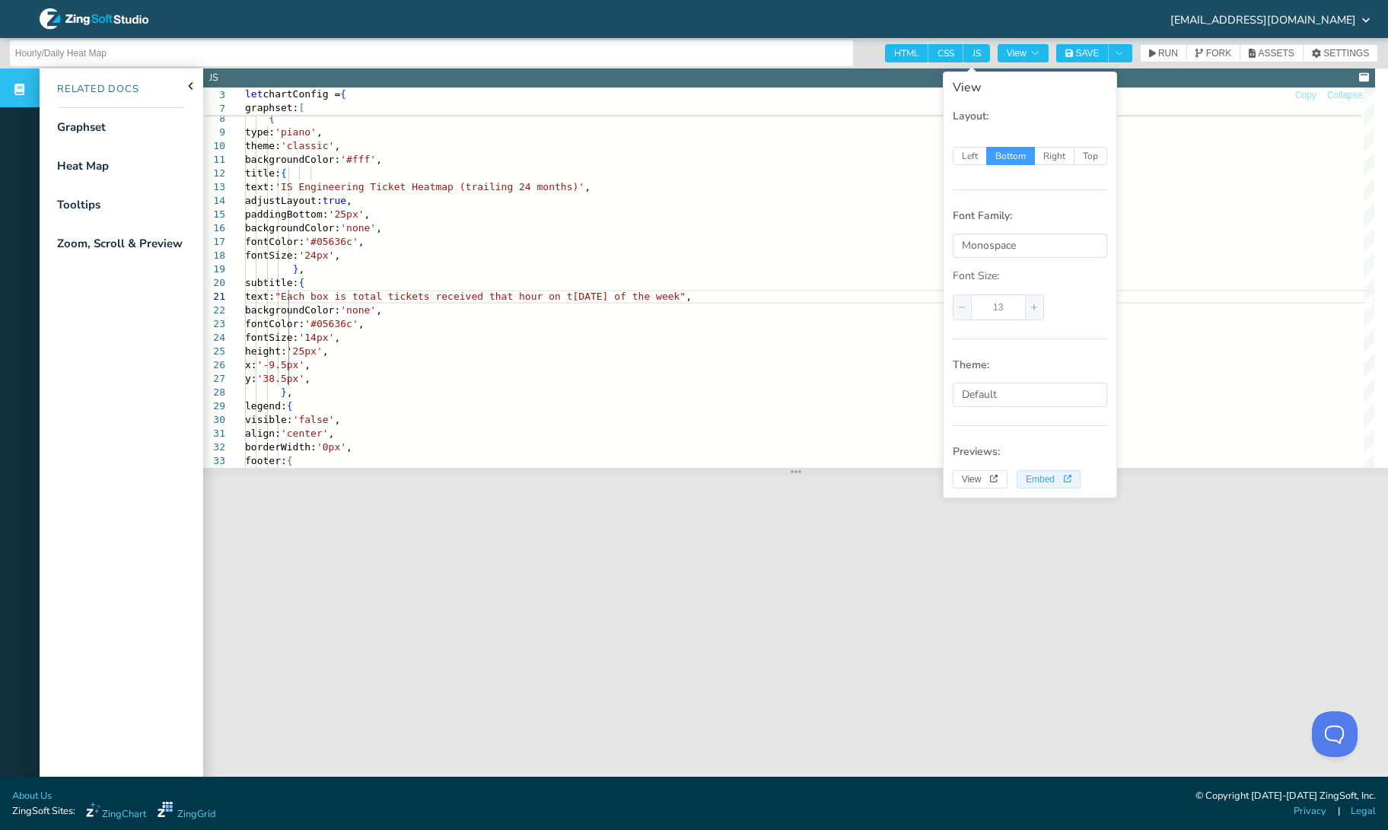
click at [1058, 473] on button "Embed" at bounding box center [1049, 479] width 65 height 18
click at [975, 482] on span "View" at bounding box center [980, 479] width 37 height 9
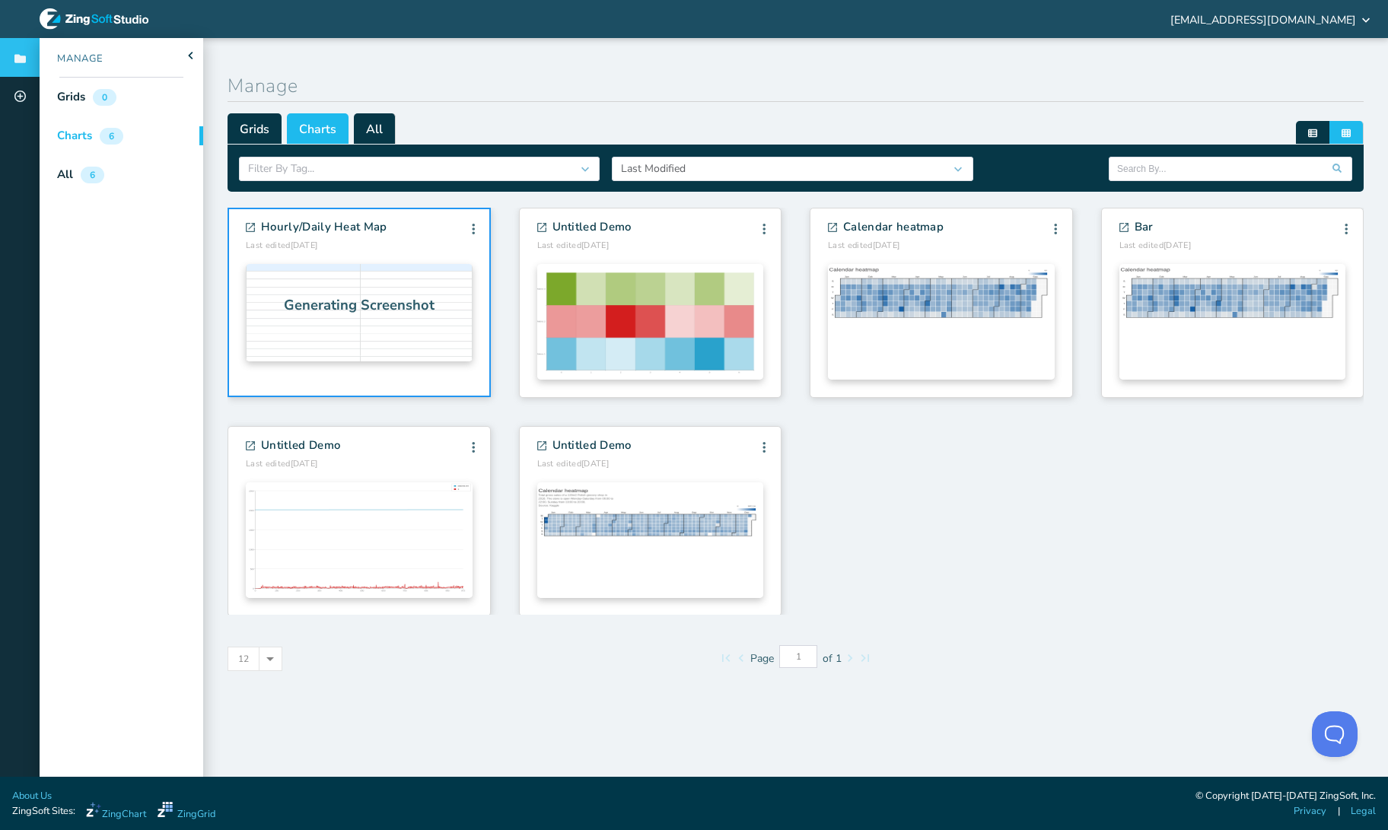
click at [1162, 535] on zg-body "Hourly/Daily Heat Map Last edited [DATE] Edit Info Fork [GEOGRAPHIC_DATA] Edit …" at bounding box center [796, 412] width 1136 height 409
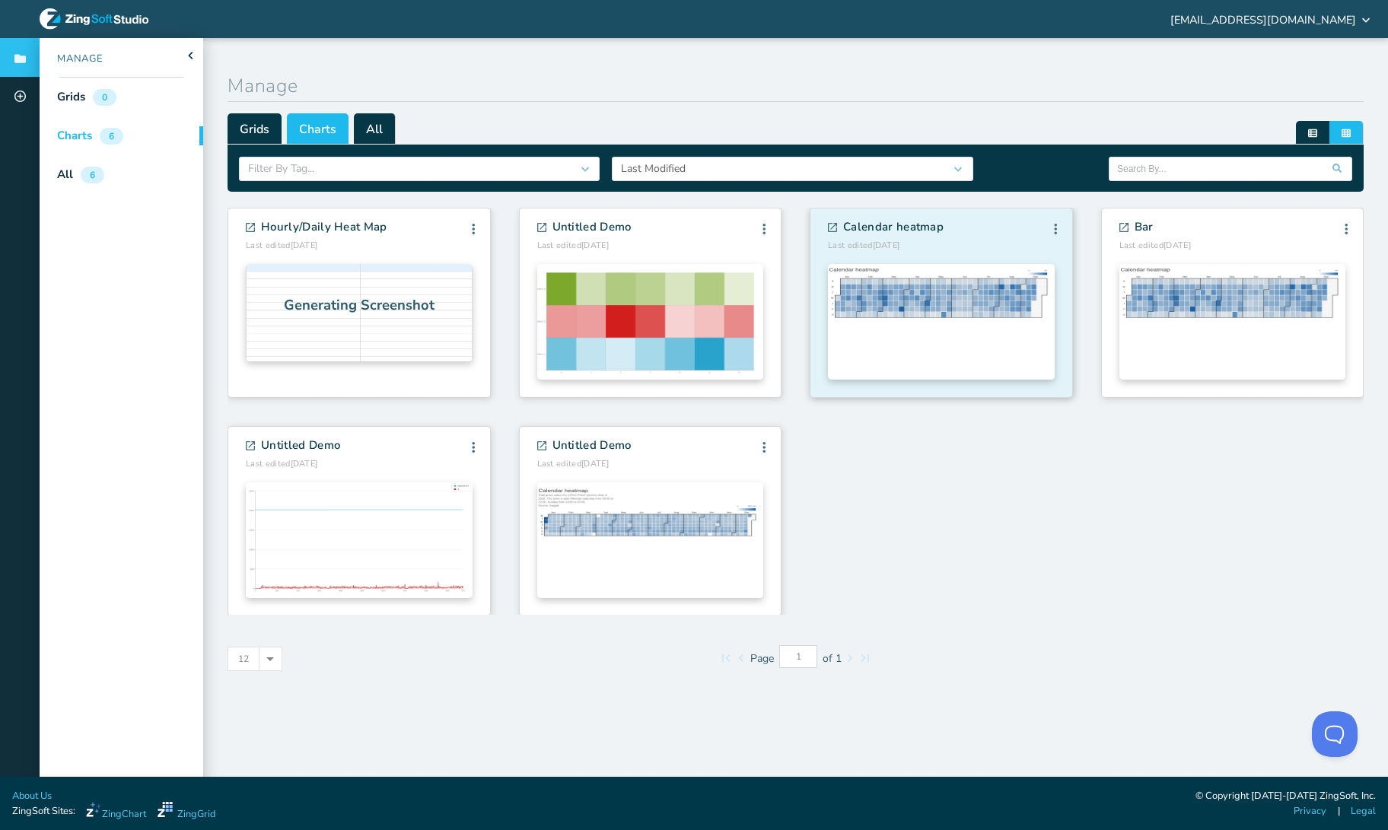
click at [990, 237] on div "Calendar heatmap Last edited [DATE] Edit Info Fork [GEOGRAPHIC_DATA] Edit Info …" at bounding box center [941, 236] width 227 height 31
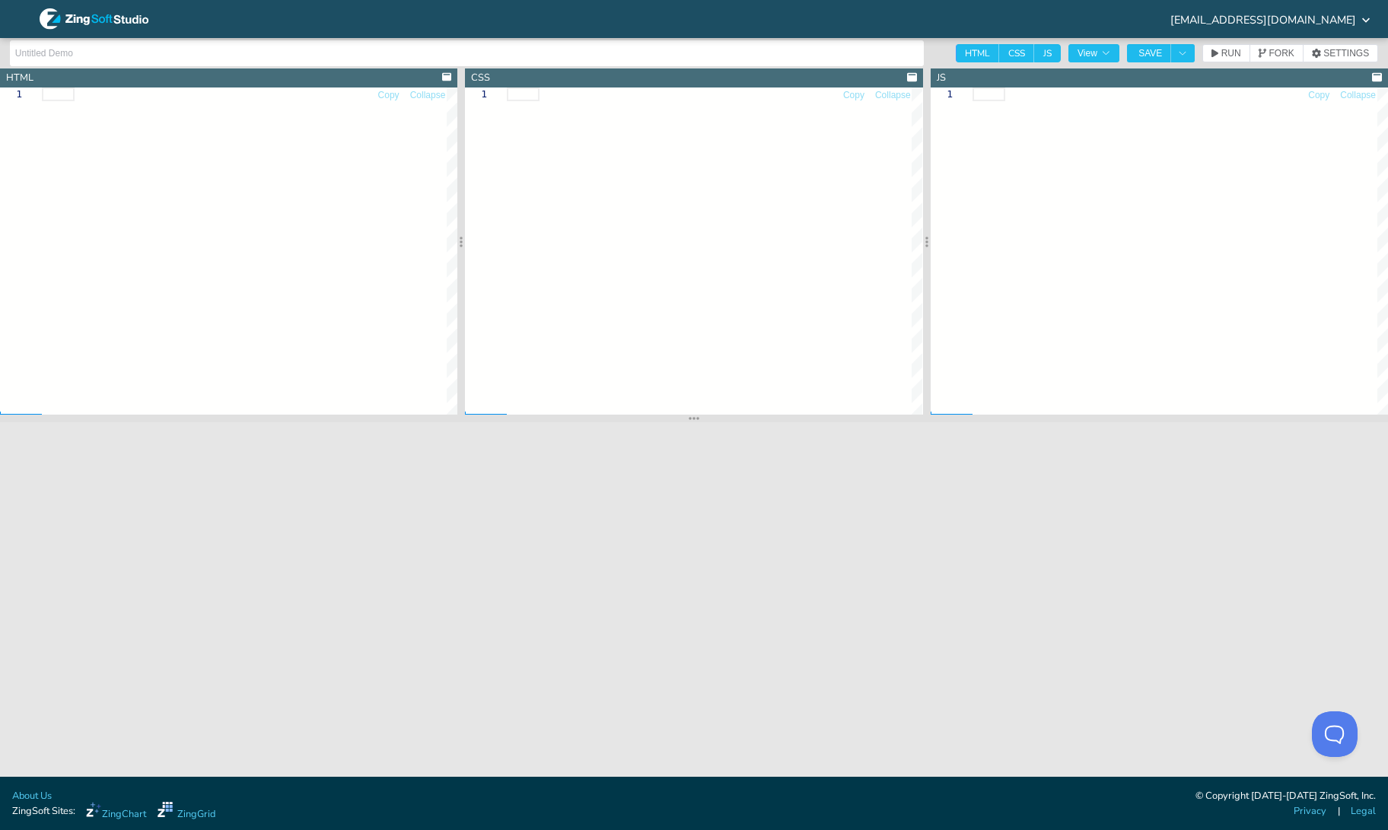
type input "Calendar heatmap"
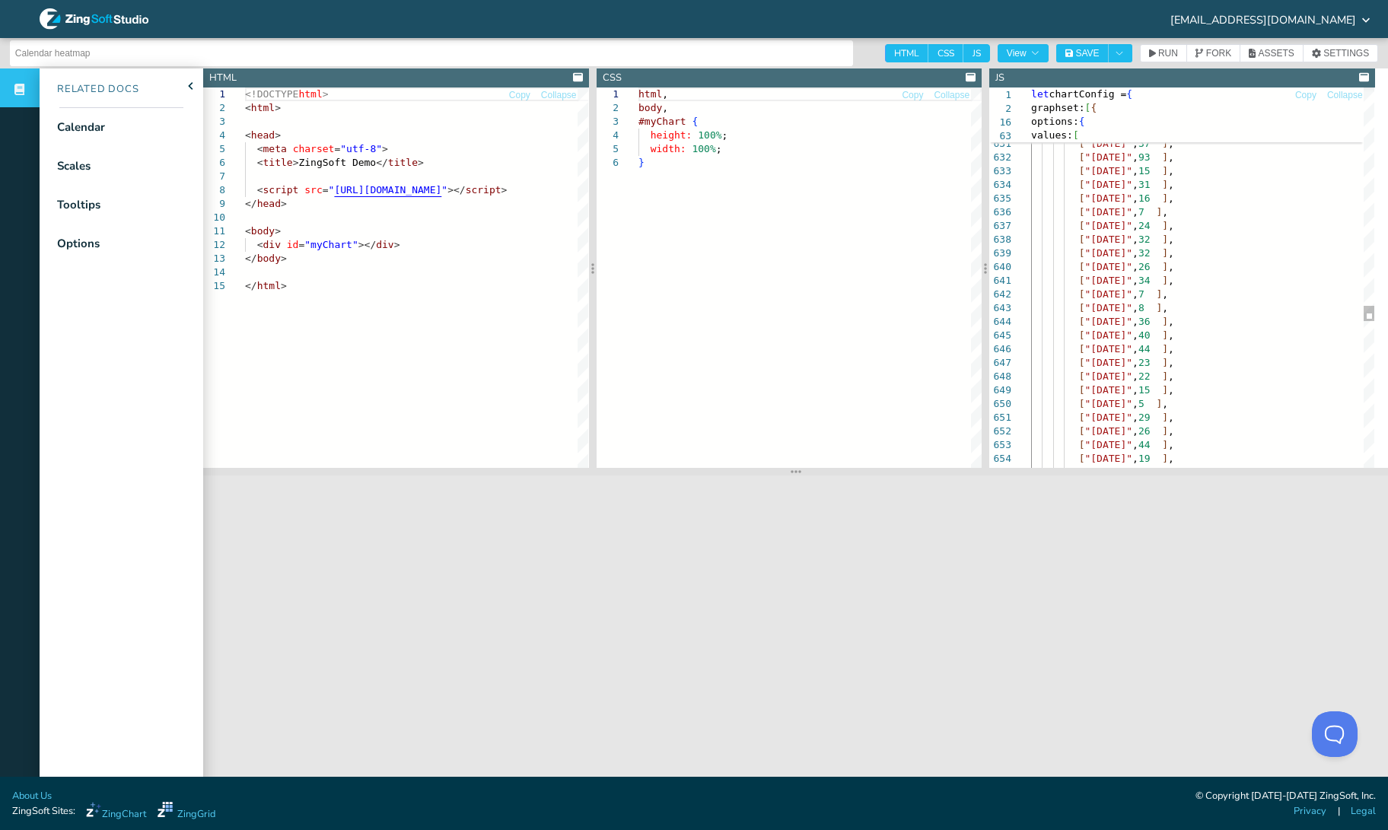
scroll to position [53, 0]
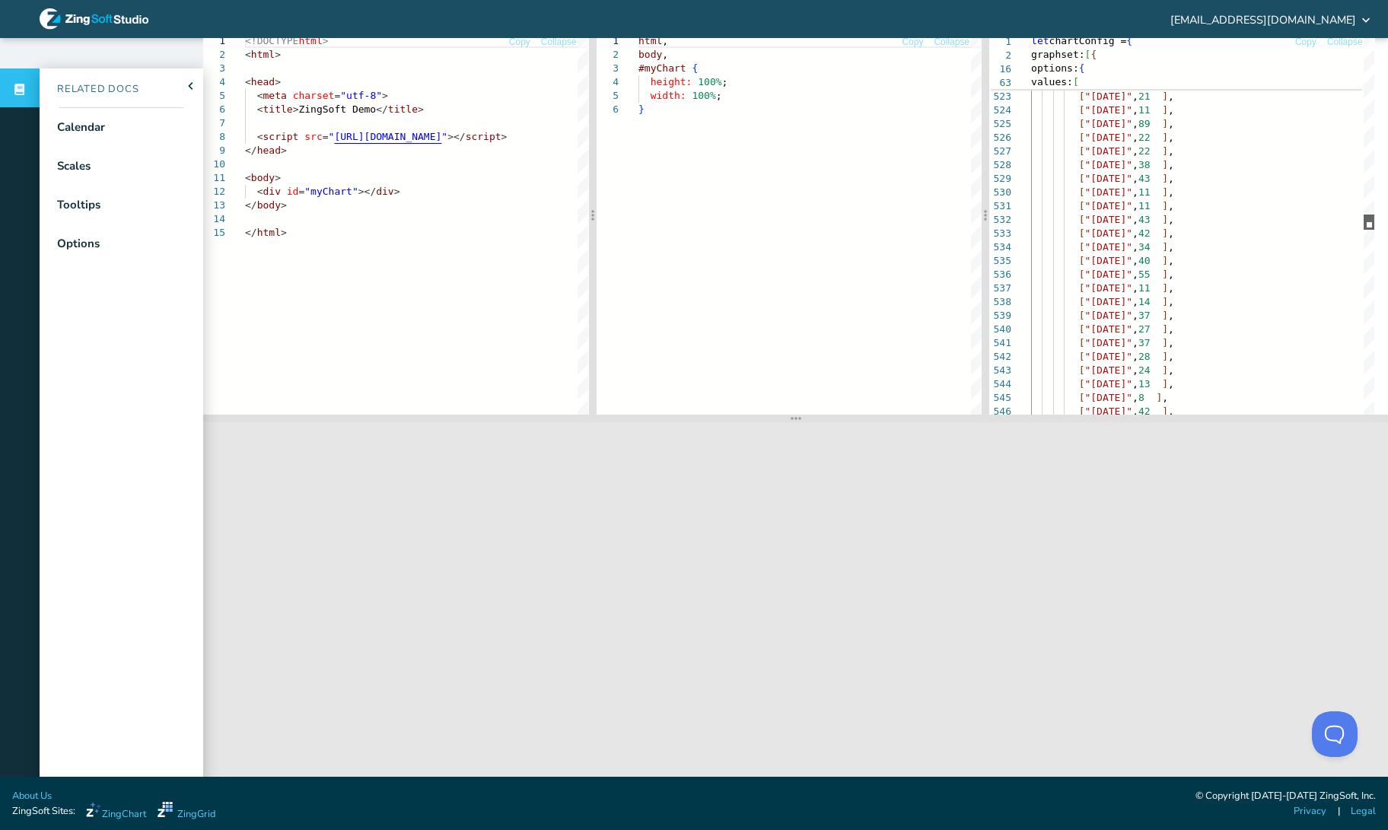
click at [1373, 224] on div at bounding box center [1369, 222] width 11 height 15
click at [1371, 223] on div at bounding box center [1369, 222] width 11 height 15
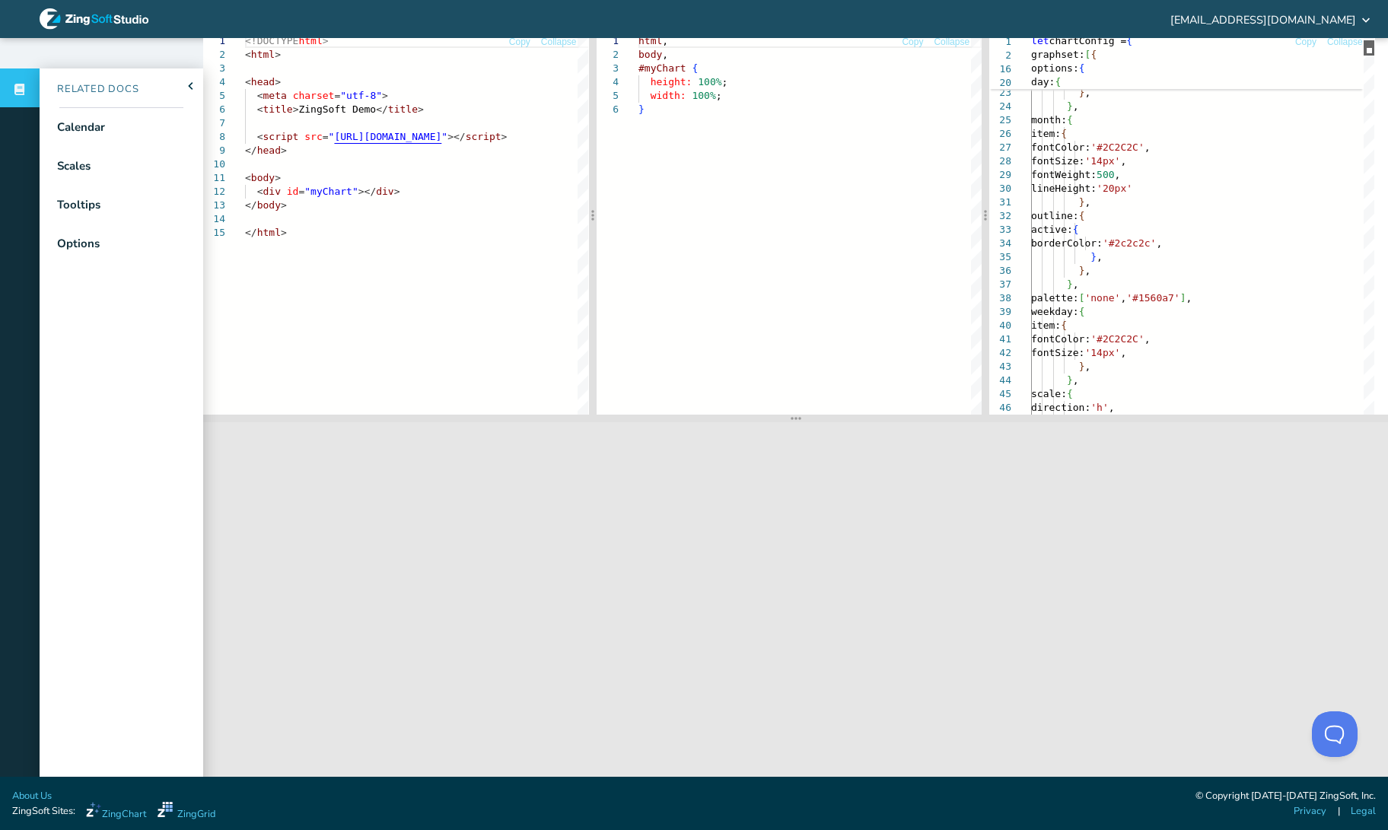
click at [1364, 46] on div at bounding box center [1369, 47] width 11 height 15
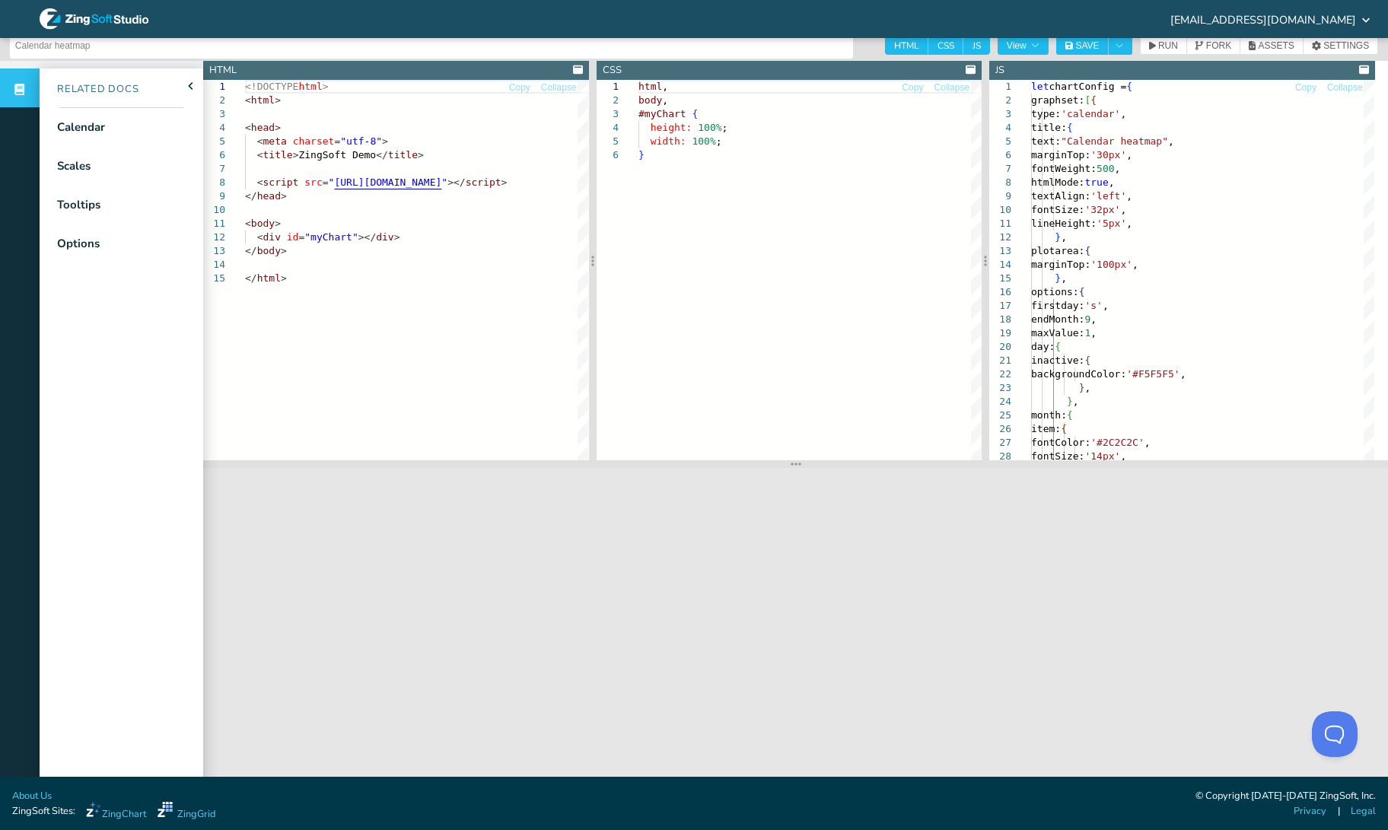
scroll to position [0, 0]
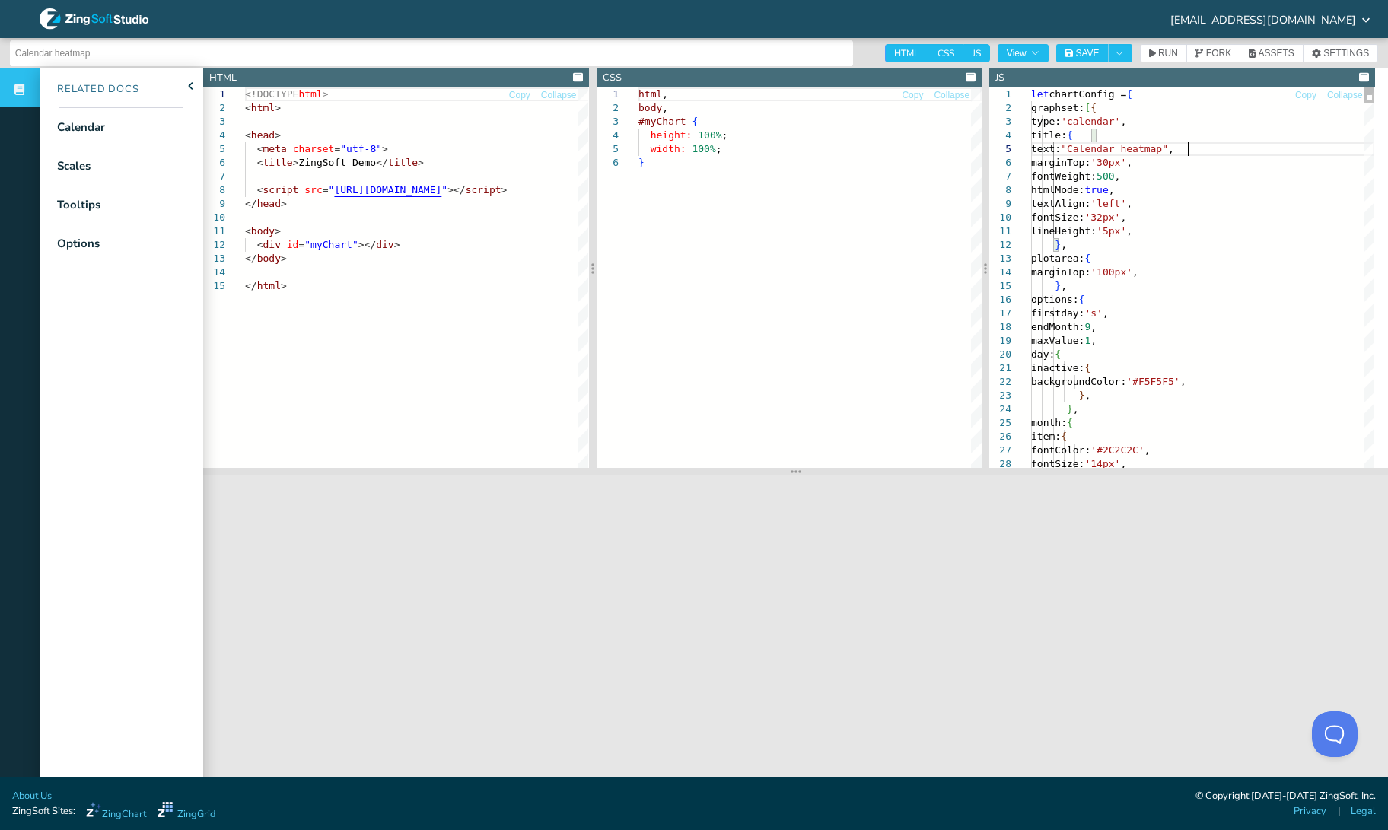
click at [1124, 55] on icon "Toggle Dropdown" at bounding box center [1119, 53] width 9 height 9
click at [1121, 77] on li "Personal" at bounding box center [1123, 81] width 78 height 18
click at [1039, 49] on icon "button" at bounding box center [1034, 53] width 9 height 9
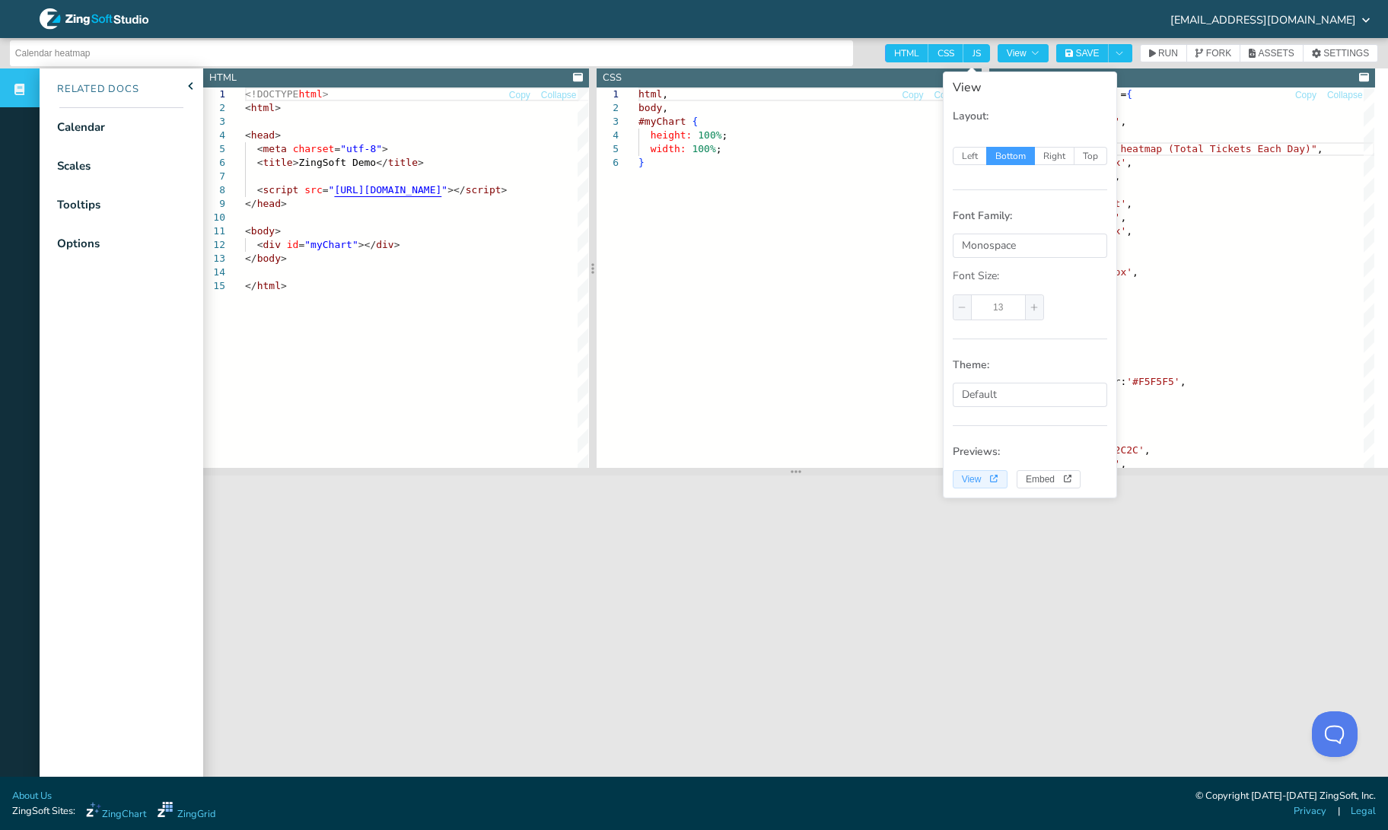
click at [979, 475] on span "View" at bounding box center [980, 479] width 37 height 9
